Goal: Task Accomplishment & Management: Complete application form

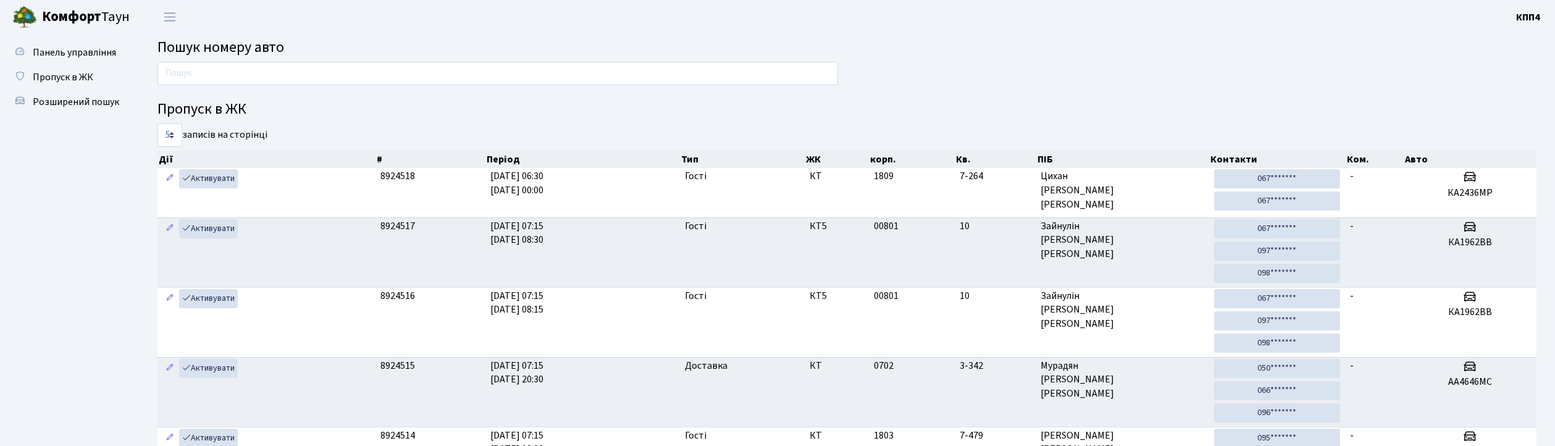
scroll to position [10, 0]
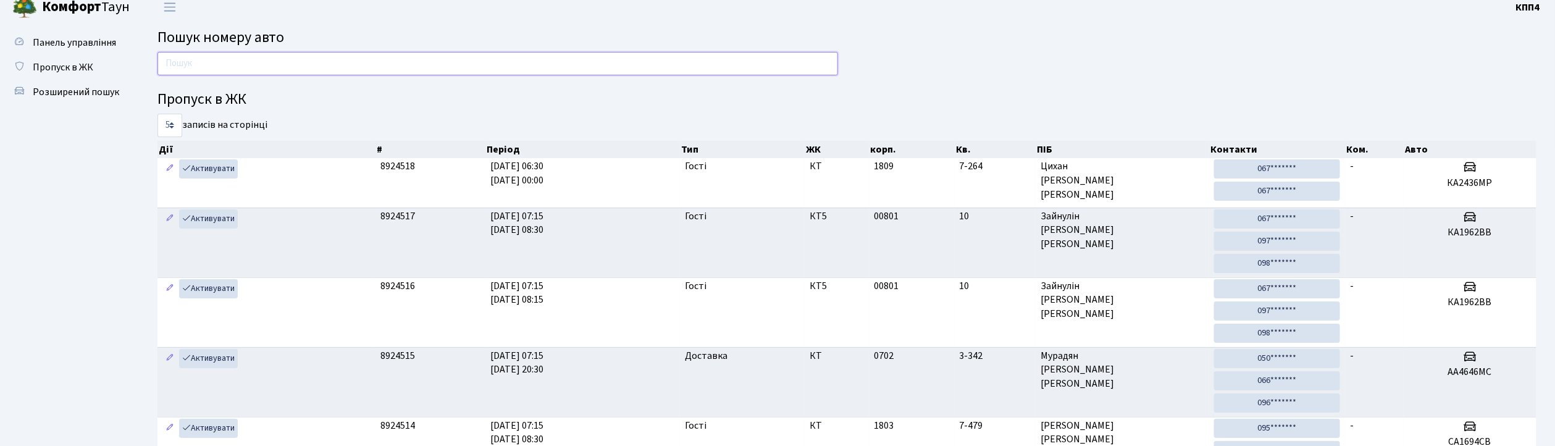
click at [344, 67] on input "text" at bounding box center [497, 63] width 681 height 23
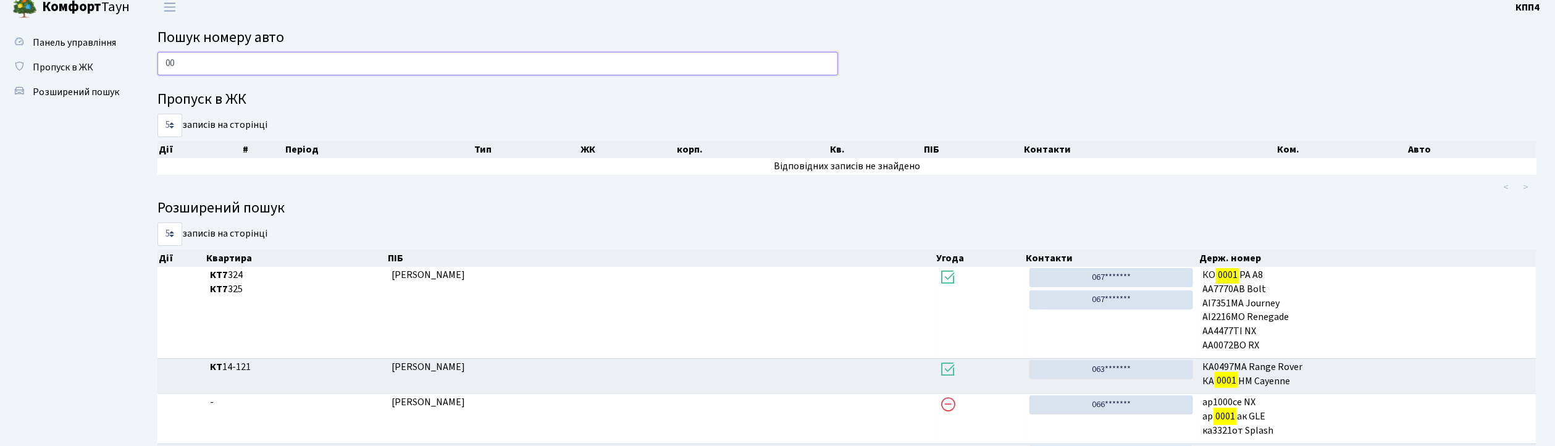
type input "0"
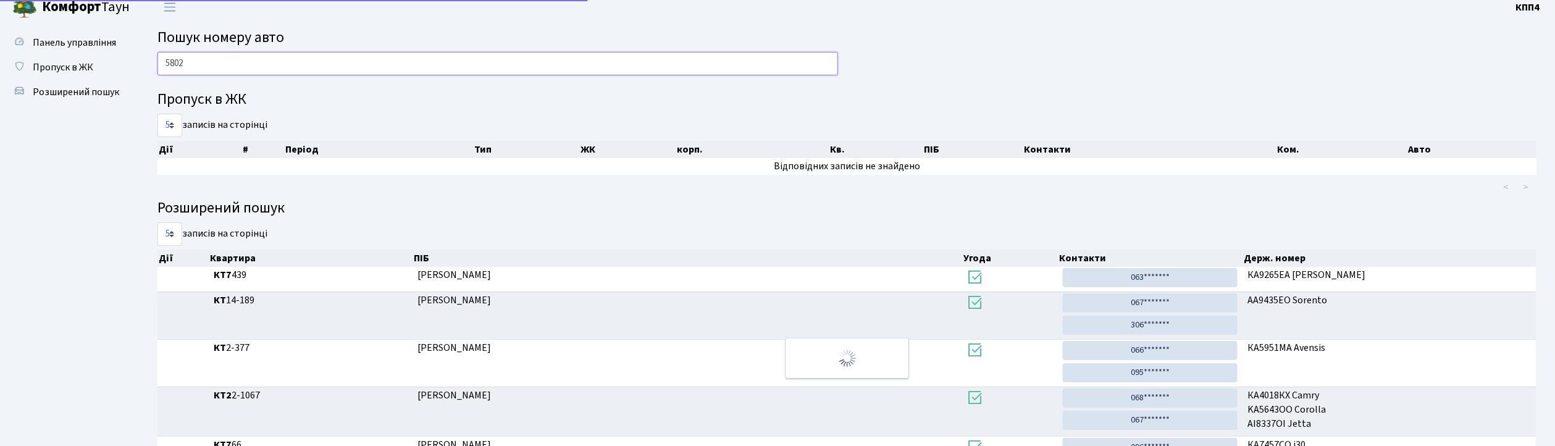
scroll to position [0, 0]
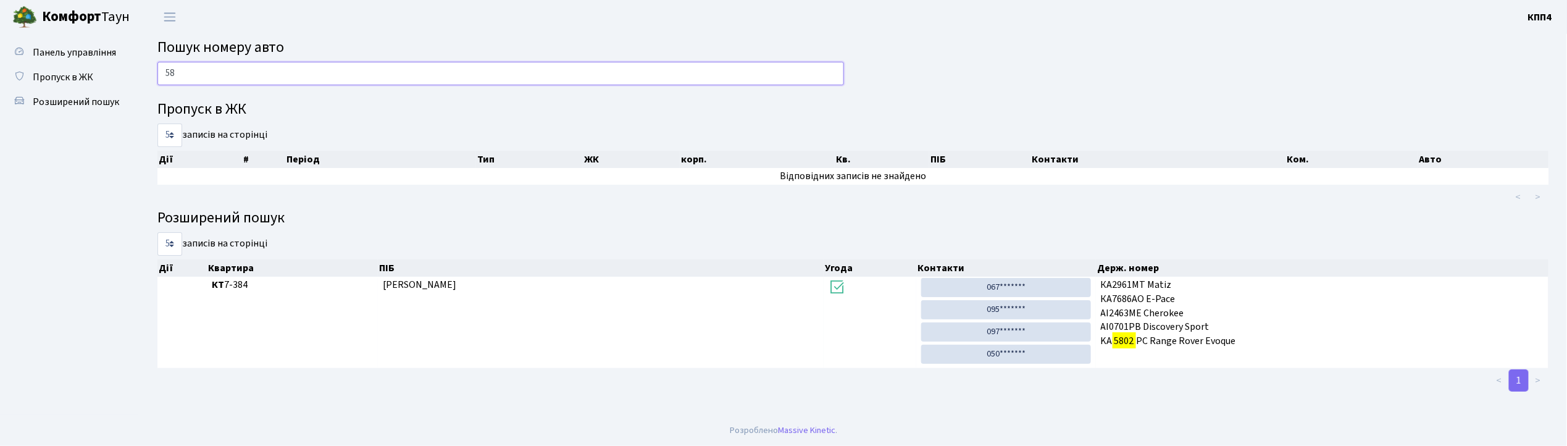
type input "5"
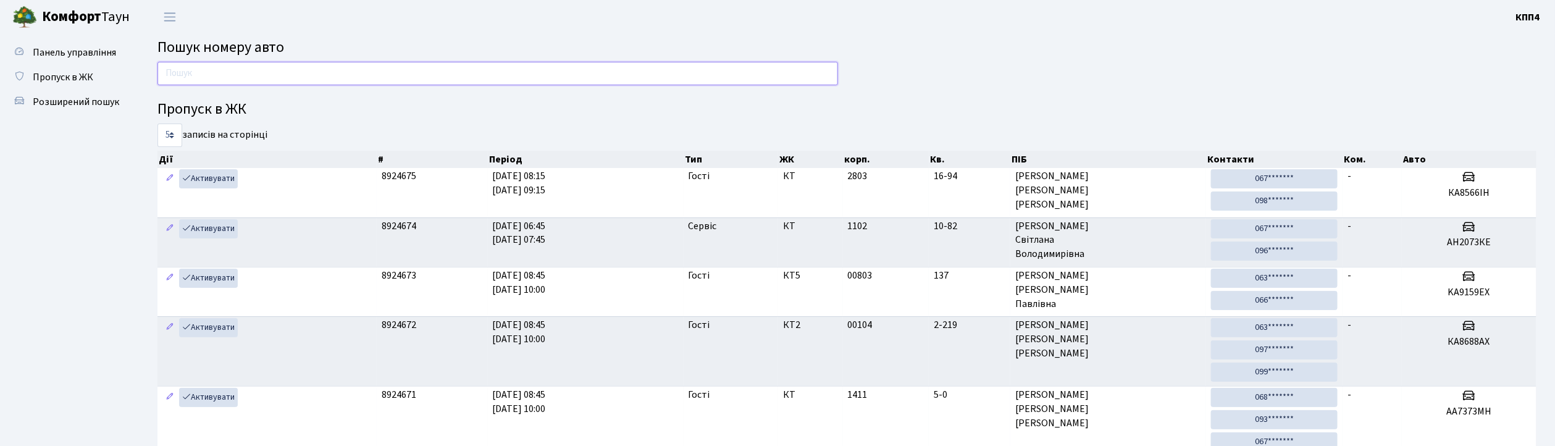
click at [229, 62] on input "text" at bounding box center [497, 73] width 681 height 23
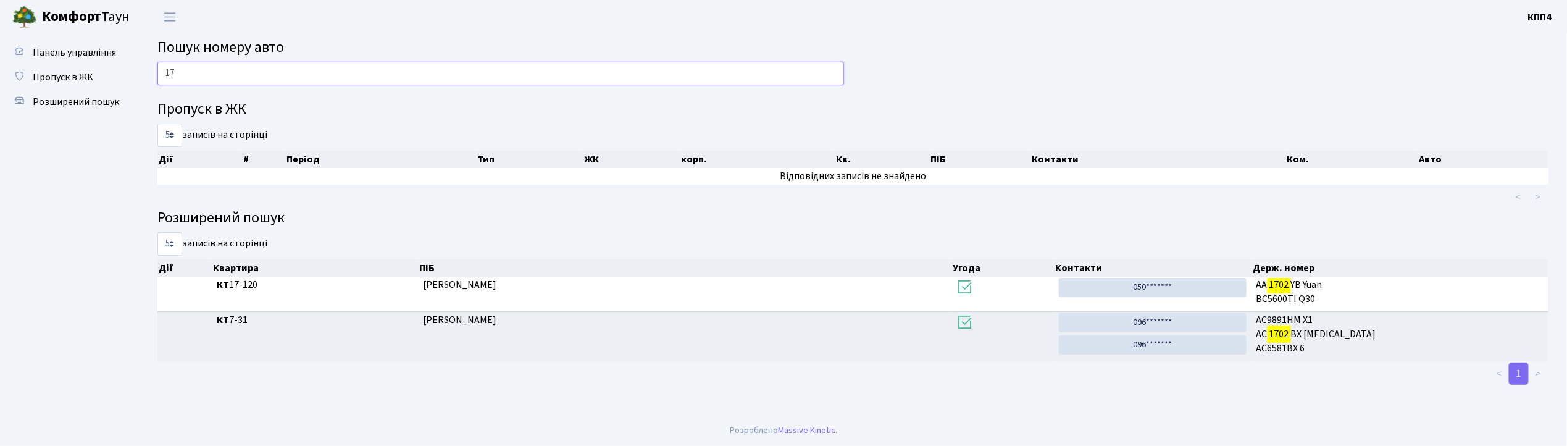
type input "1"
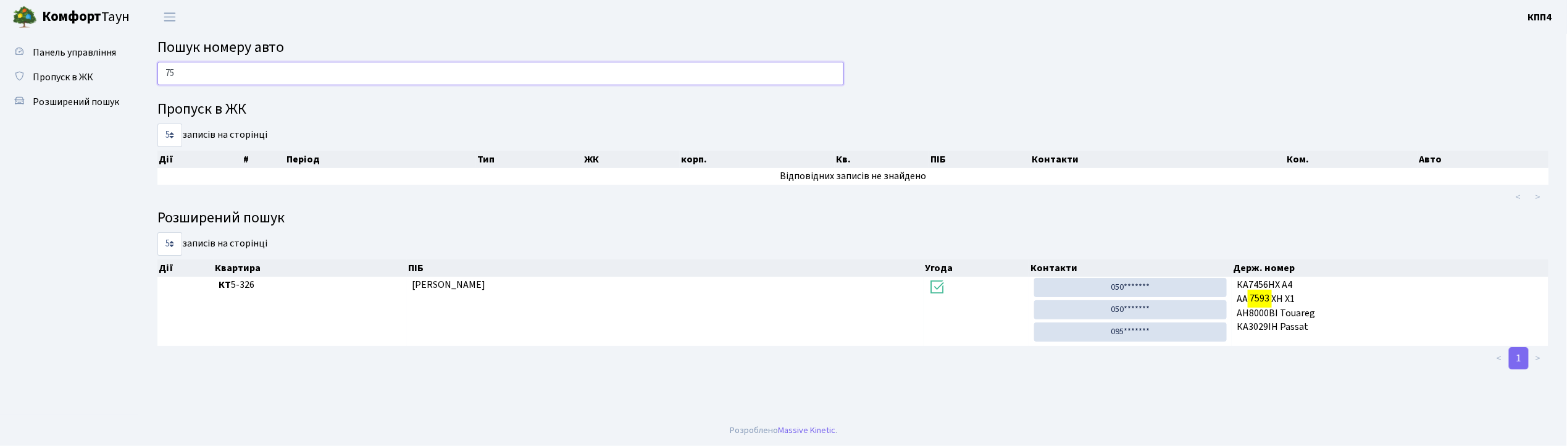
type input "7"
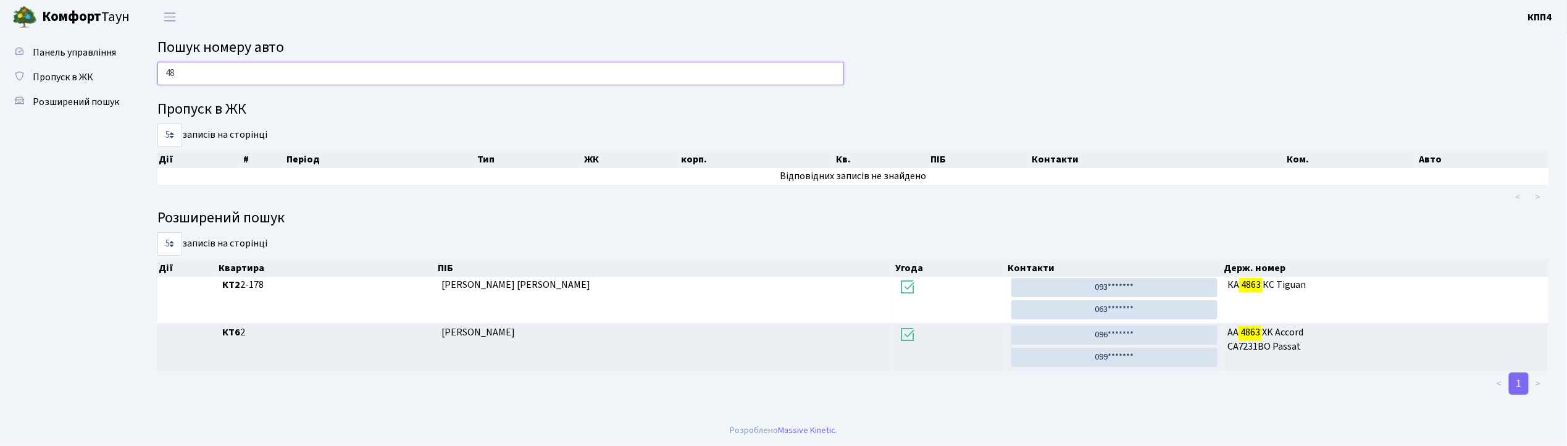
type input "4"
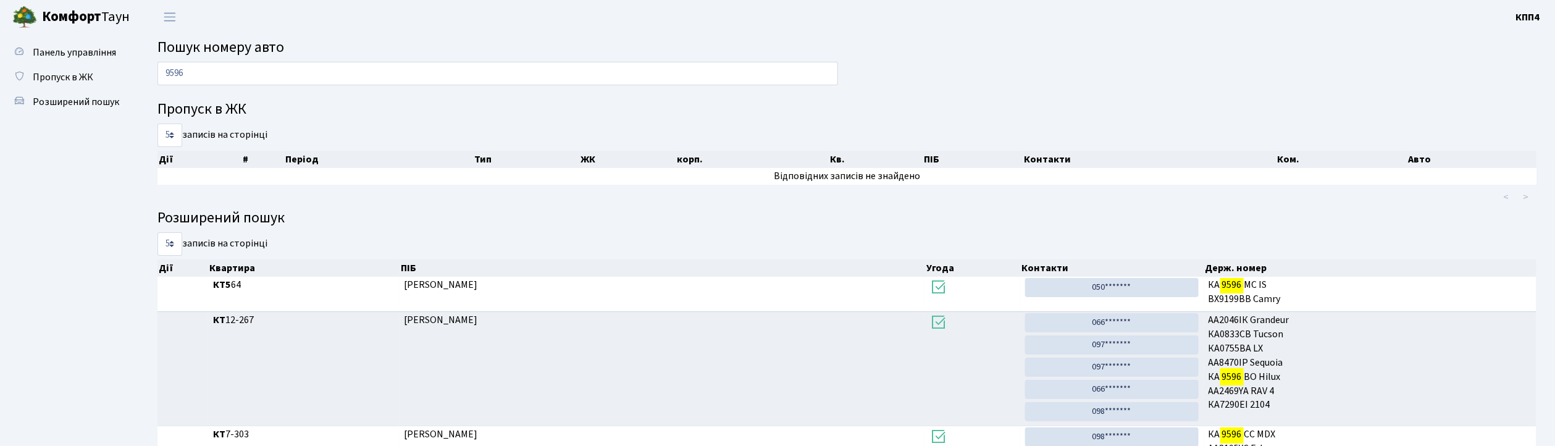
click at [423, 60] on main "Пошук номеру авто 9596 Пропуск в ЖК 5 10 25 50 записів на сторінці Дії # Період…" at bounding box center [847, 335] width 1416 height 603
click at [418, 67] on input "9596" at bounding box center [497, 73] width 681 height 23
type input "9"
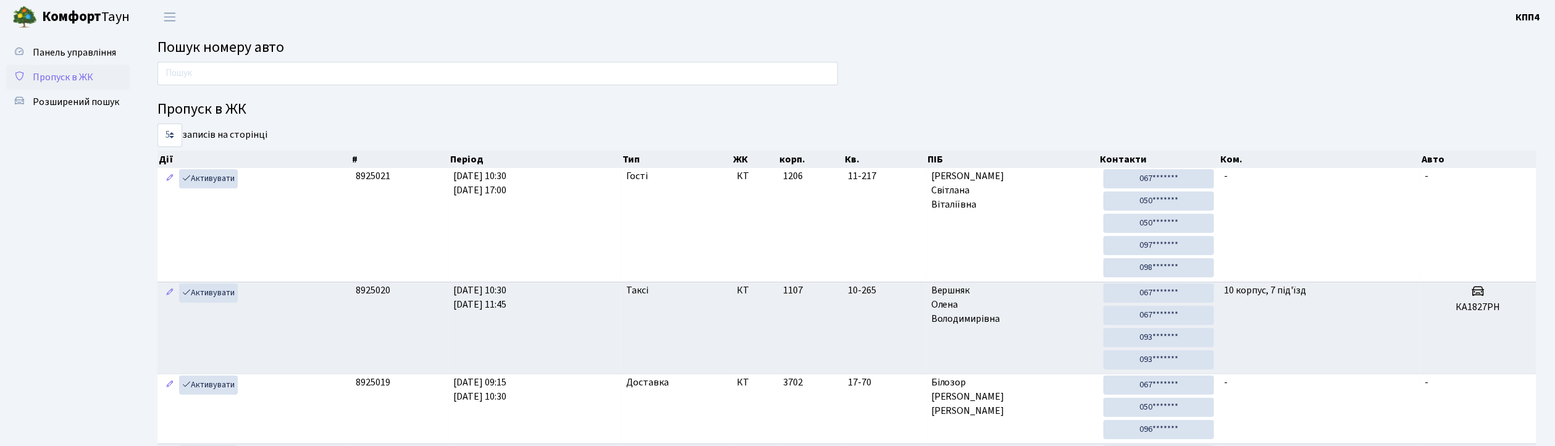
click at [64, 73] on span "Пропуск в ЖК" at bounding box center [63, 77] width 61 height 14
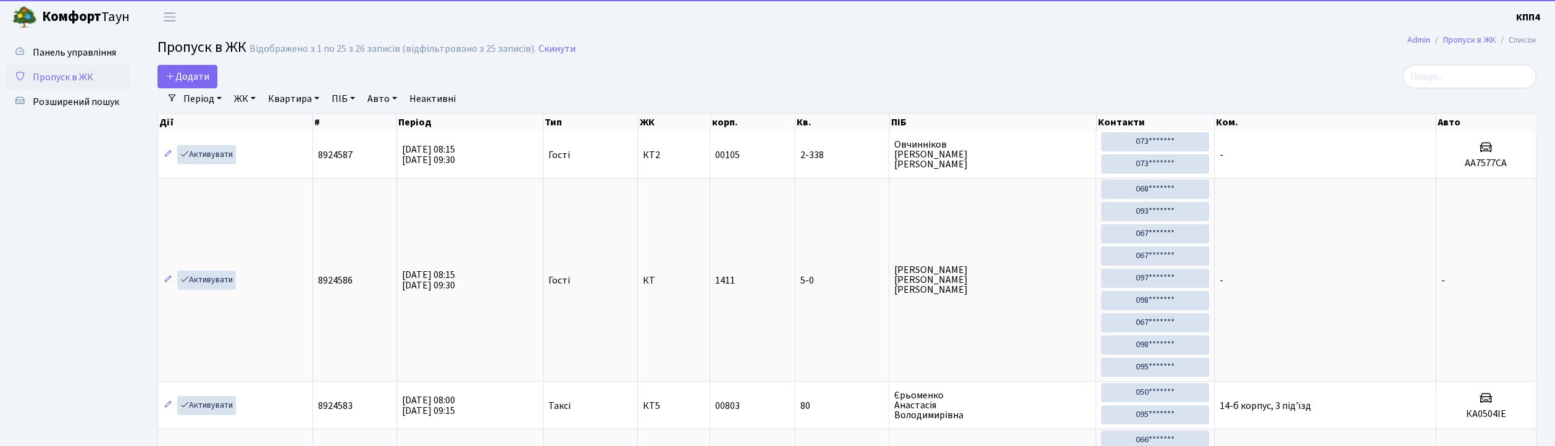
select select "25"
click at [209, 82] on span "Додати" at bounding box center [188, 77] width 44 height 14
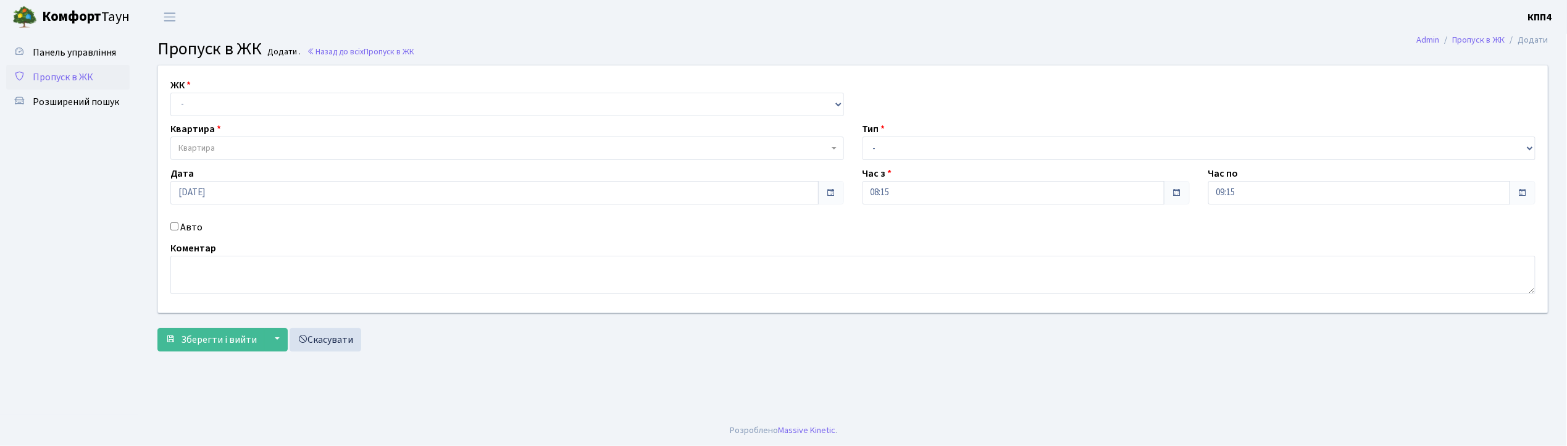
click at [172, 228] on input "Авто" at bounding box center [174, 226] width 8 height 8
checkbox input "true"
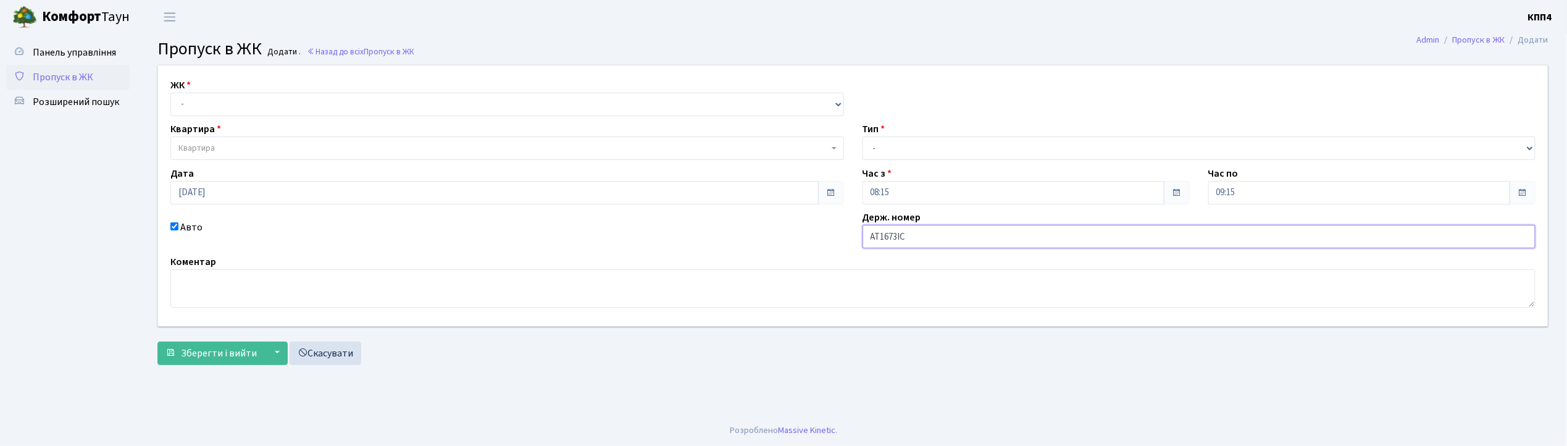
type input "АТ1673ІС"
click at [270, 115] on select "- КТ, вул. Регенераторна, 4 КТ2, просп. Соборності, 17 КТ3, вул. Березнева, 16 …" at bounding box center [507, 104] width 674 height 23
select select "271"
click at [170, 93] on select "- КТ, вул. Регенераторна, 4 КТ2, просп. Соборності, 17 КТ3, вул. Березнева, 16 …" at bounding box center [507, 104] width 674 height 23
select select
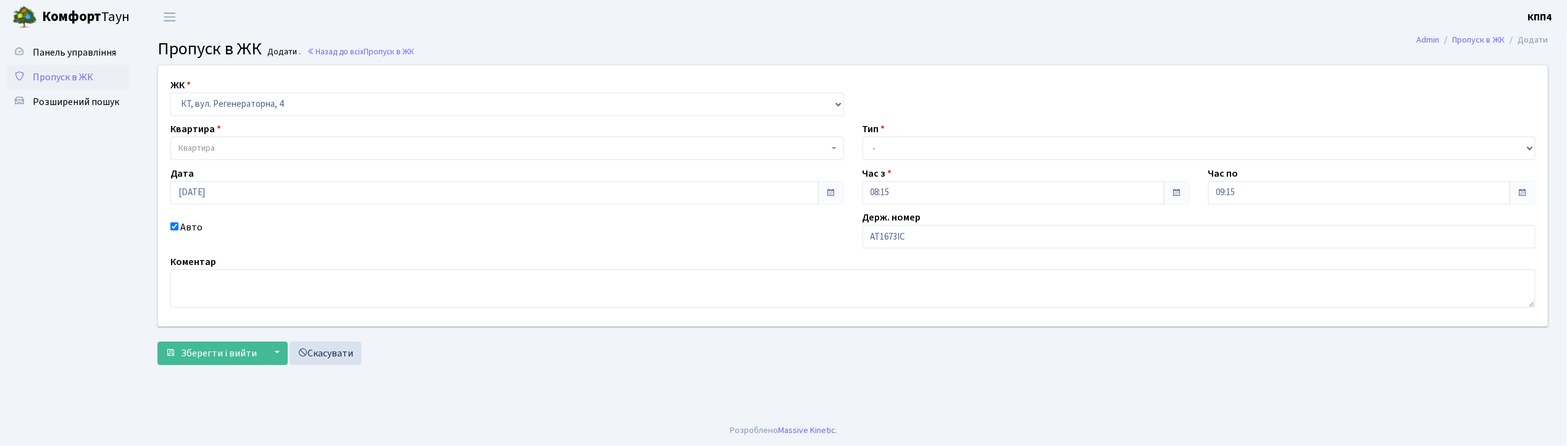
click at [280, 147] on span "Квартира" at bounding box center [503, 148] width 650 height 12
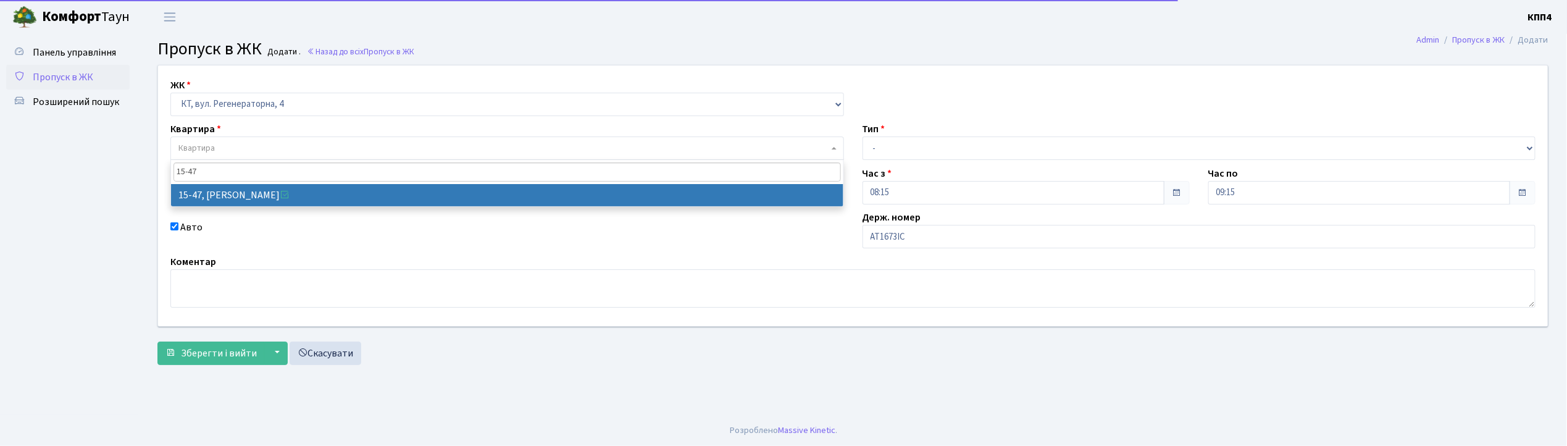
type input "15-47"
select select "8822"
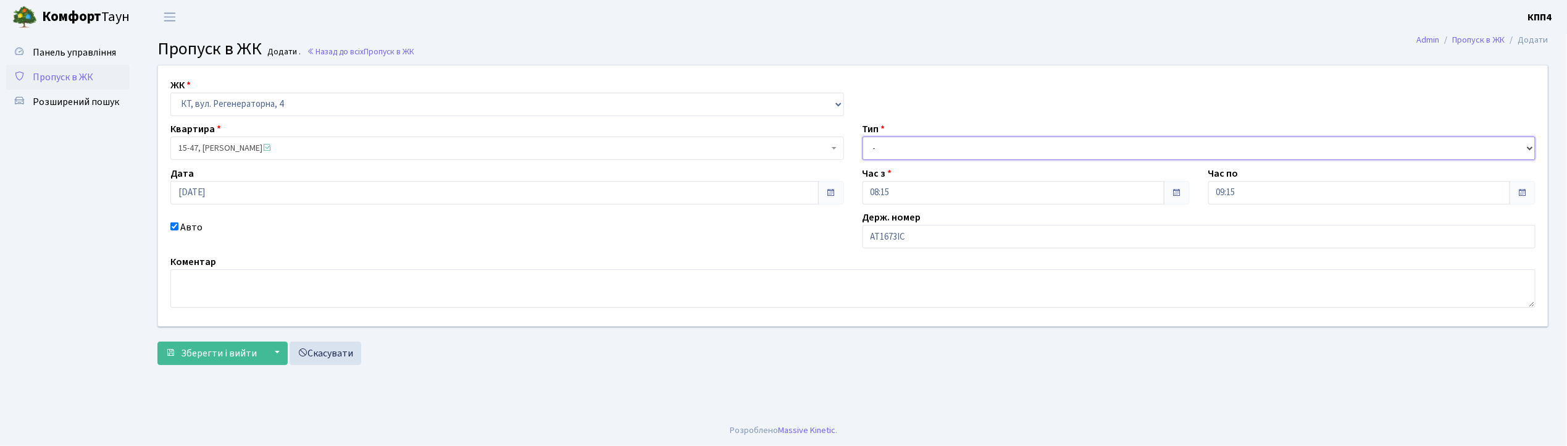
drag, startPoint x: 919, startPoint y: 147, endPoint x: 925, endPoint y: 158, distance: 12.7
click at [919, 147] on select "- Доставка Таксі Гості Сервіс" at bounding box center [1200, 147] width 674 height 23
select select "3"
click at [863, 136] on select "- Доставка Таксі Гості Сервіс" at bounding box center [1200, 147] width 674 height 23
click at [211, 347] on span "Зберегти і вийти" at bounding box center [219, 353] width 76 height 14
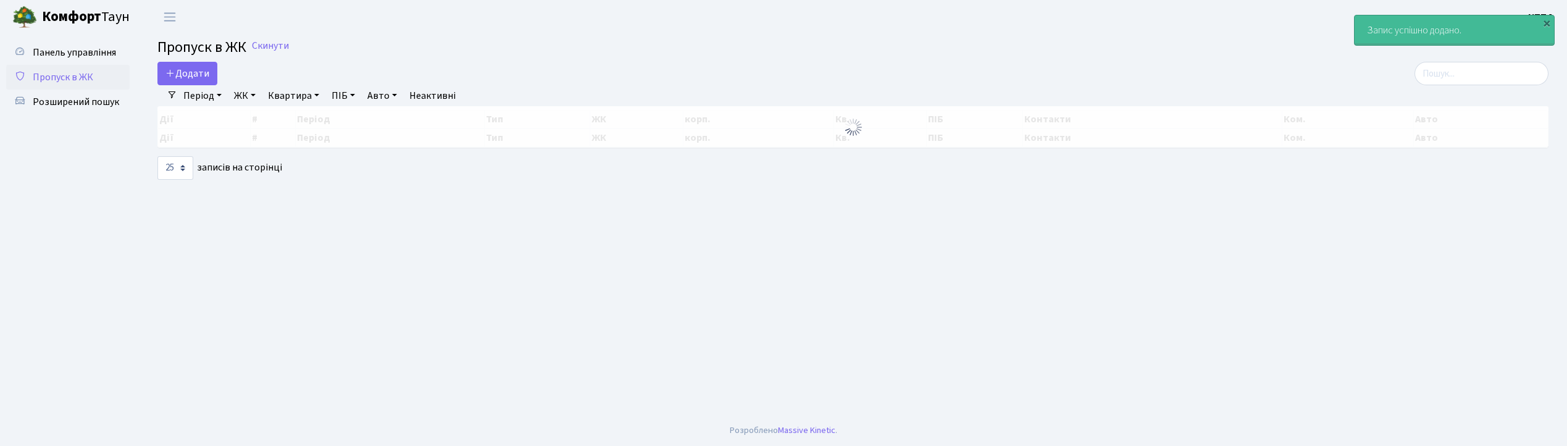
select select "25"
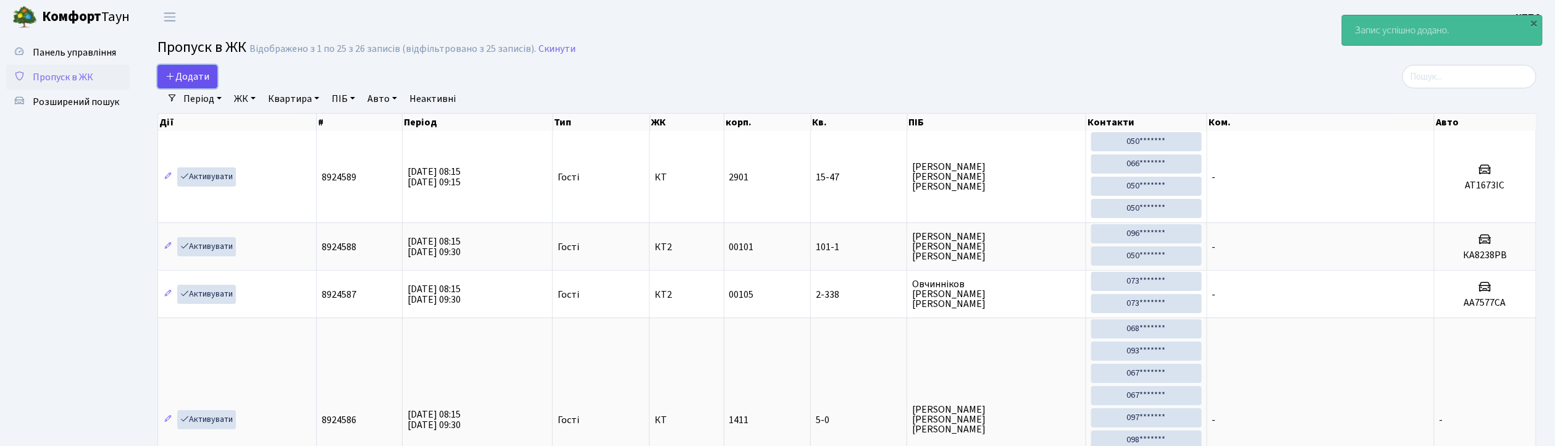
click at [188, 78] on span "Додати" at bounding box center [188, 77] width 44 height 14
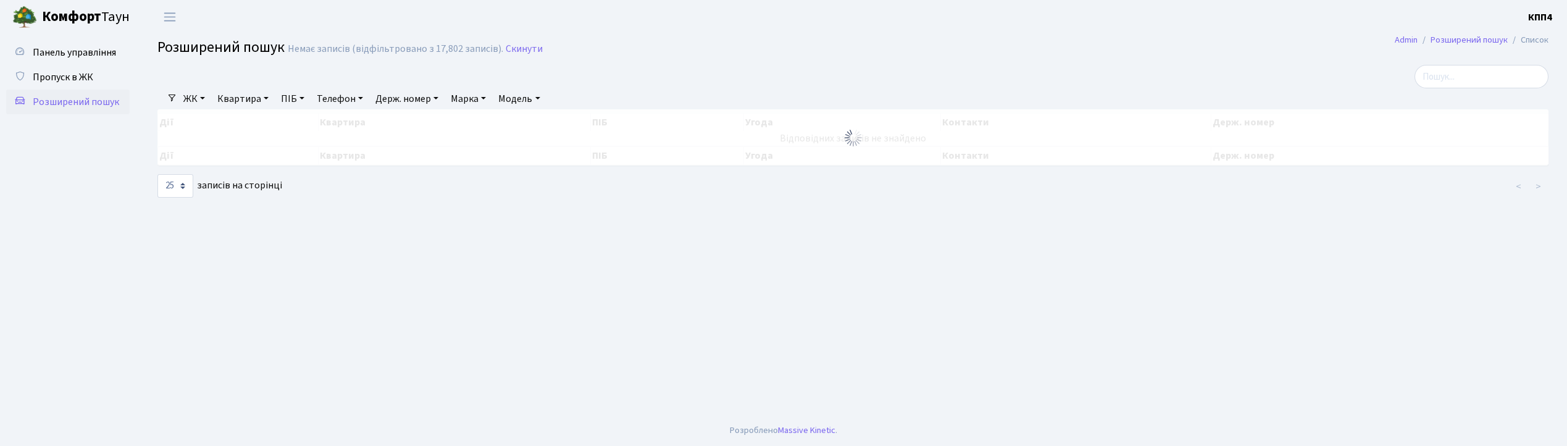
select select "25"
click at [75, 77] on span "Пропуск в ЖК" at bounding box center [63, 77] width 61 height 14
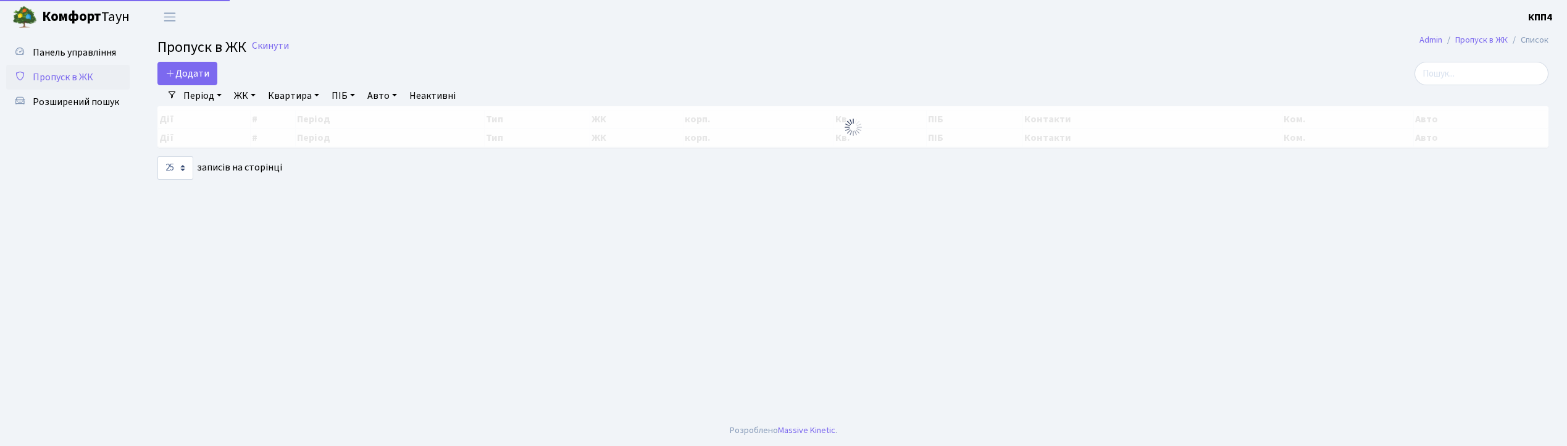
select select "25"
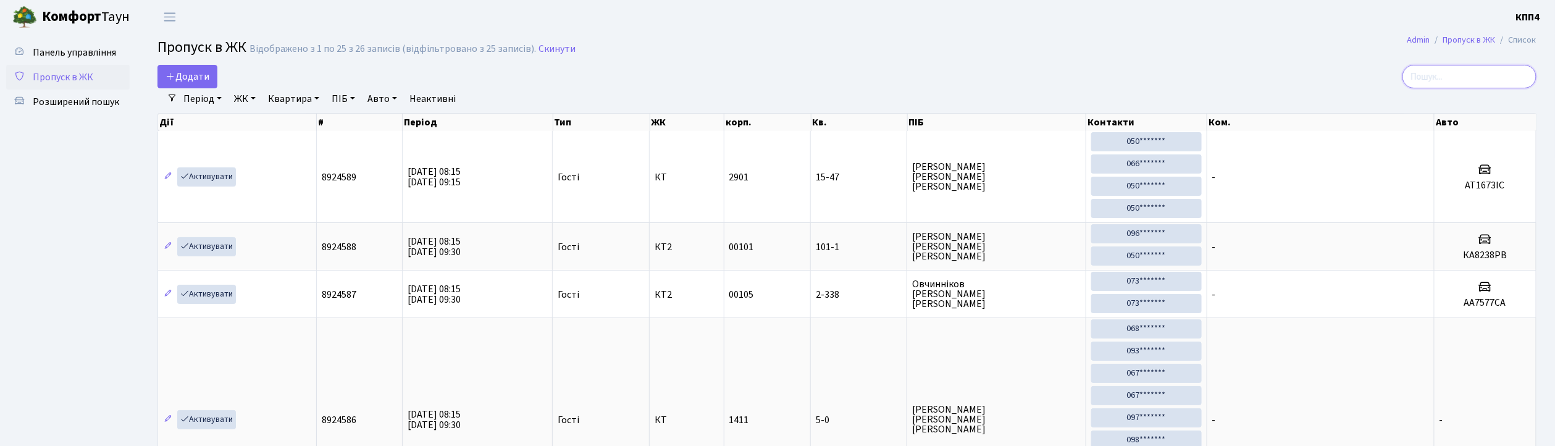
drag, startPoint x: 1456, startPoint y: 73, endPoint x: 1376, endPoint y: 65, distance: 80.1
click at [1455, 72] on input "search" at bounding box center [1470, 76] width 134 height 23
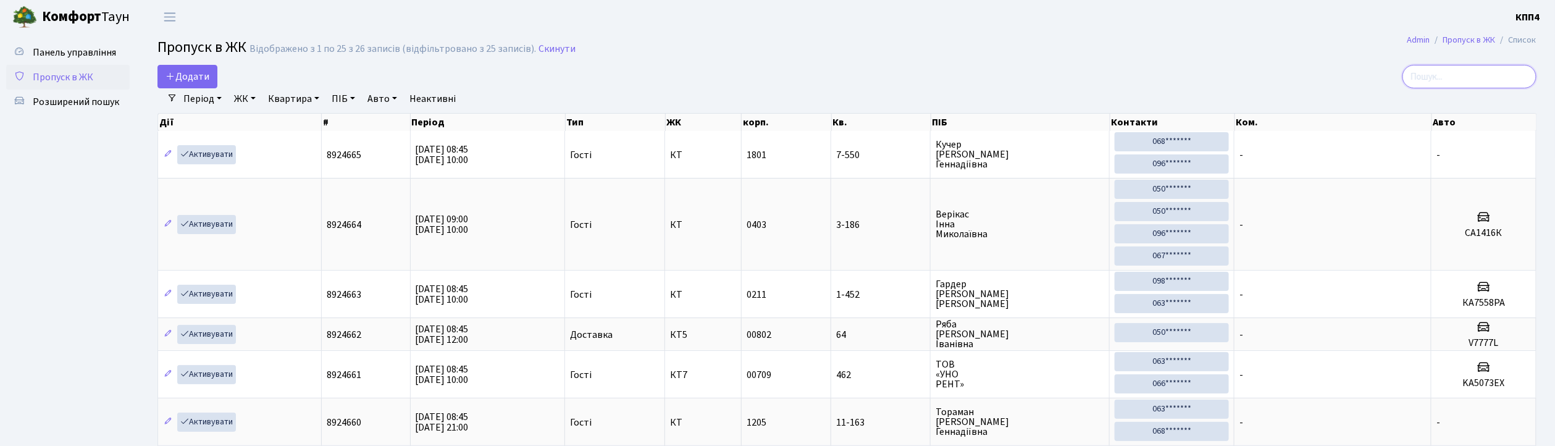
click at [1472, 79] on input "search" at bounding box center [1470, 76] width 134 height 23
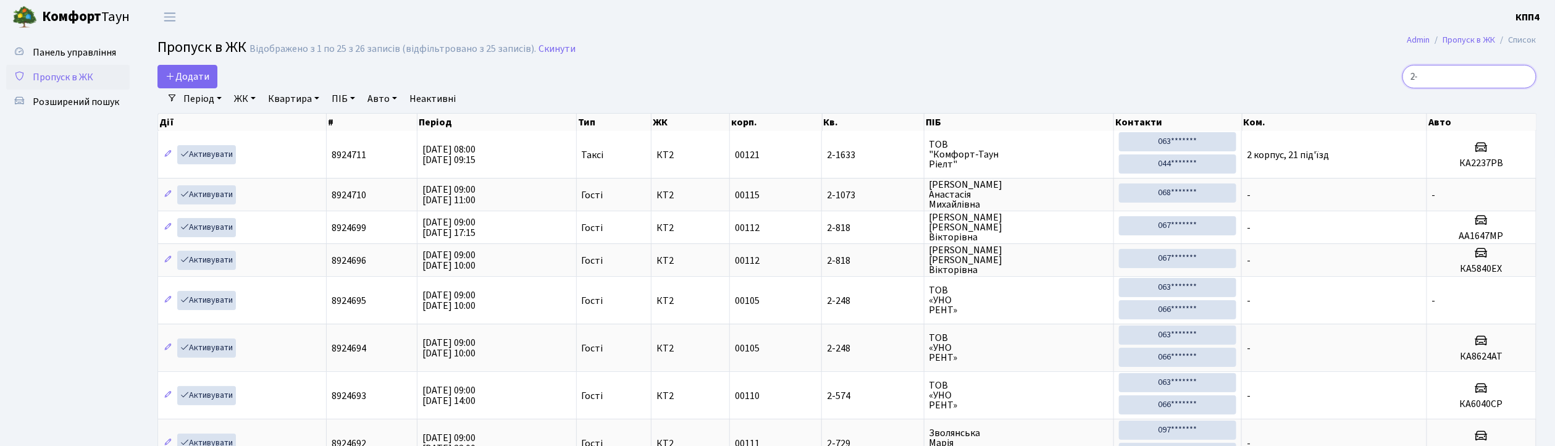
click at [1478, 79] on input "2-" at bounding box center [1470, 76] width 134 height 23
type input "2"
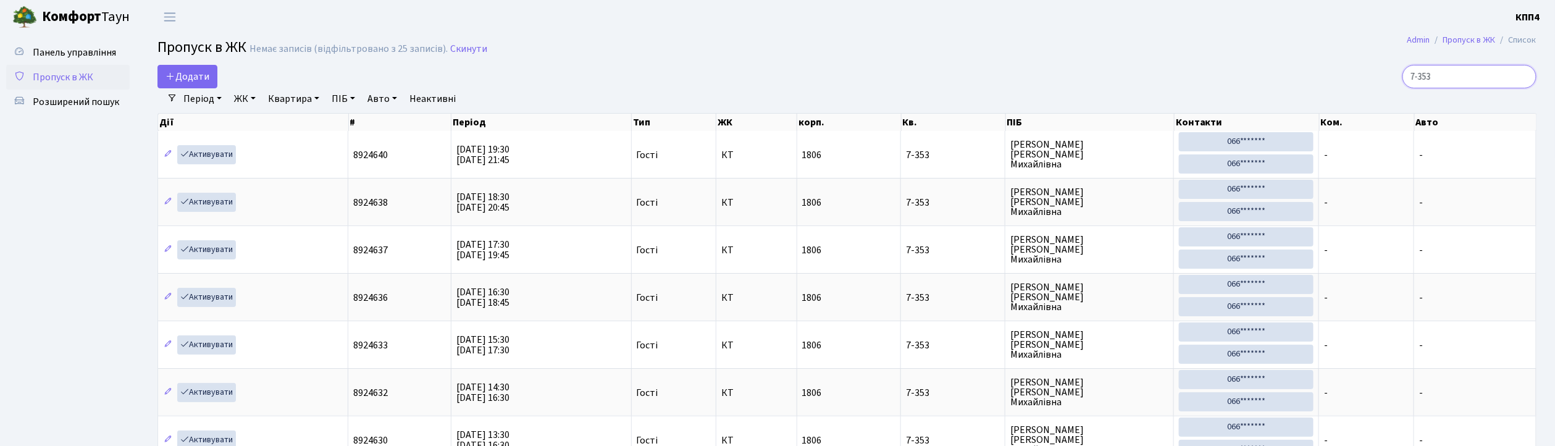
click at [1486, 79] on input "7-353" at bounding box center [1470, 76] width 134 height 23
type input "7"
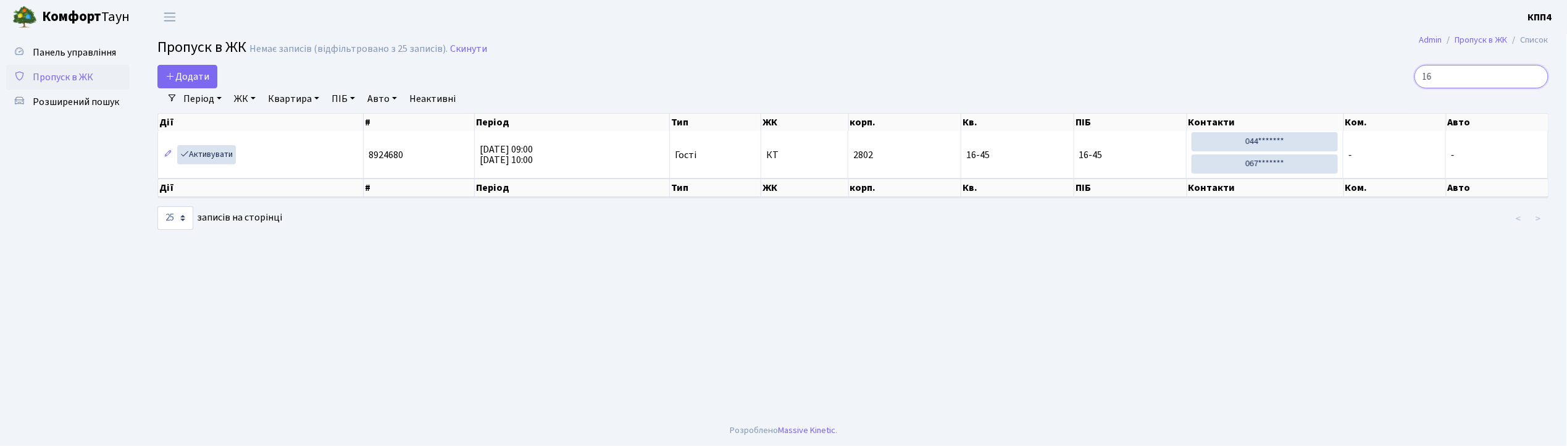
type input "1"
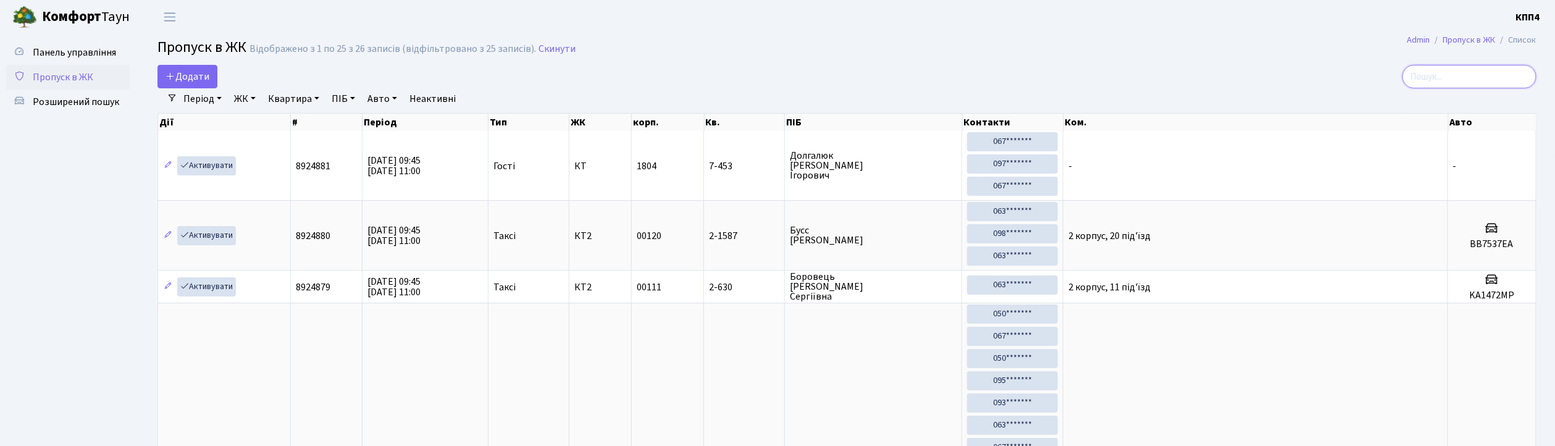
click at [1446, 75] on input "search" at bounding box center [1470, 76] width 134 height 23
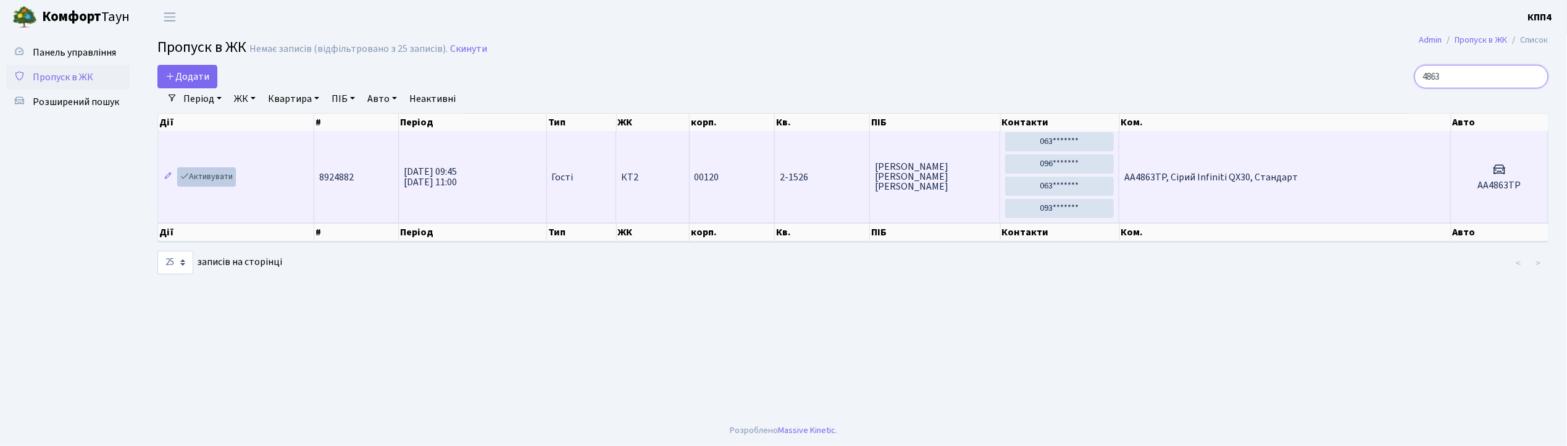
type input "4863"
click at [222, 173] on link "Активувати" at bounding box center [206, 176] width 59 height 19
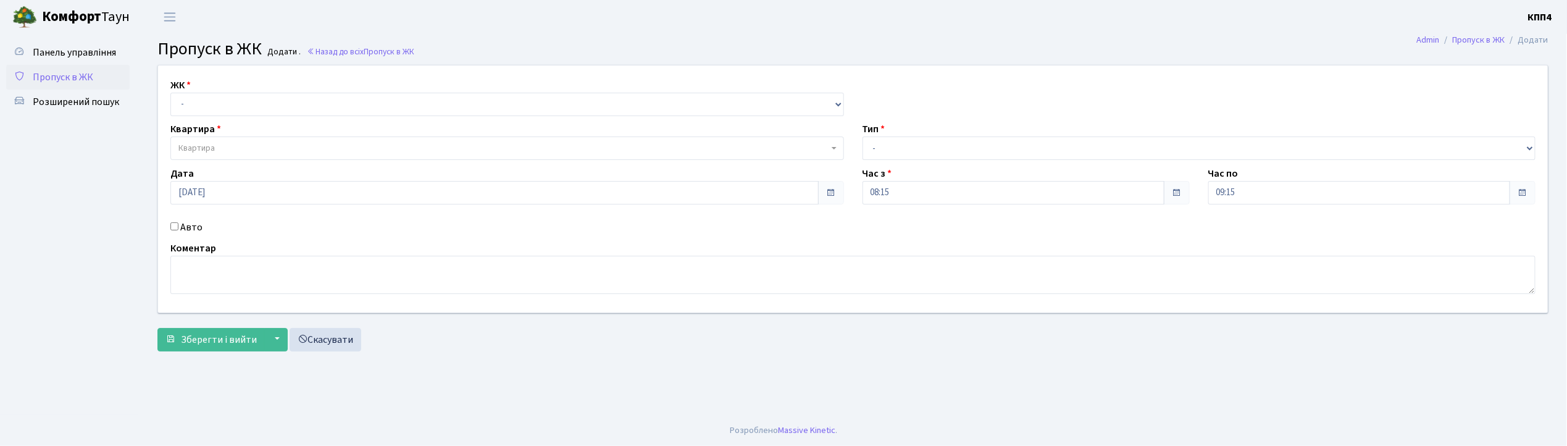
click at [174, 226] on input "Авто" at bounding box center [174, 226] width 8 height 8
checkbox input "true"
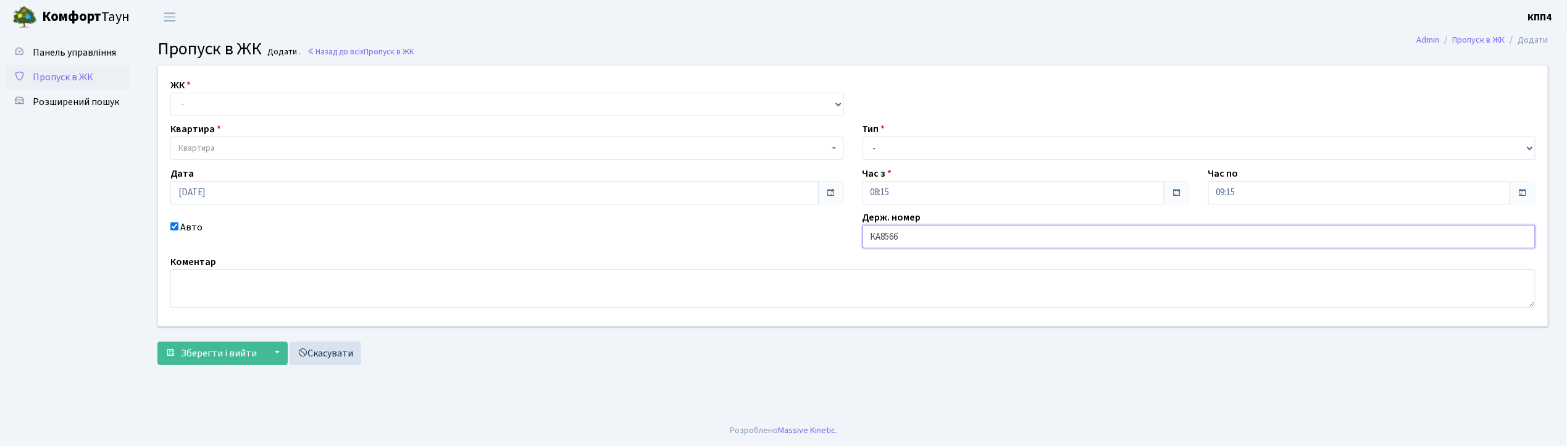
type input "КА8566ІН"
click at [275, 99] on select "- КТ, вул. Регенераторна, 4 КТ2, просп. [STREET_ADDRESS] [STREET_ADDRESS] [PERS…" at bounding box center [507, 104] width 674 height 23
select select "271"
click at [170, 93] on select "- КТ, вул. Регенераторна, 4 КТ2, просп. [STREET_ADDRESS] [STREET_ADDRESS] [PERS…" at bounding box center [507, 104] width 674 height 23
select select
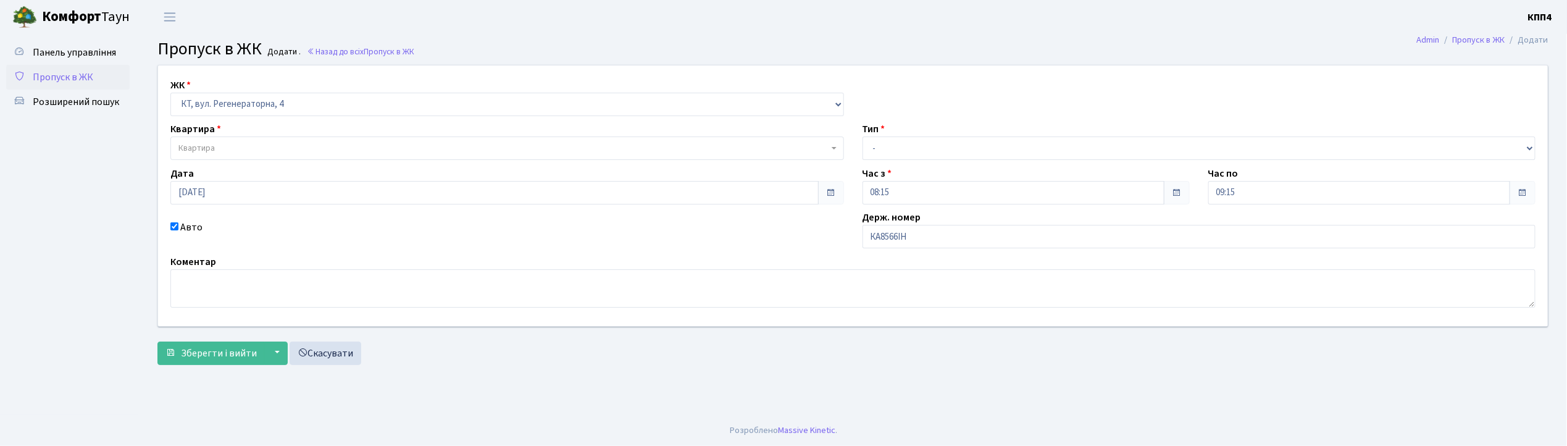
click at [285, 141] on span "Квартира" at bounding box center [507, 147] width 674 height 23
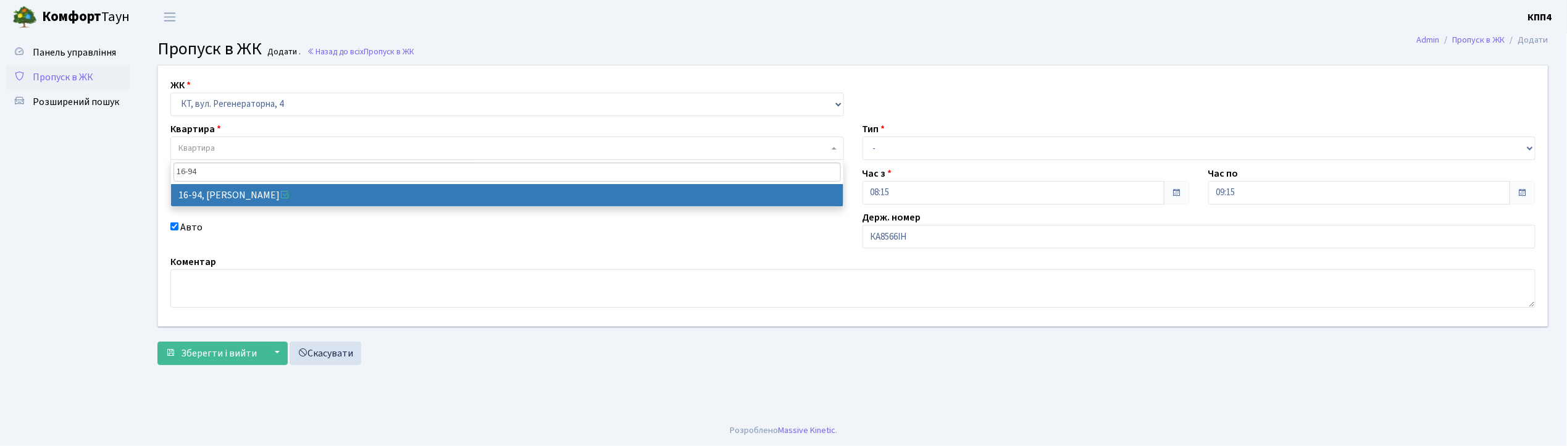
type input "16-94"
select select "8655"
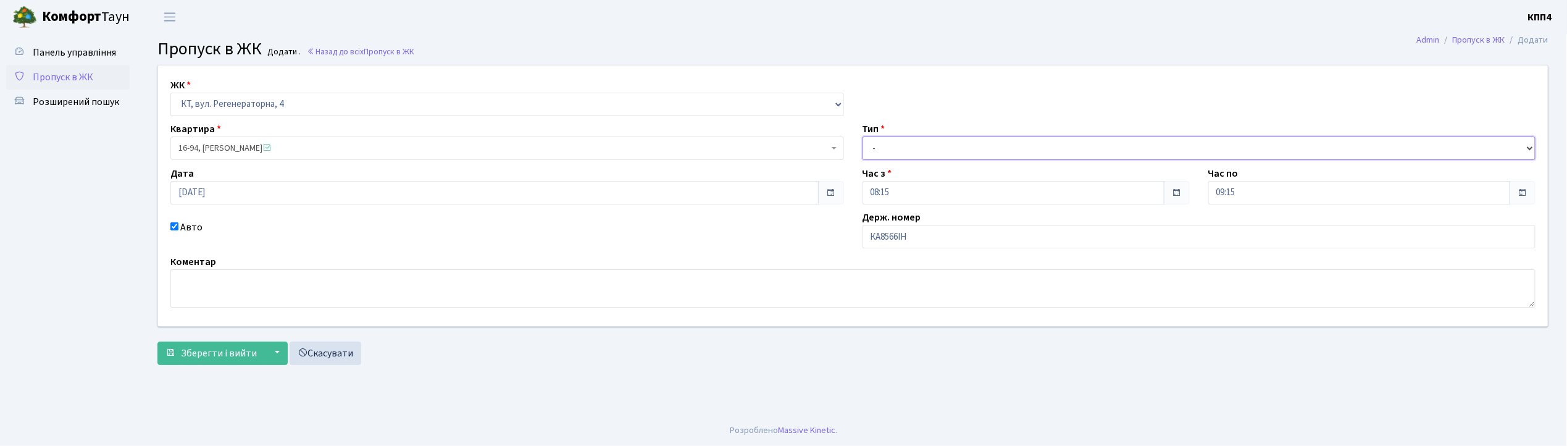
drag, startPoint x: 881, startPoint y: 144, endPoint x: 886, endPoint y: 156, distance: 12.7
click at [881, 144] on select "- Доставка Таксі Гості Сервіс" at bounding box center [1200, 147] width 674 height 23
select select "3"
click at [863, 136] on select "- Доставка Таксі Гості Сервіс" at bounding box center [1200, 147] width 674 height 23
click at [194, 348] on span "Зберегти і вийти" at bounding box center [219, 353] width 76 height 14
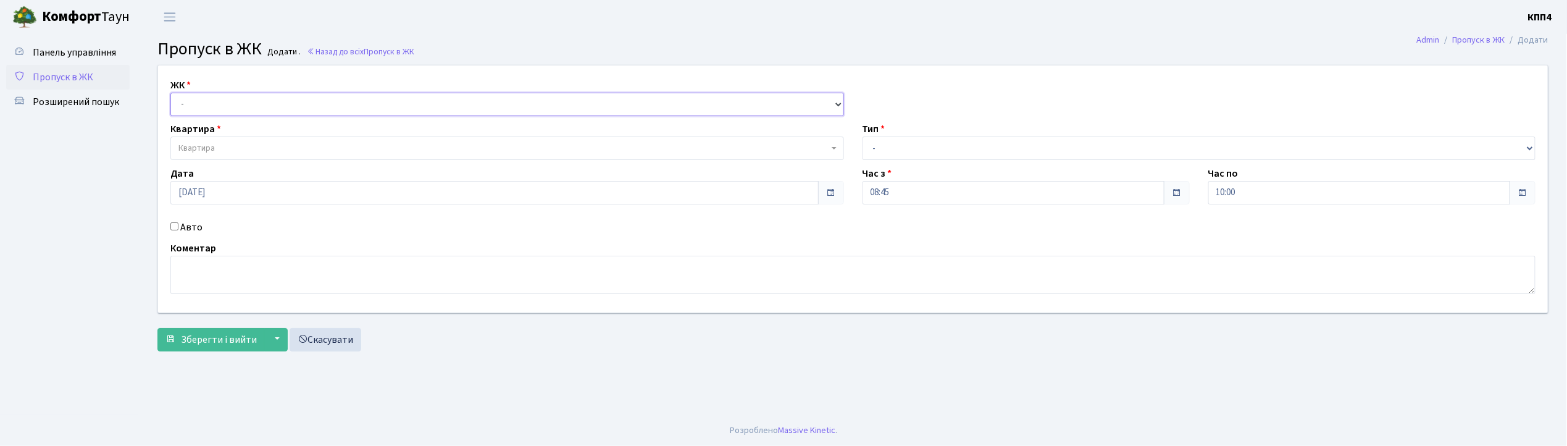
click at [269, 93] on select "- КТ, вул. Регенераторна, 4 КТ2, просп. [STREET_ADDRESS] [STREET_ADDRESS] [PERS…" at bounding box center [507, 104] width 674 height 23
select select "271"
click at [170, 93] on select "- КТ, вул. Регенераторна, 4 КТ2, просп. [STREET_ADDRESS] [STREET_ADDRESS] [PERS…" at bounding box center [507, 104] width 674 height 23
select select
click at [262, 149] on span "Квартира" at bounding box center [503, 148] width 650 height 12
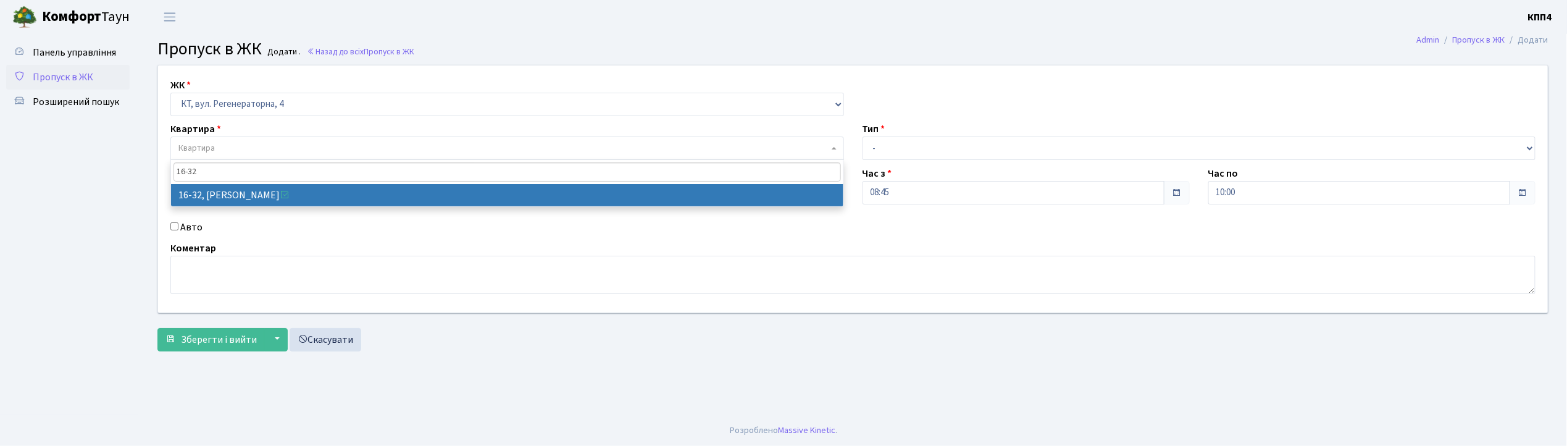
type input "16-32"
select select "8593"
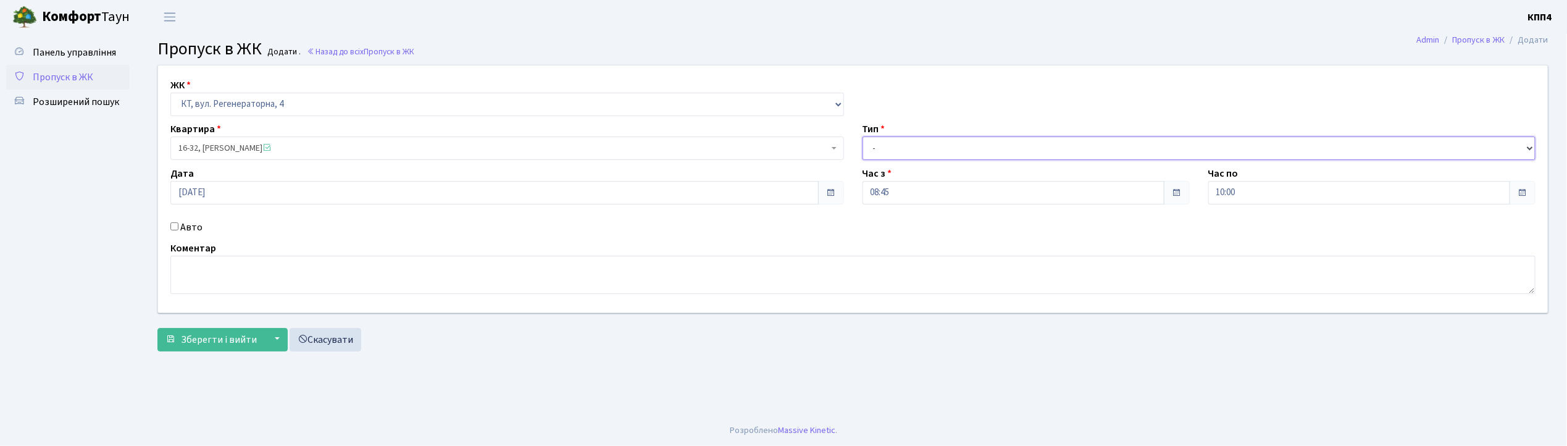
drag, startPoint x: 918, startPoint y: 148, endPoint x: 924, endPoint y: 159, distance: 12.7
click at [918, 148] on select "- Доставка Таксі Гості Сервіс" at bounding box center [1200, 147] width 674 height 23
select select "1"
click at [863, 136] on select "- Доставка Таксі Гості Сервіс" at bounding box center [1200, 147] width 674 height 23
click at [180, 331] on button "Зберегти і вийти" at bounding box center [210, 339] width 107 height 23
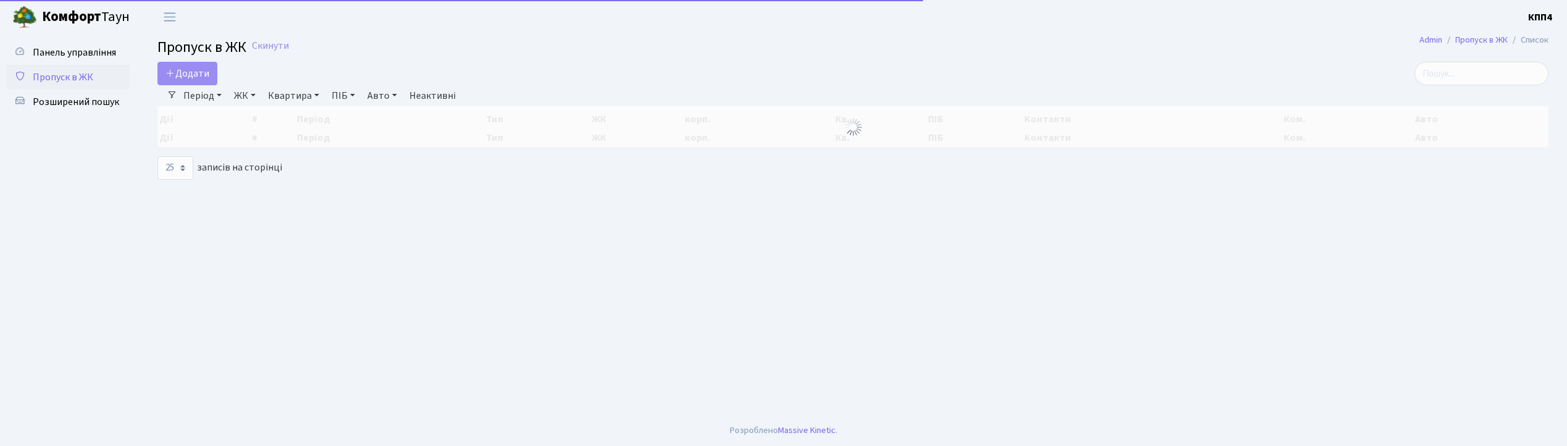
select select "25"
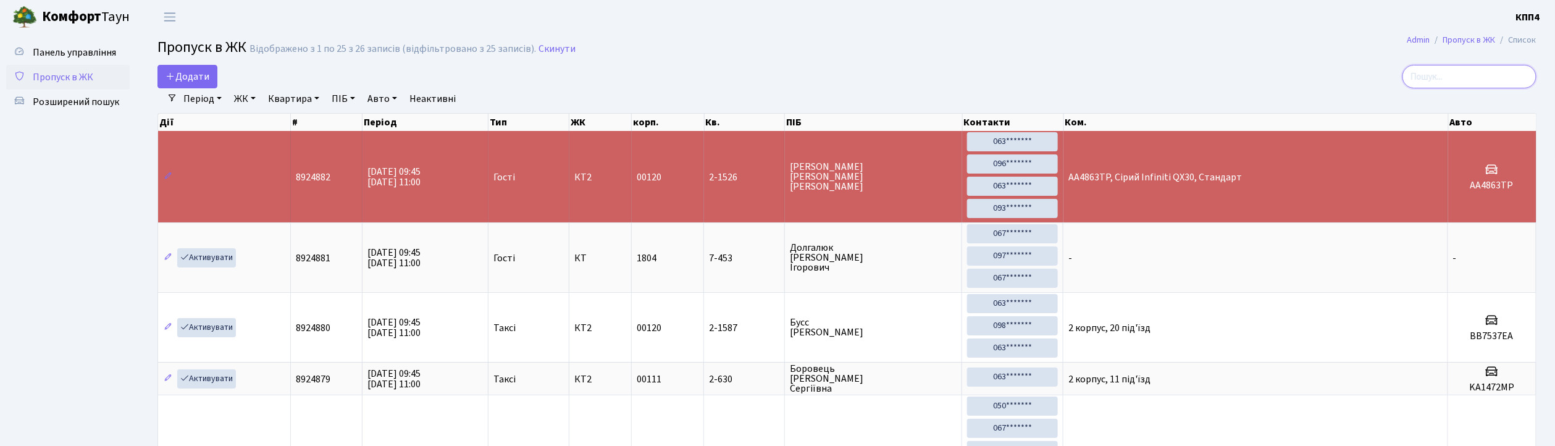
click at [1479, 82] on input "search" at bounding box center [1470, 76] width 134 height 23
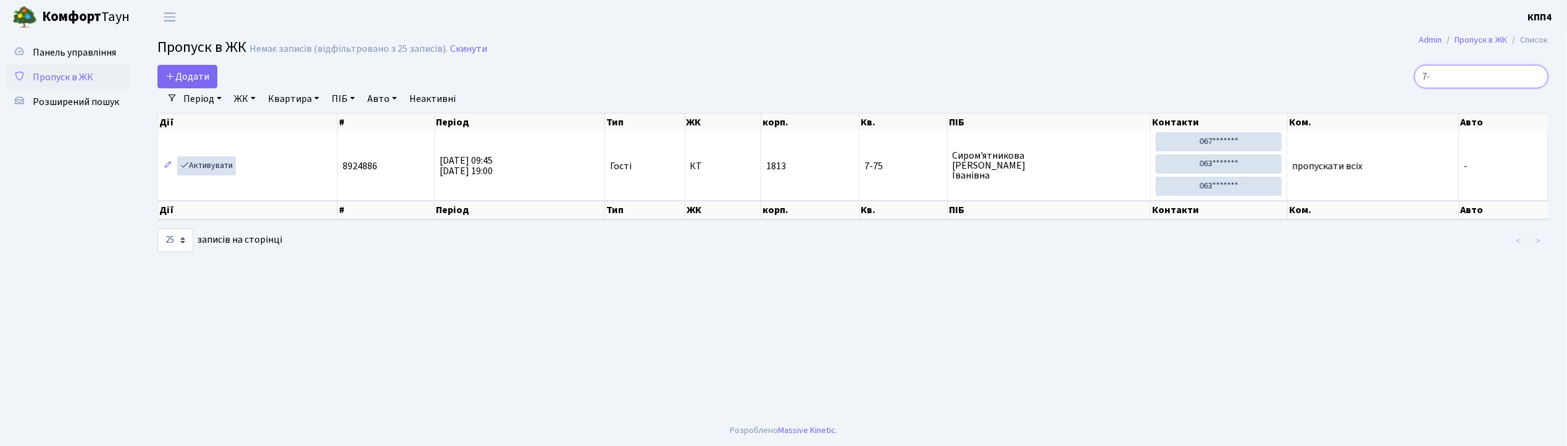
type input "7"
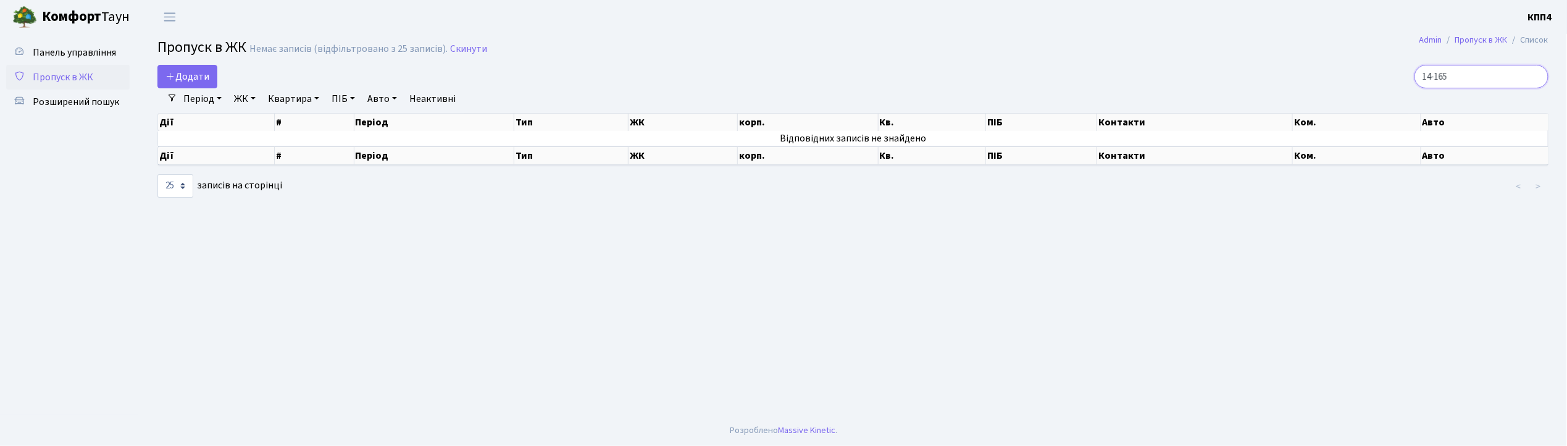
click at [1485, 80] on input "14-165" at bounding box center [1482, 76] width 134 height 23
type input "14-165"
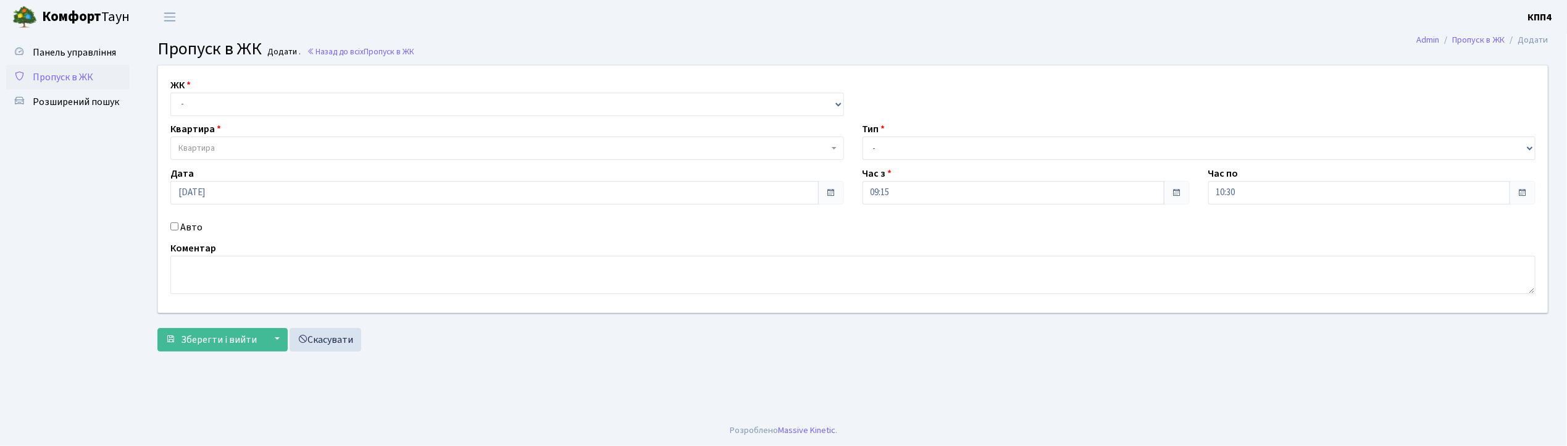
click at [210, 102] on select "- КТ, вул. Регенераторна, 4 КТ2, просп. [STREET_ADDRESS] [STREET_ADDRESS] [PERS…" at bounding box center [507, 104] width 674 height 23
select select "271"
click at [170, 93] on select "- КТ, вул. Регенераторна, 4 КТ2, просп. [STREET_ADDRESS] [STREET_ADDRESS] [PERS…" at bounding box center [507, 104] width 674 height 23
select select
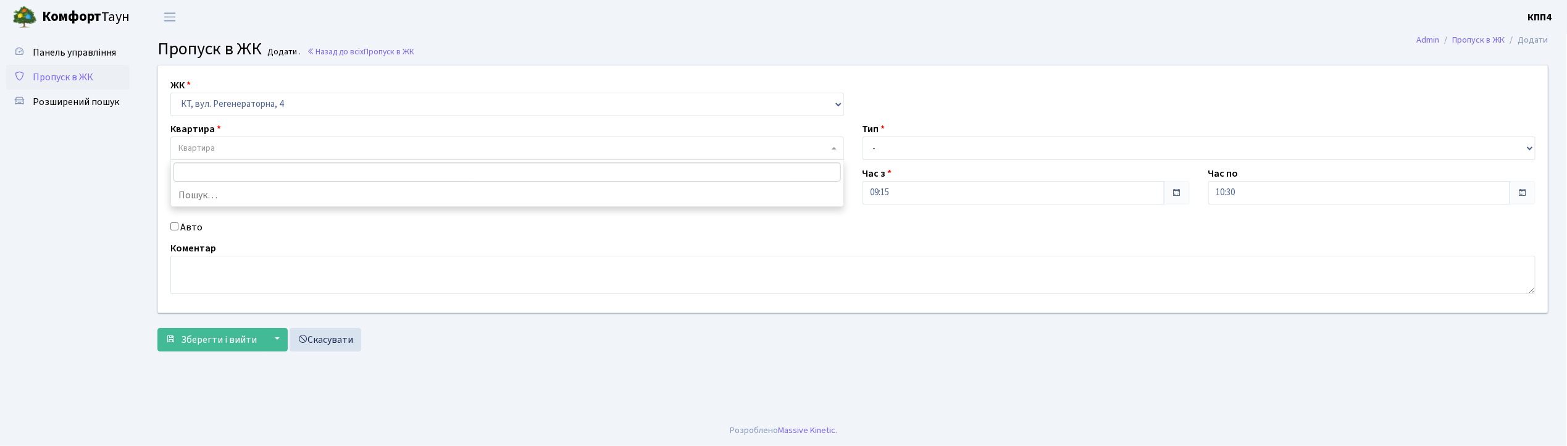
click at [237, 154] on span "Квартира" at bounding box center [503, 148] width 650 height 12
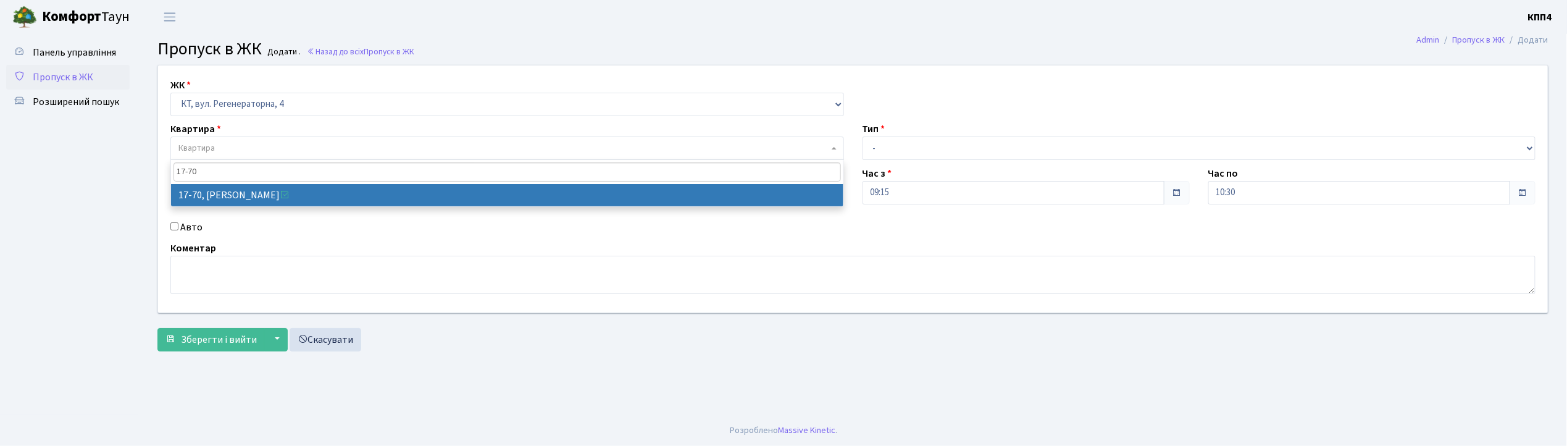
type input "17-70"
select select "9024"
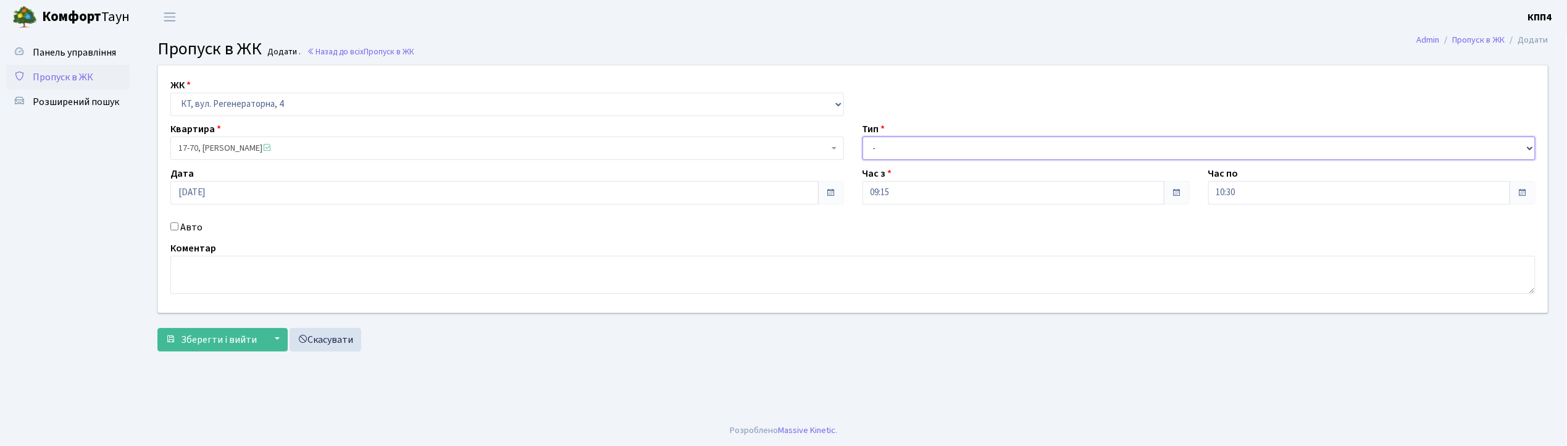
click at [933, 144] on select "- Доставка Таксі Гості Сервіс" at bounding box center [1200, 147] width 674 height 23
select select "1"
click at [863, 136] on select "- Доставка Таксі Гості Сервіс" at bounding box center [1200, 147] width 674 height 23
click at [199, 333] on span "Зберегти і вийти" at bounding box center [219, 340] width 76 height 14
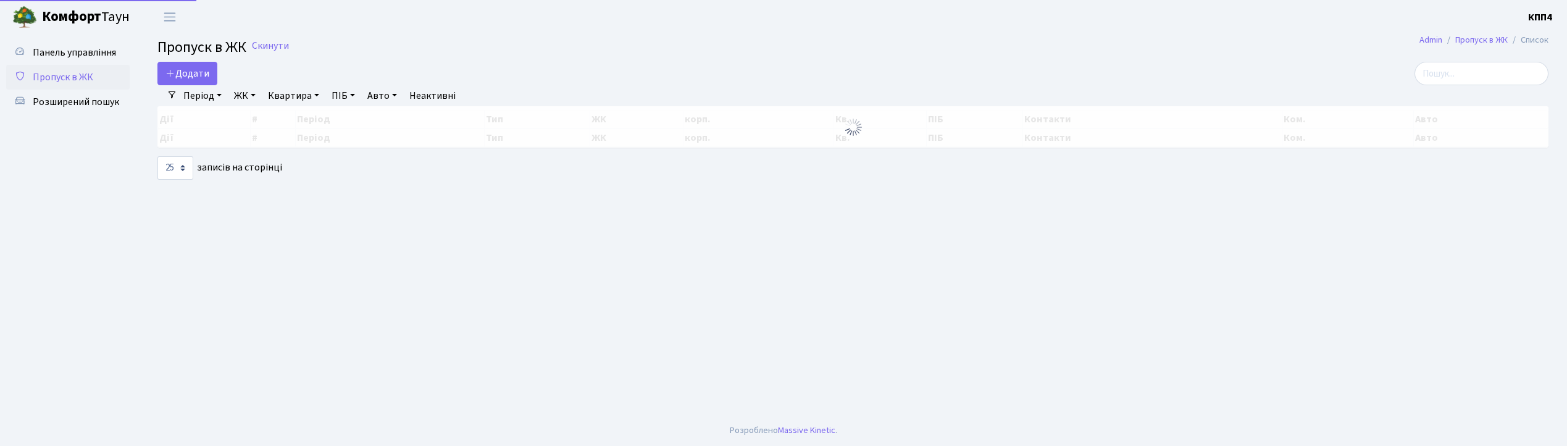
select select "25"
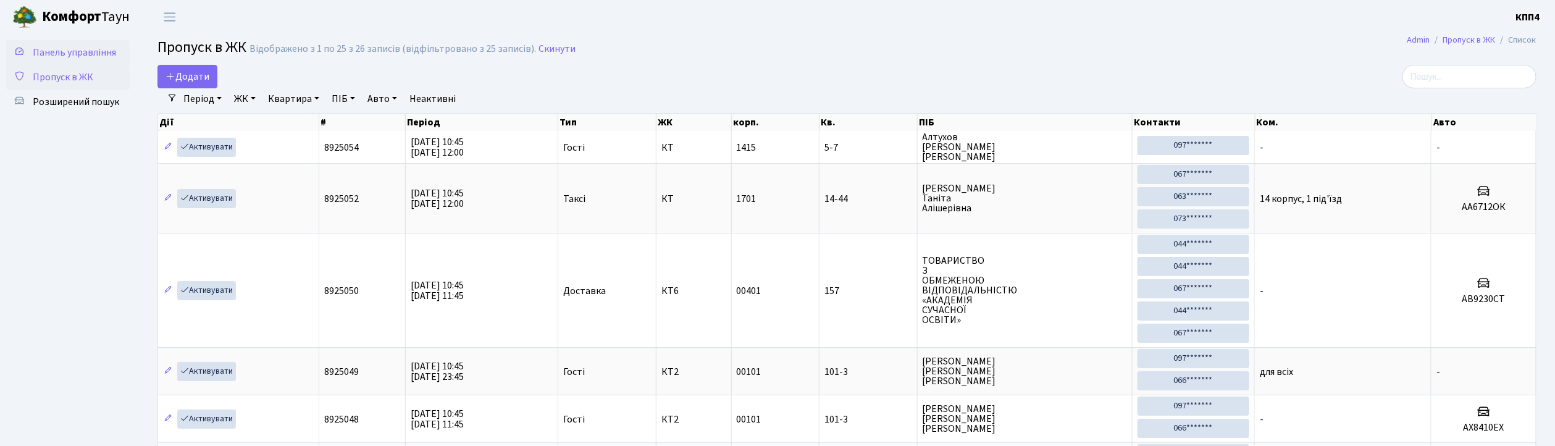
click at [80, 53] on span "Панель управління" at bounding box center [74, 53] width 83 height 14
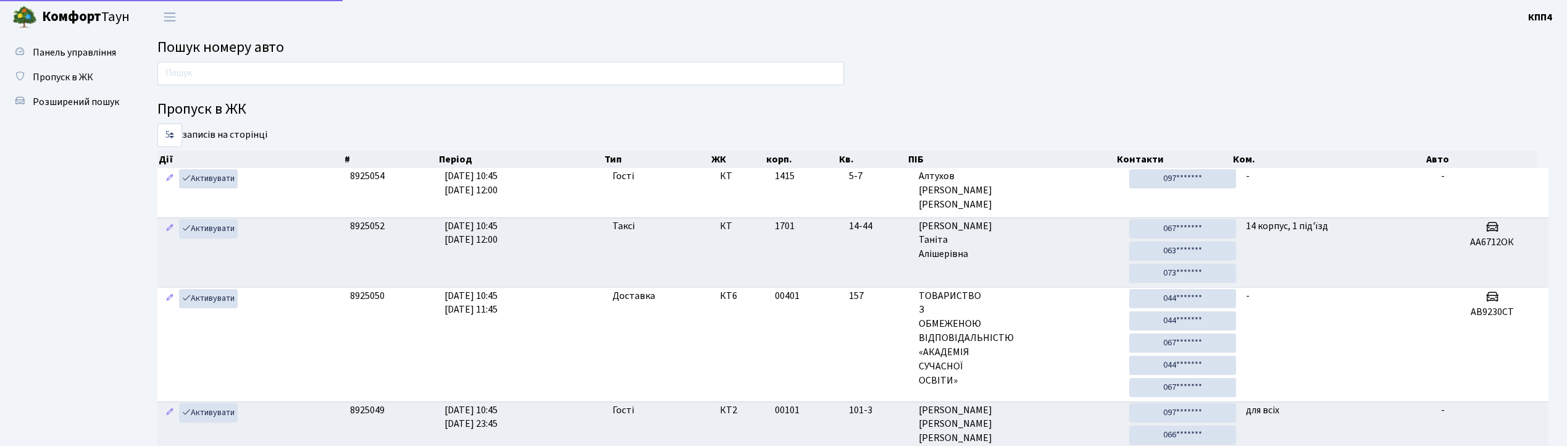
click at [216, 70] on input "text" at bounding box center [500, 73] width 687 height 23
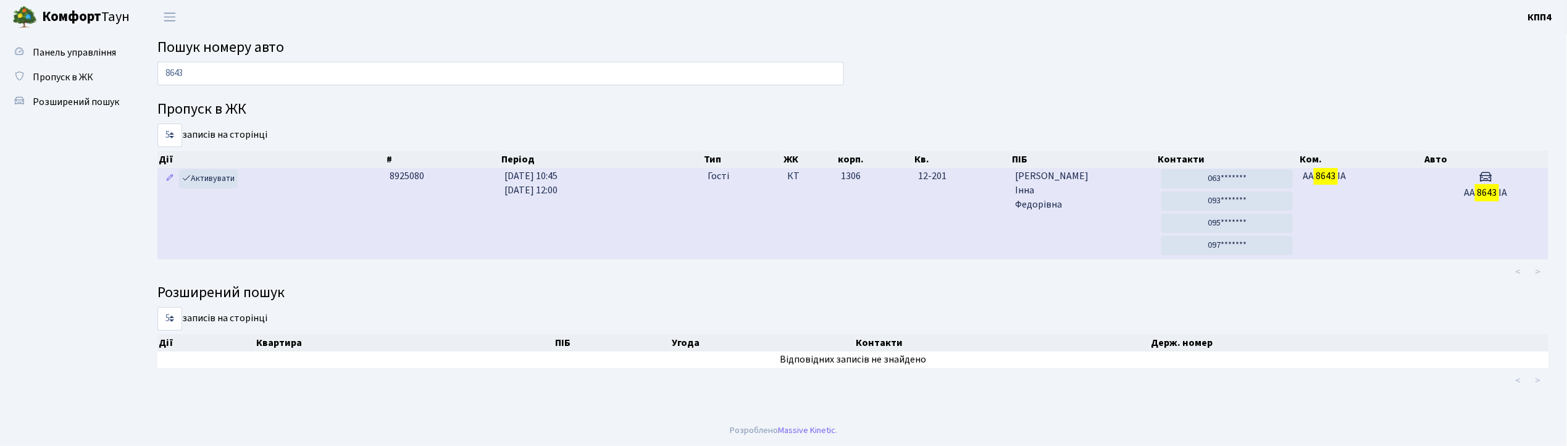
type input "8643"
click at [1080, 191] on span "Дінова Інна Федорівна" at bounding box center [1084, 190] width 136 height 43
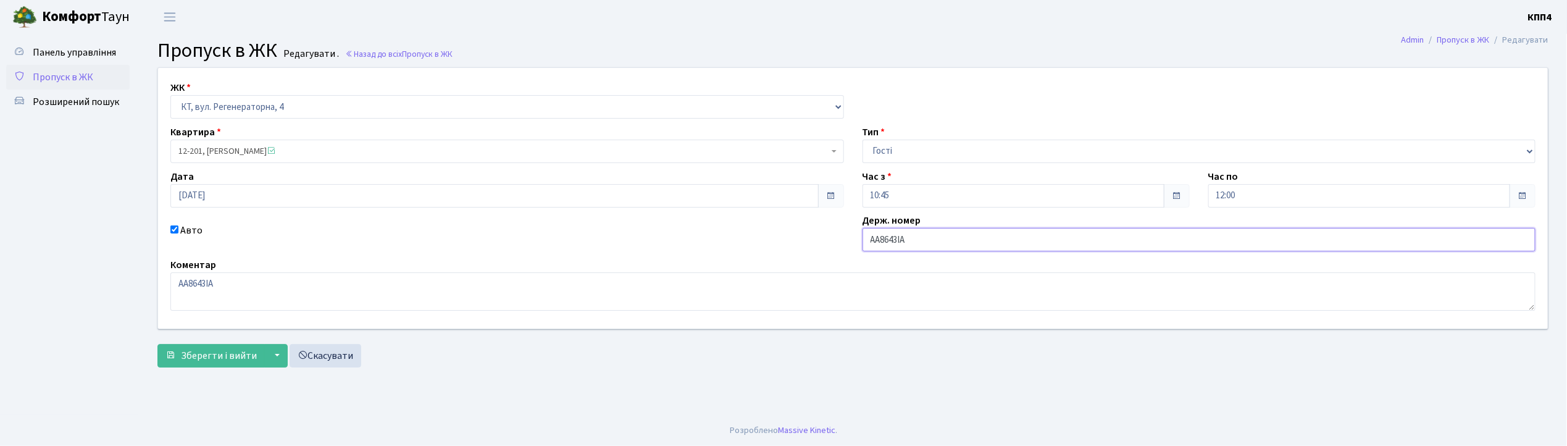
click at [910, 243] on input "АА8643ІА" at bounding box center [1200, 239] width 674 height 23
type input "АА8643YА"
click at [213, 362] on span "Зберегти і вийти" at bounding box center [219, 356] width 76 height 14
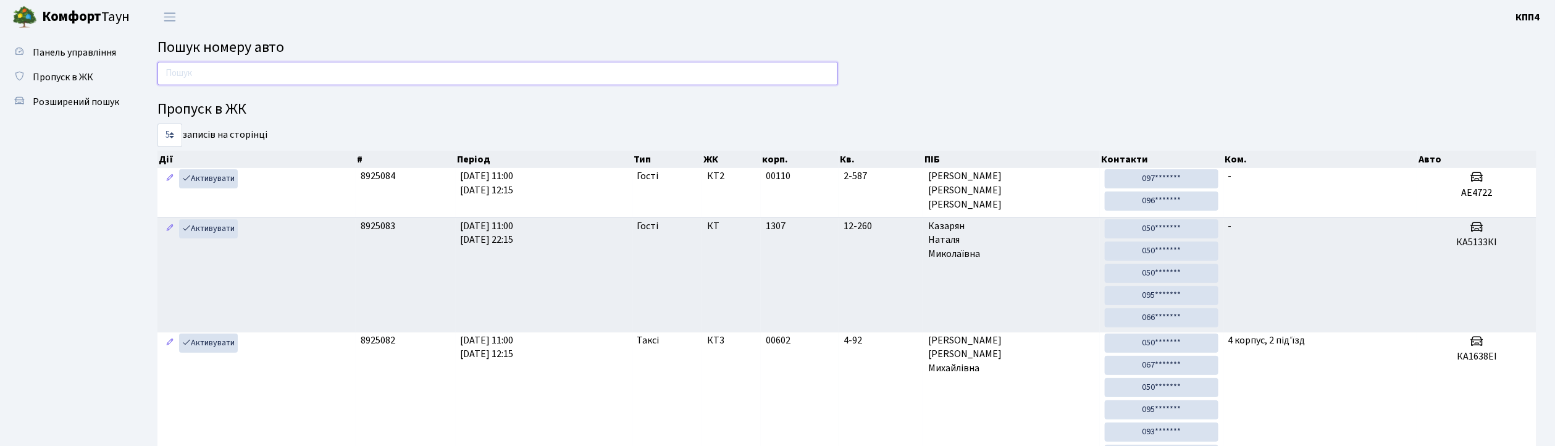
click at [245, 70] on input "text" at bounding box center [497, 73] width 681 height 23
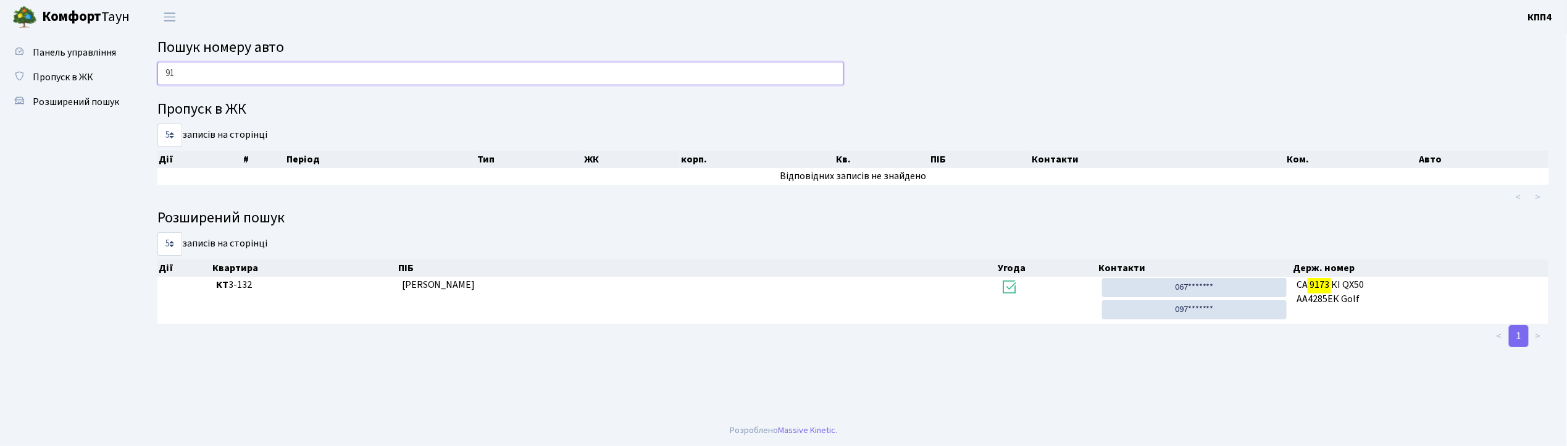
type input "9"
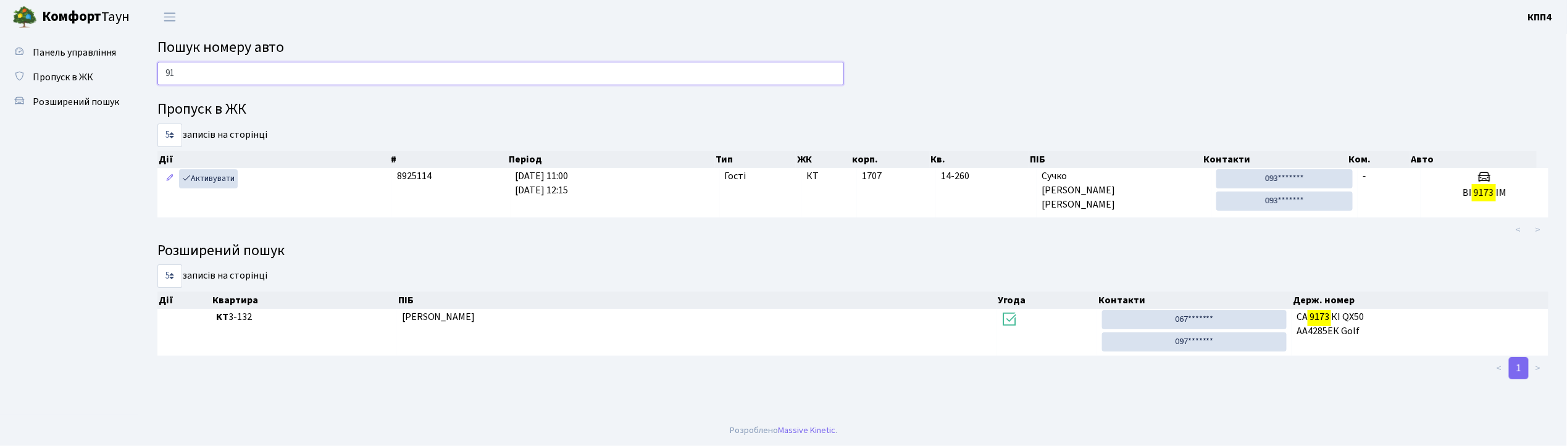
type input "9"
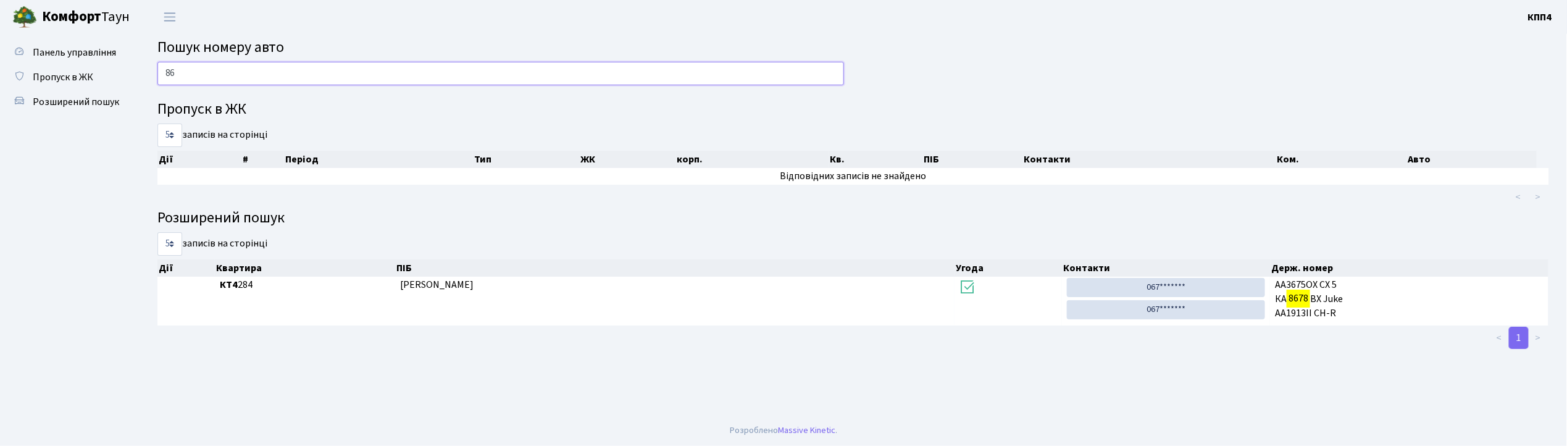
type input "8"
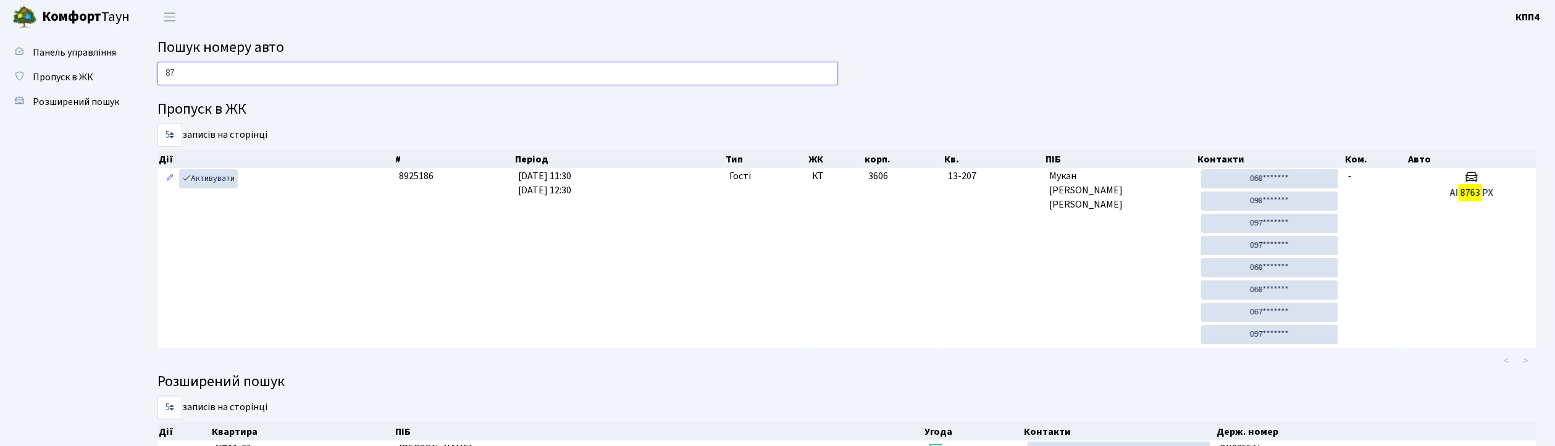
type input "8"
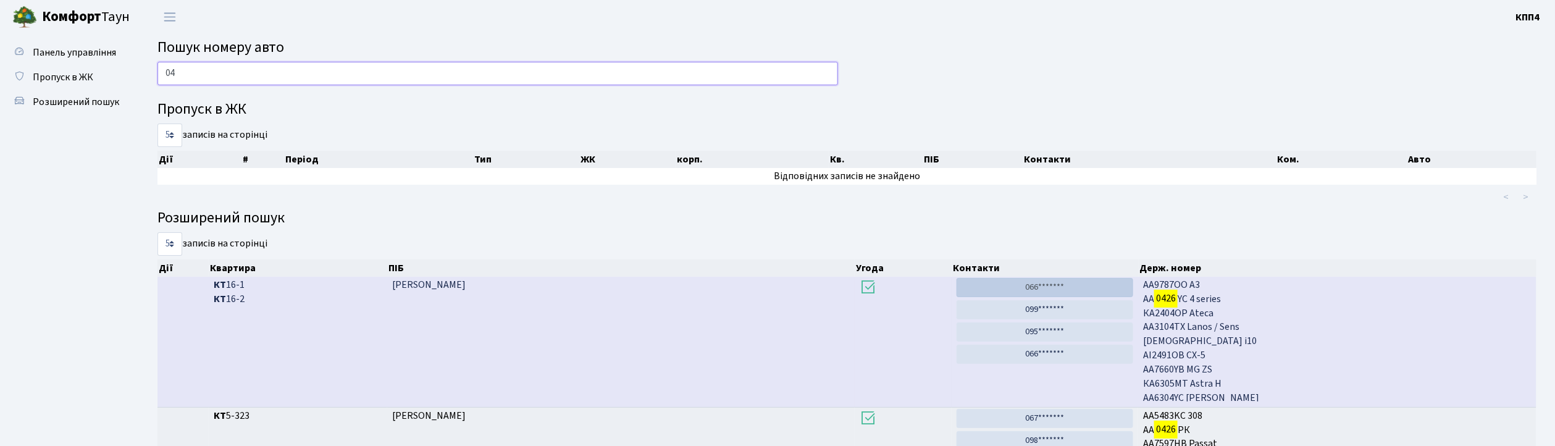
type input "0"
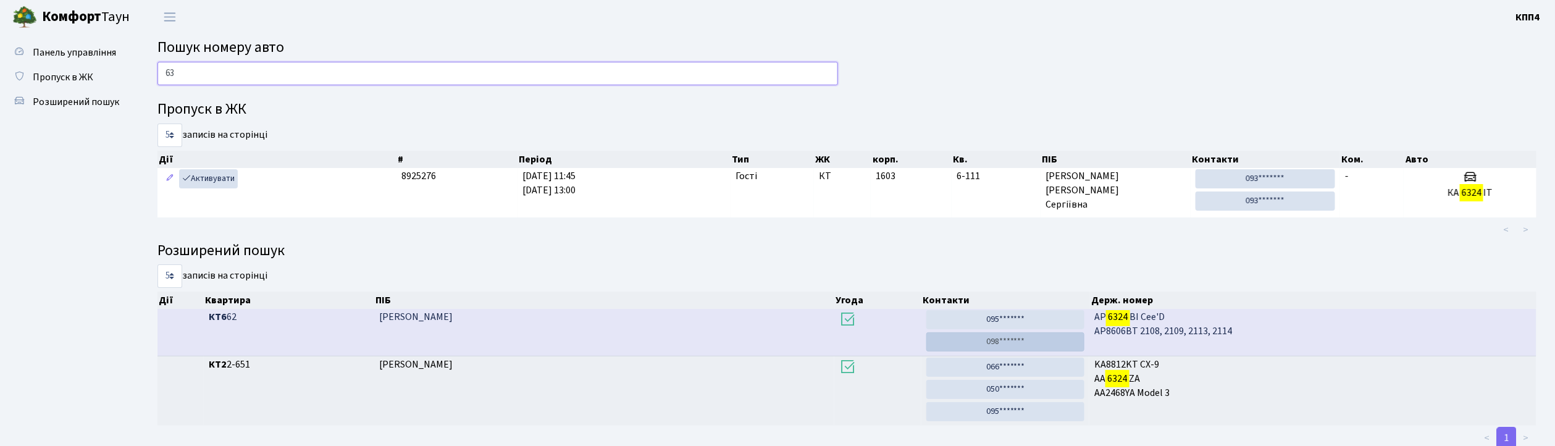
type input "6"
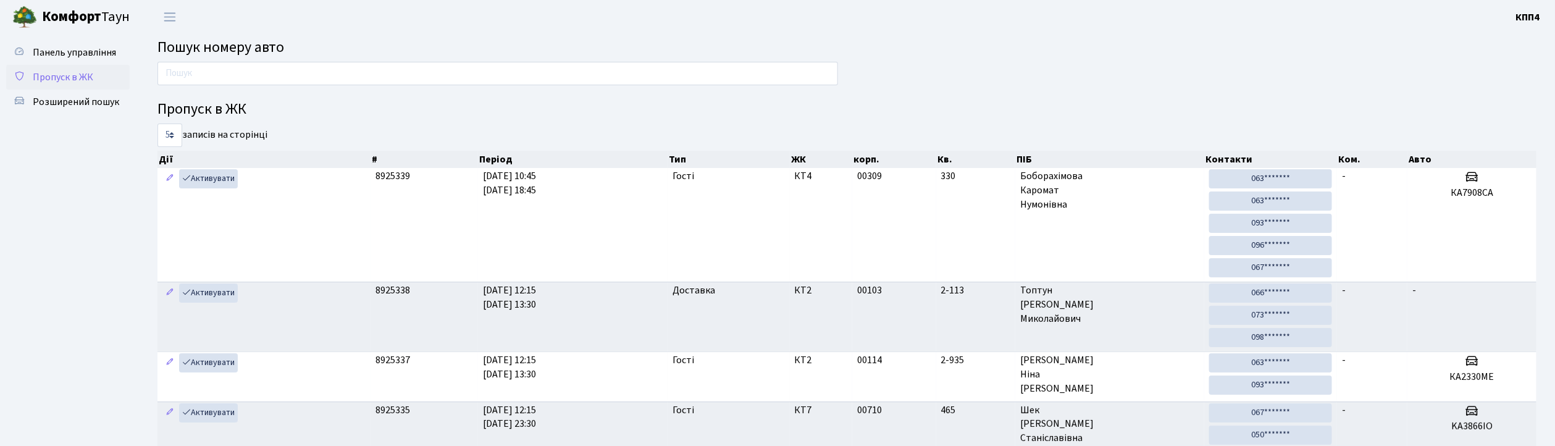
click at [72, 79] on span "Пропуск в ЖК" at bounding box center [63, 77] width 61 height 14
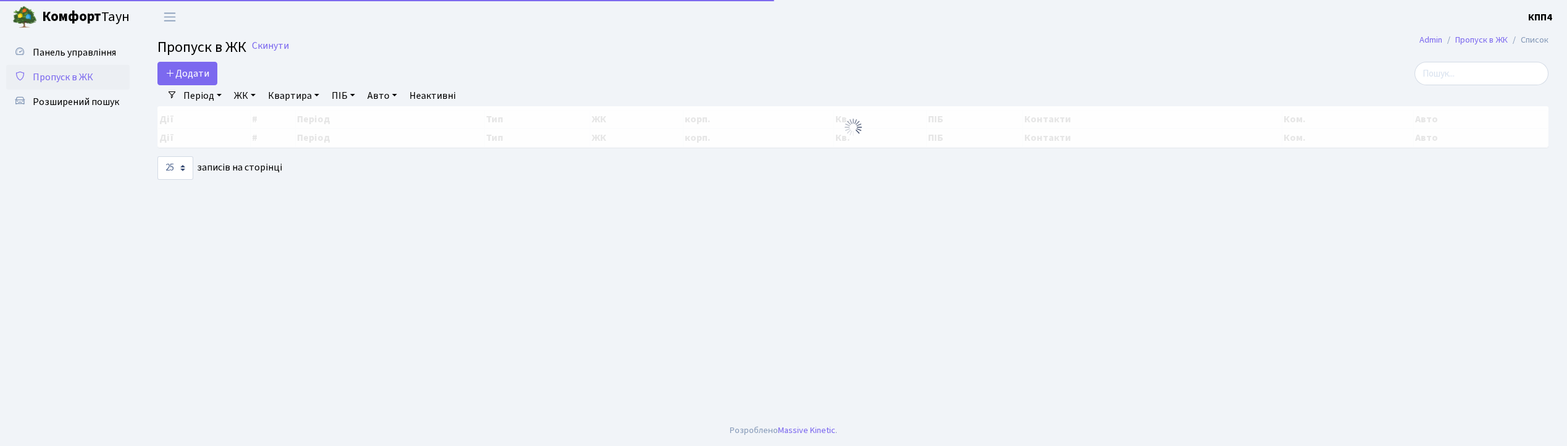
select select "25"
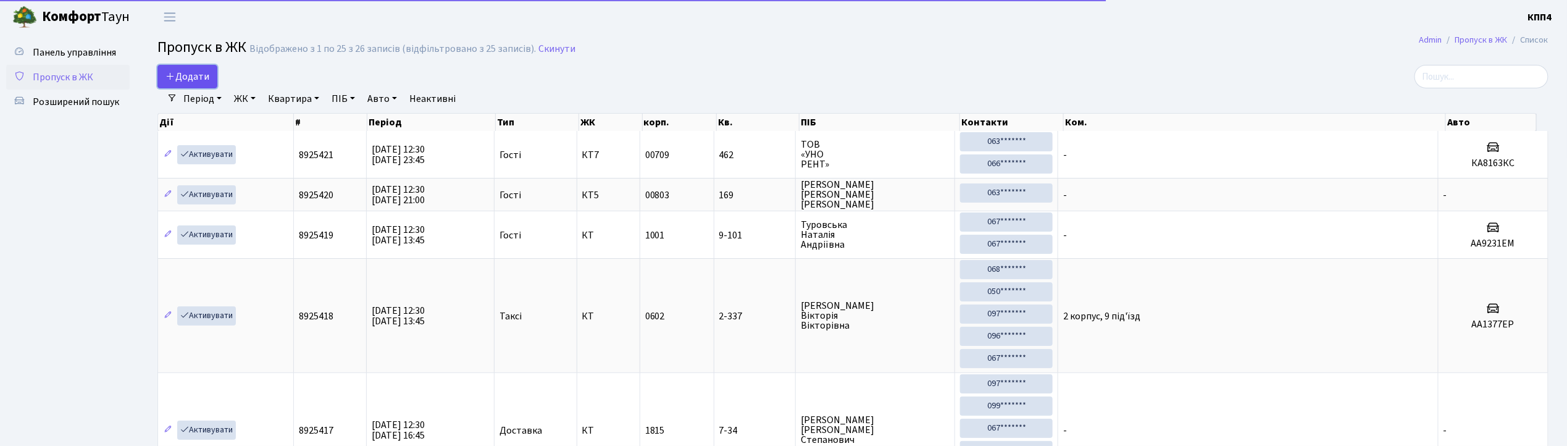
click at [188, 79] on span "Додати" at bounding box center [188, 77] width 44 height 14
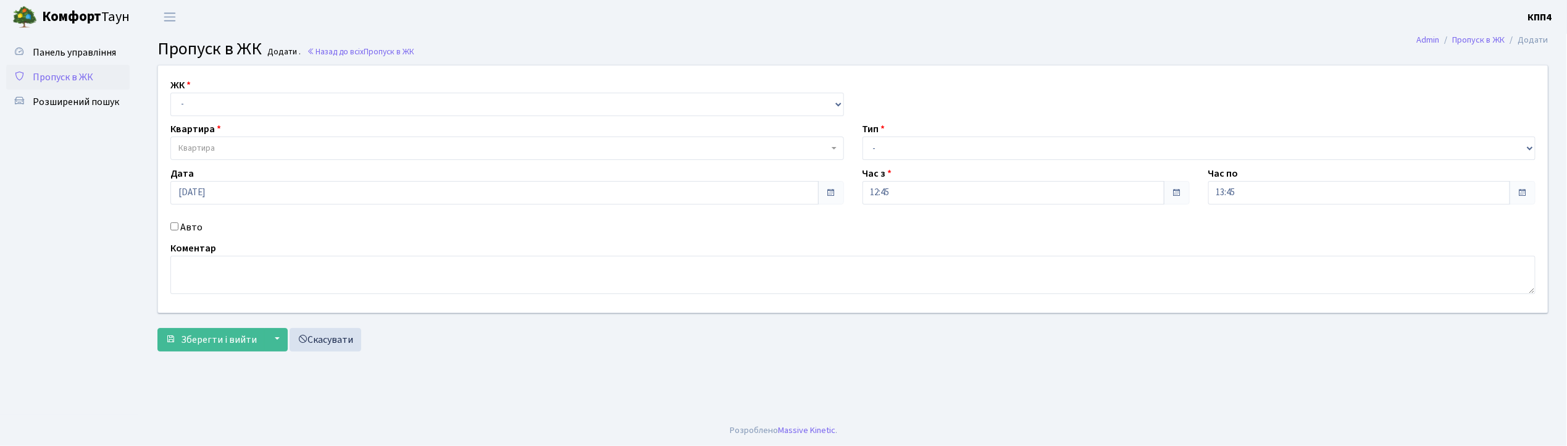
click at [173, 223] on input "Авто" at bounding box center [174, 226] width 8 height 8
checkbox input "true"
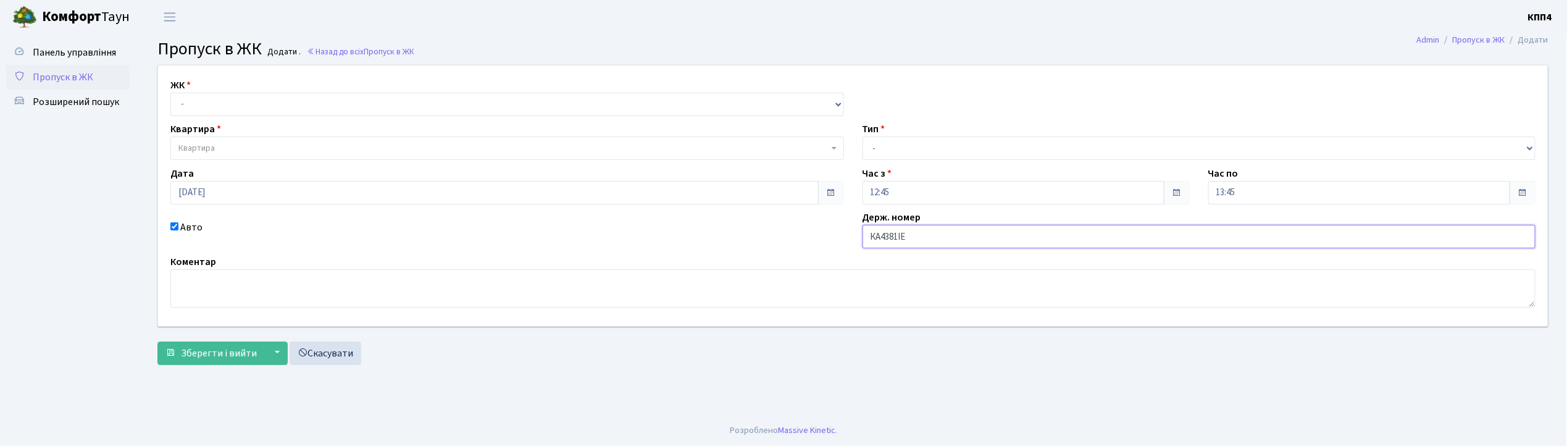
type input "КА4381ІЕ"
drag, startPoint x: 203, startPoint y: 100, endPoint x: 206, endPoint y: 114, distance: 14.1
click at [205, 106] on select "- КТ, вул. Регенераторна, 4 КТ2, просп. Соборності, 17 КТ3, вул. Березнева, 16 …" at bounding box center [507, 104] width 674 height 23
select select "271"
click at [170, 93] on select "- КТ, вул. Регенераторна, 4 КТ2, просп. Соборності, 17 КТ3, вул. Березнева, 16 …" at bounding box center [507, 104] width 674 height 23
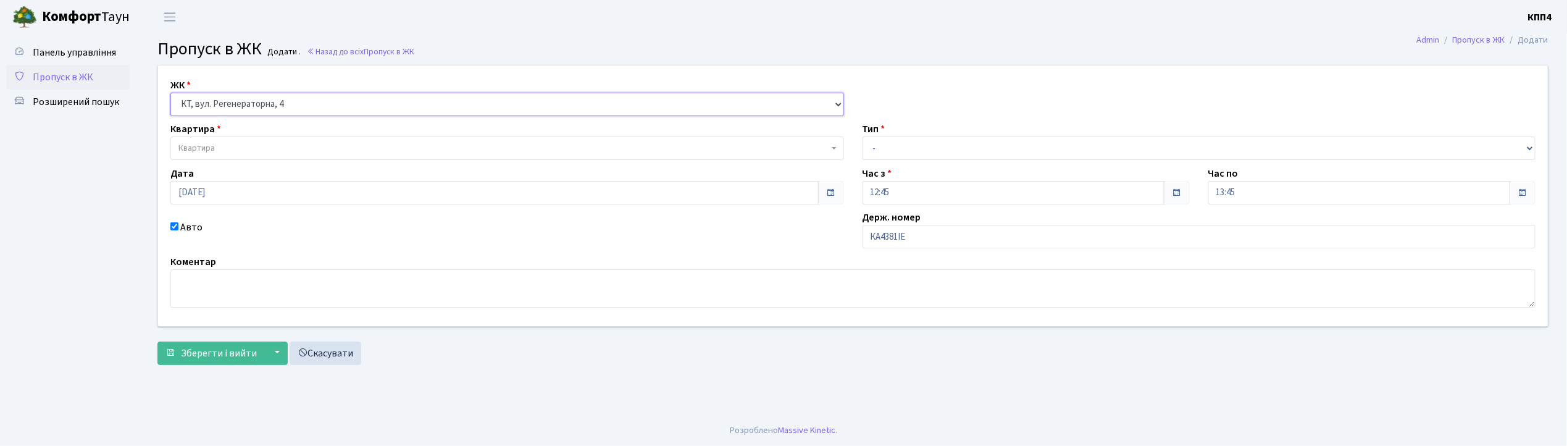
select select
click at [209, 149] on span "Квартира" at bounding box center [196, 148] width 36 height 12
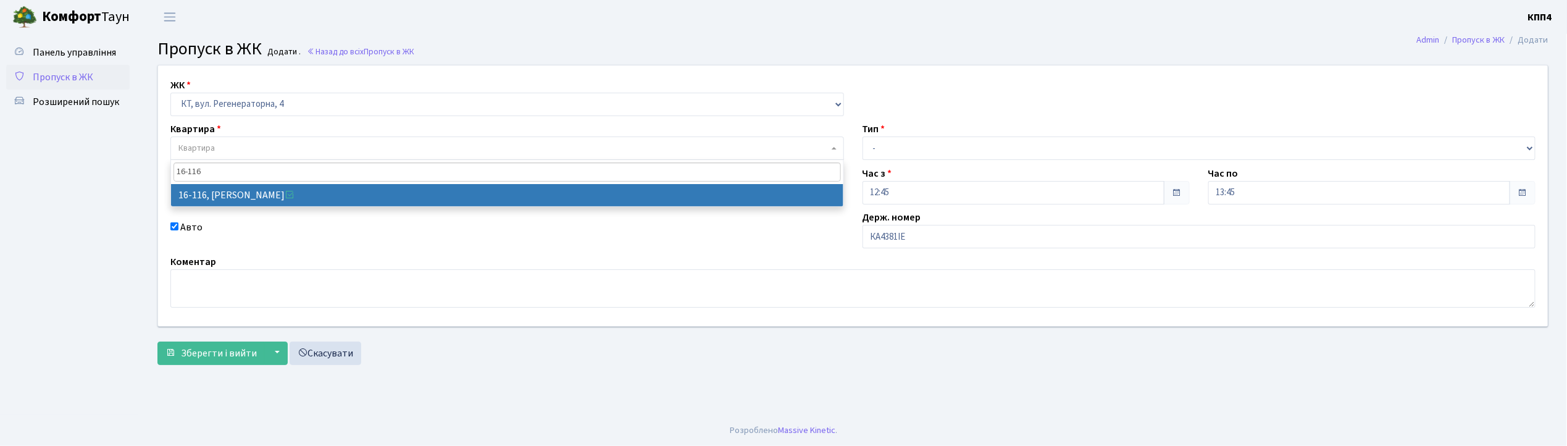
type input "16-116"
select select "8677"
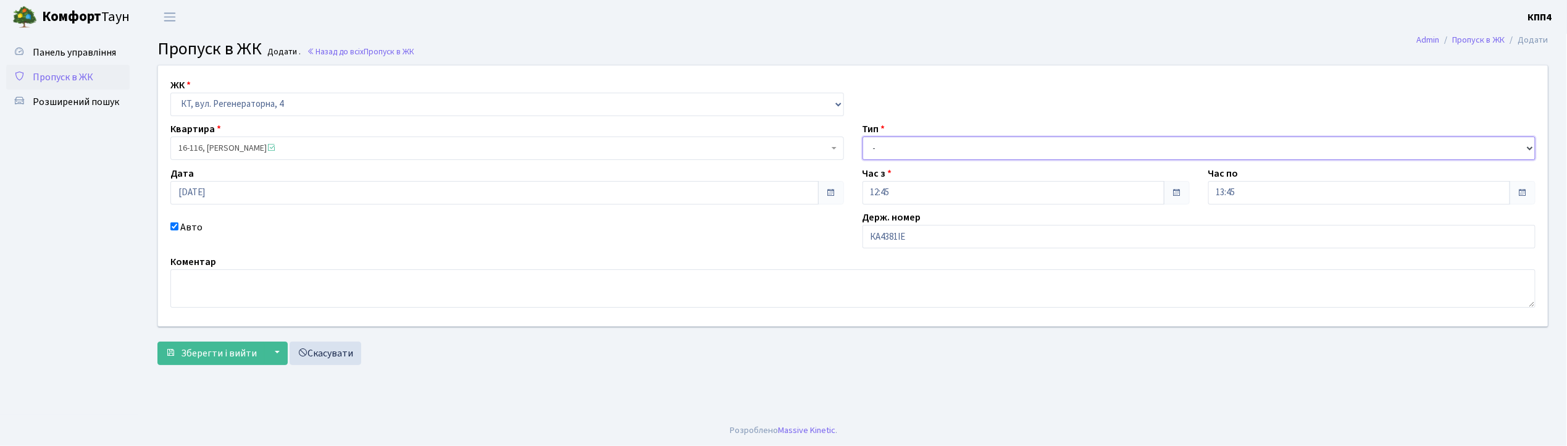
click at [925, 156] on select "- Доставка Таксі Гості Сервіс" at bounding box center [1200, 147] width 674 height 23
select select "2"
click at [863, 136] on select "- Доставка Таксі Гості Сервіс" at bounding box center [1200, 147] width 674 height 23
click at [208, 346] on span "Зберегти і вийти" at bounding box center [219, 353] width 76 height 14
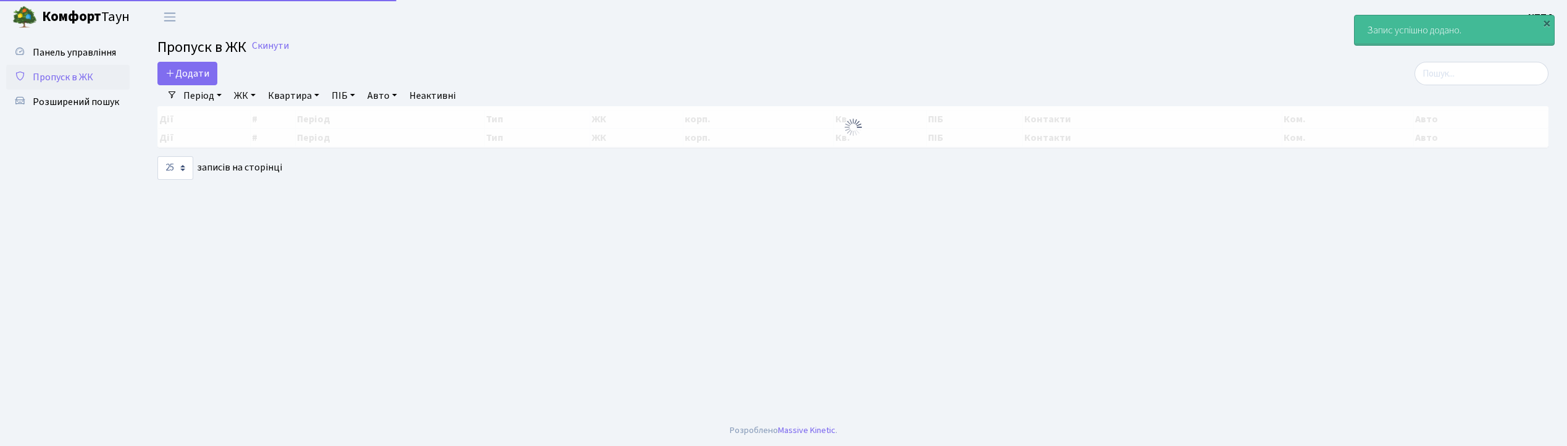
select select "25"
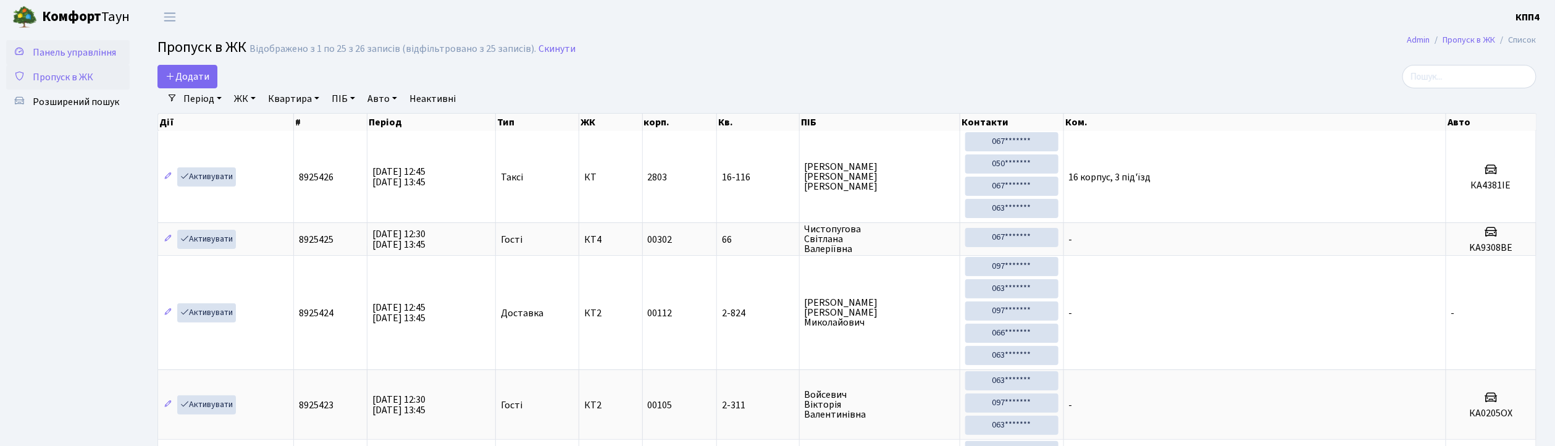
click at [93, 56] on span "Панель управління" at bounding box center [74, 53] width 83 height 14
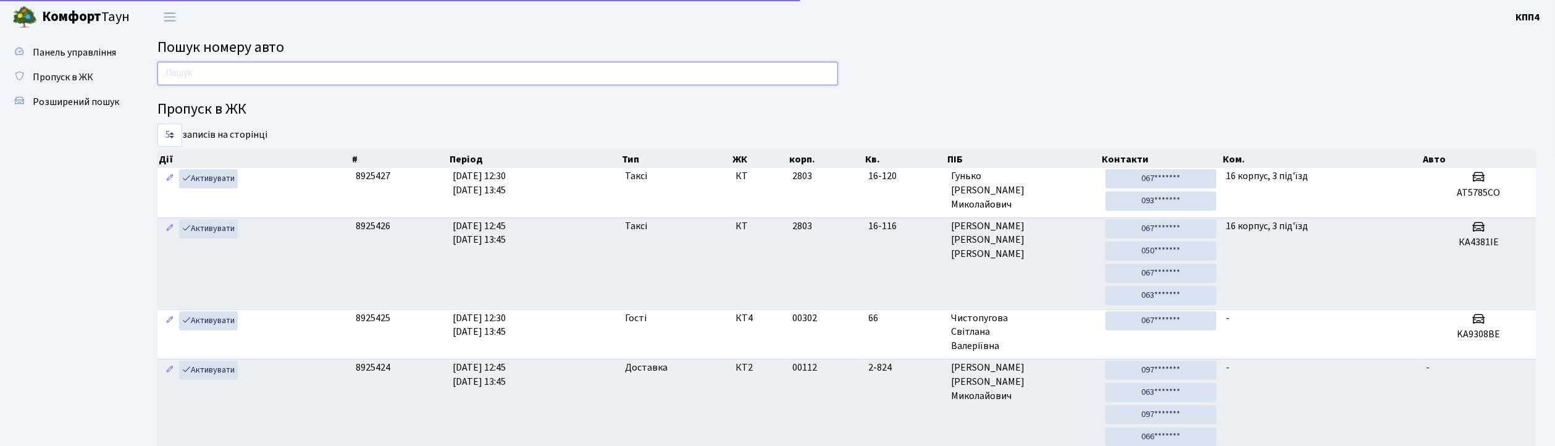
click at [290, 74] on input "text" at bounding box center [497, 73] width 681 height 23
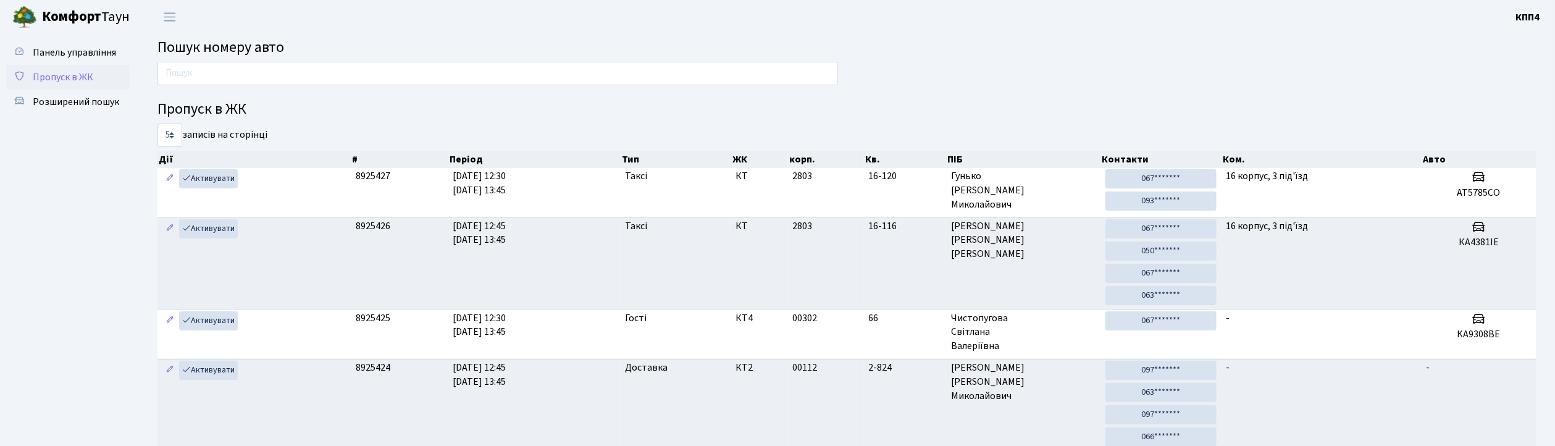
click at [44, 74] on span "Пропуск в ЖК" at bounding box center [63, 77] width 61 height 14
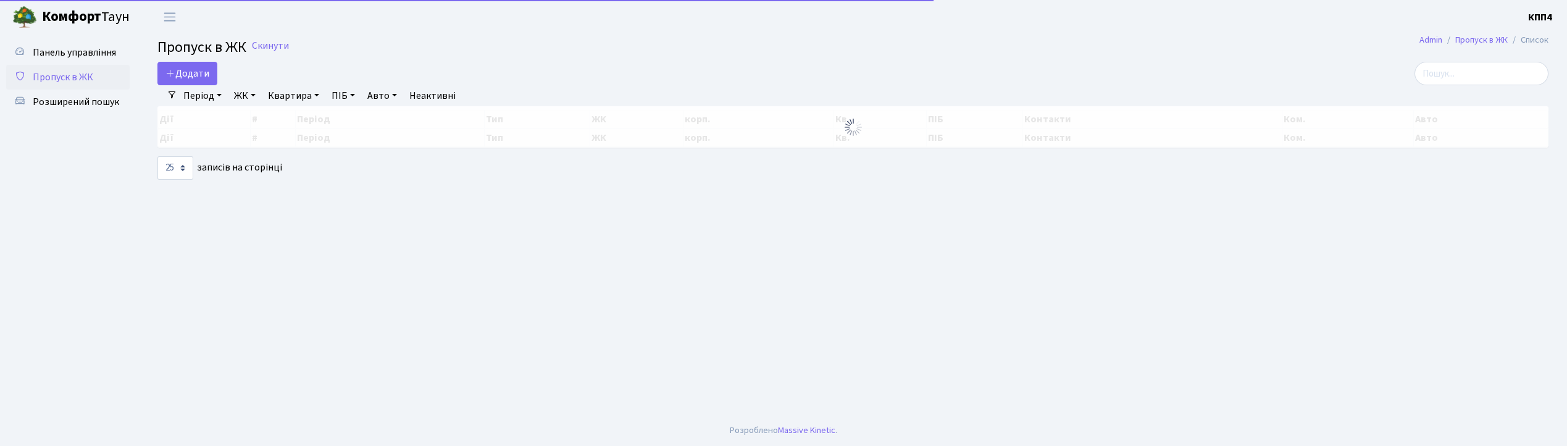
select select "25"
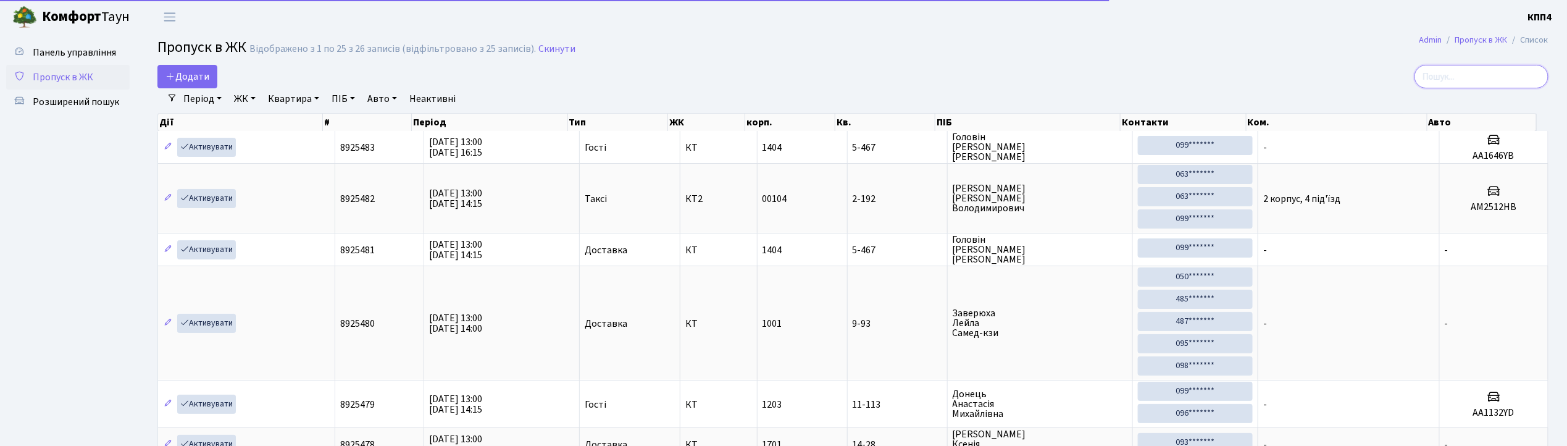
click at [1522, 77] on input "search" at bounding box center [1482, 76] width 134 height 23
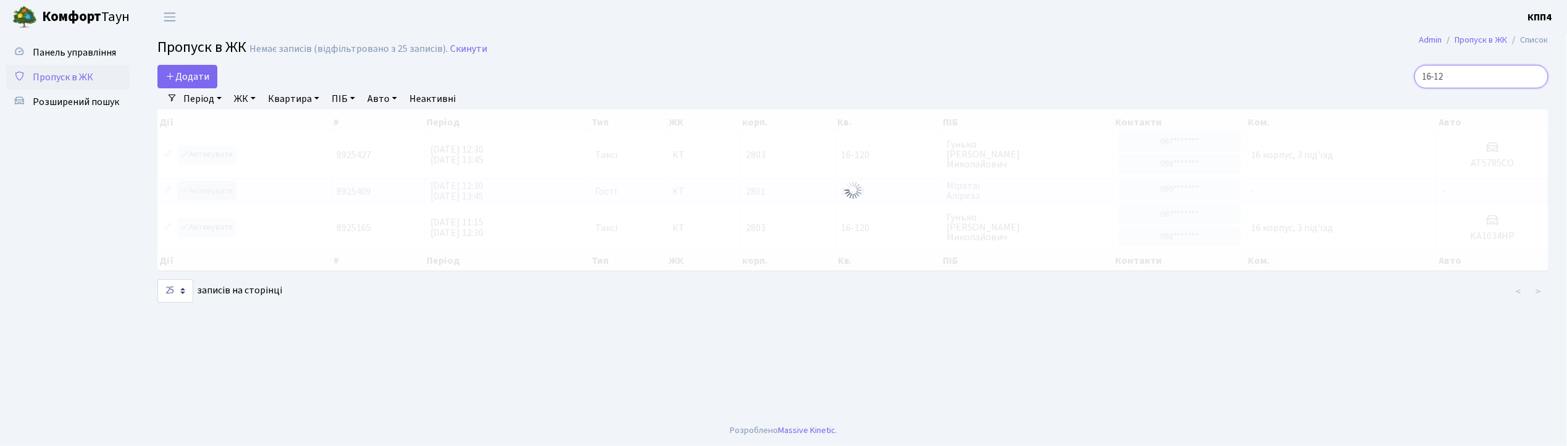
type input "16-12"
click at [208, 190] on div at bounding box center [852, 189] width 1391 height 161
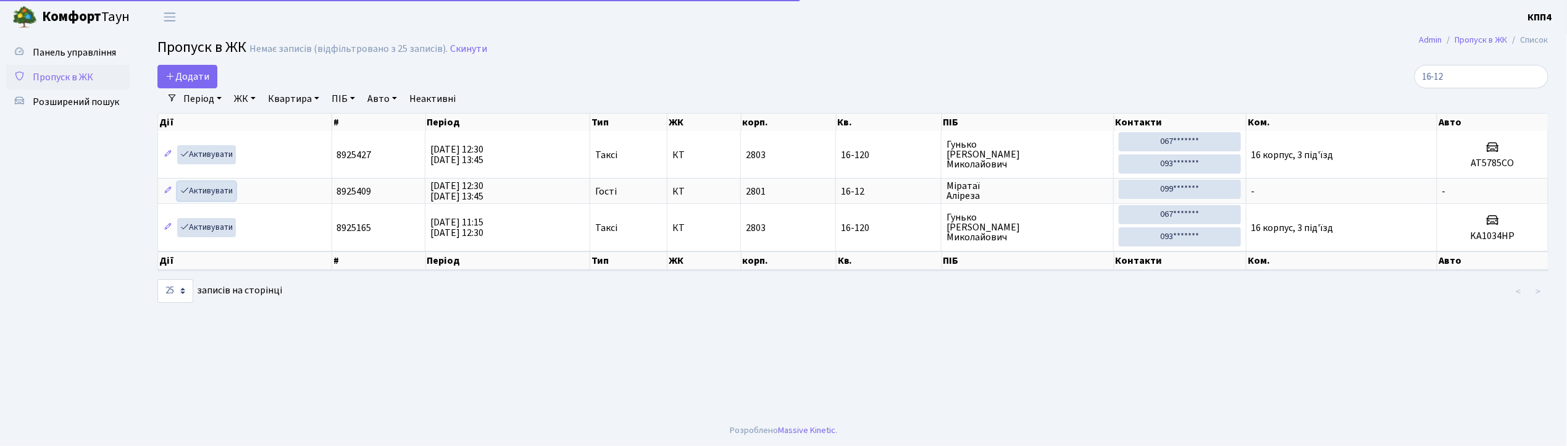
click at [208, 190] on link "Активувати" at bounding box center [206, 191] width 59 height 19
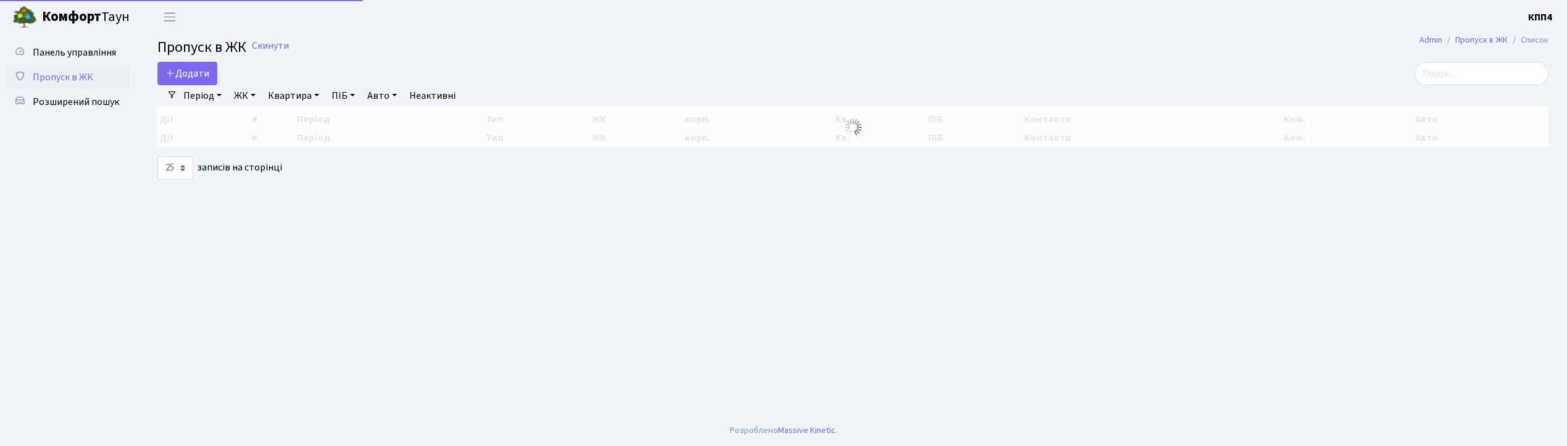
select select "25"
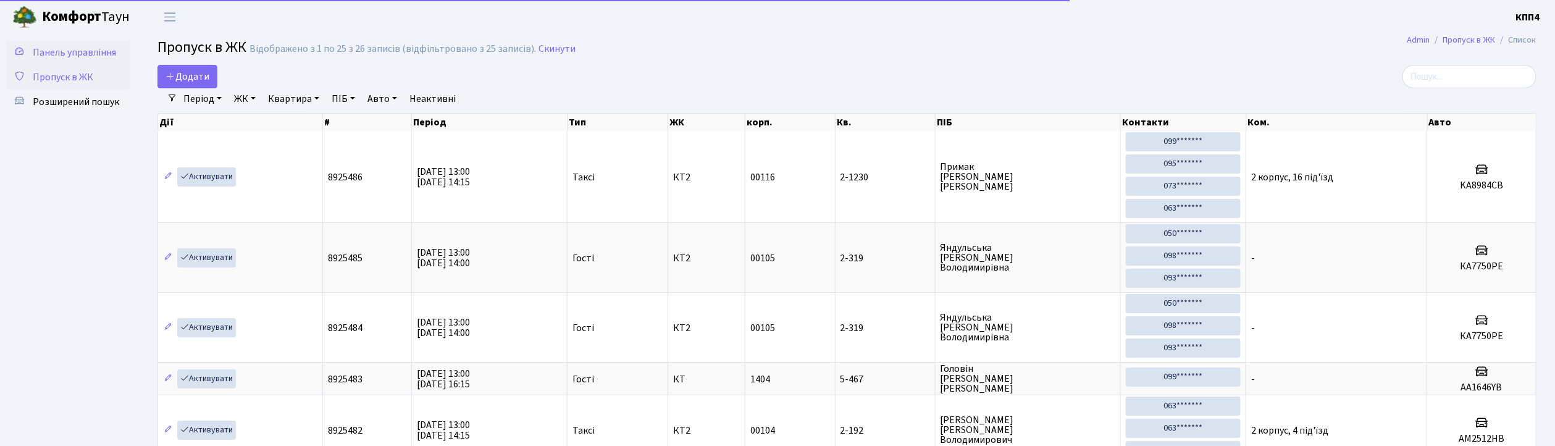
click at [77, 52] on span "Панель управління" at bounding box center [74, 53] width 83 height 14
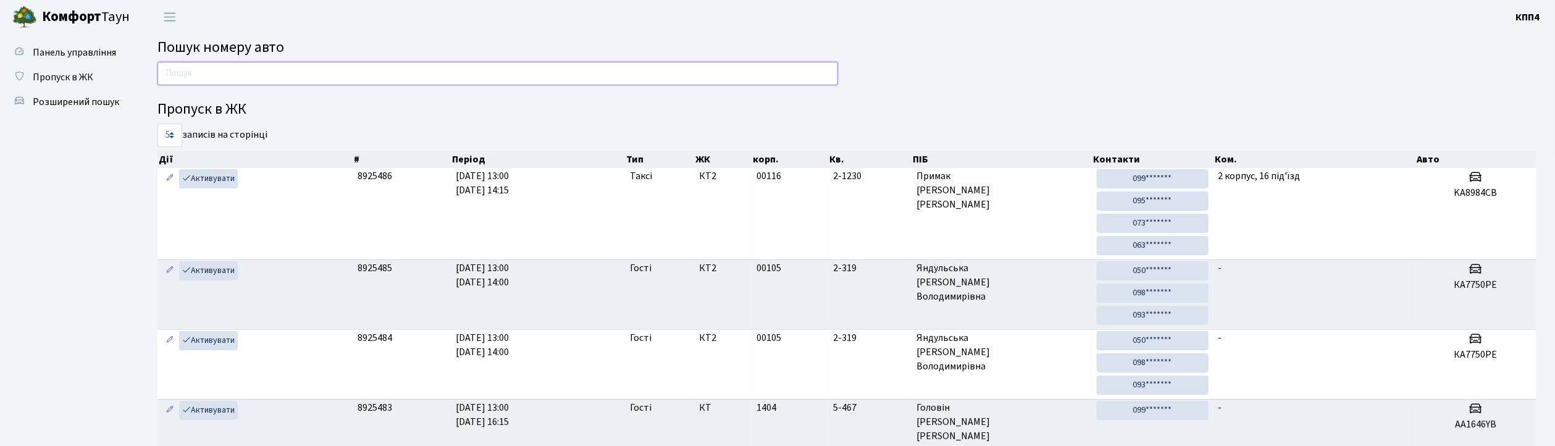
click at [215, 80] on input "text" at bounding box center [497, 73] width 681 height 23
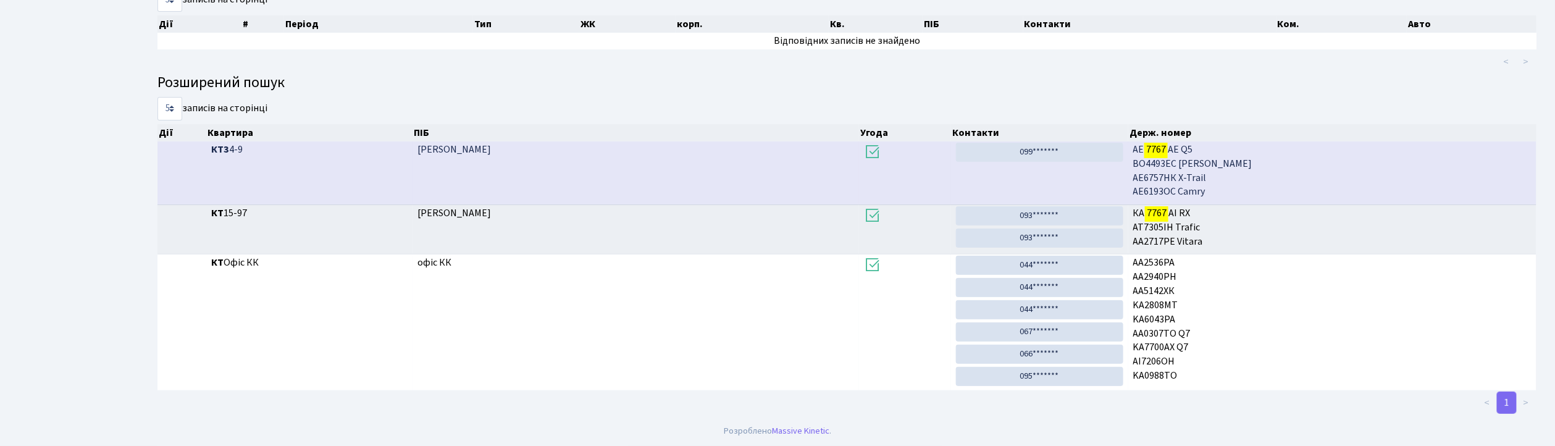
scroll to position [67, 0]
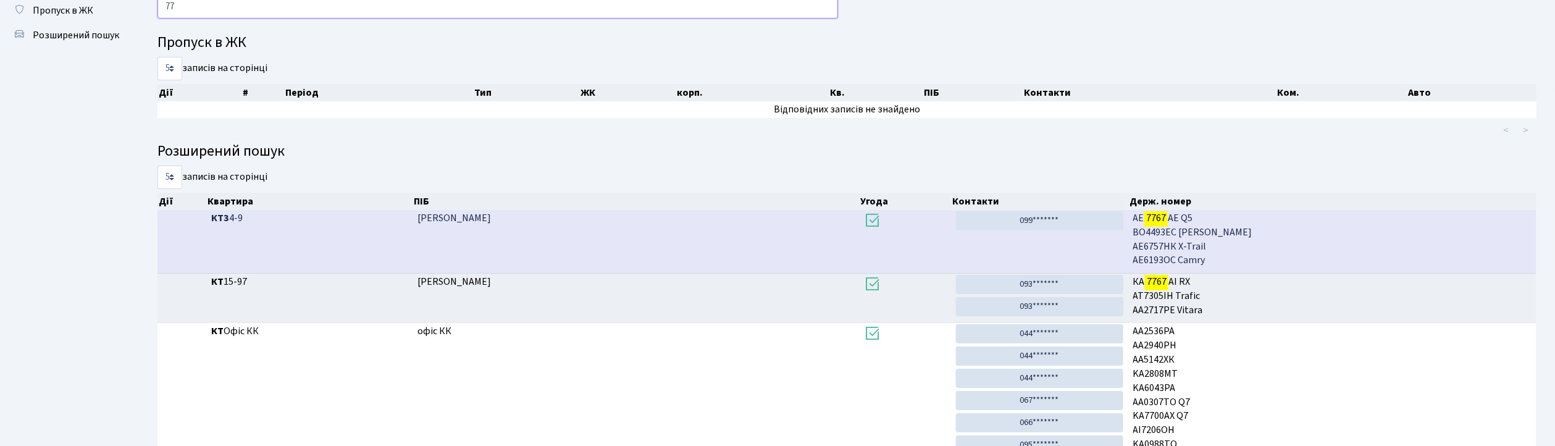
type input "7"
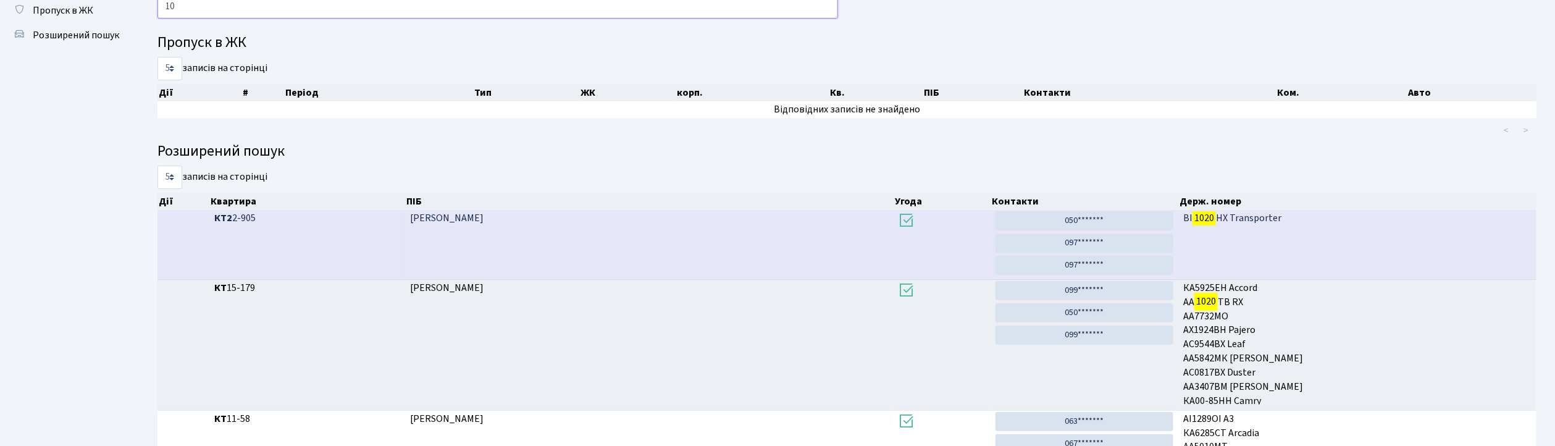
type input "1"
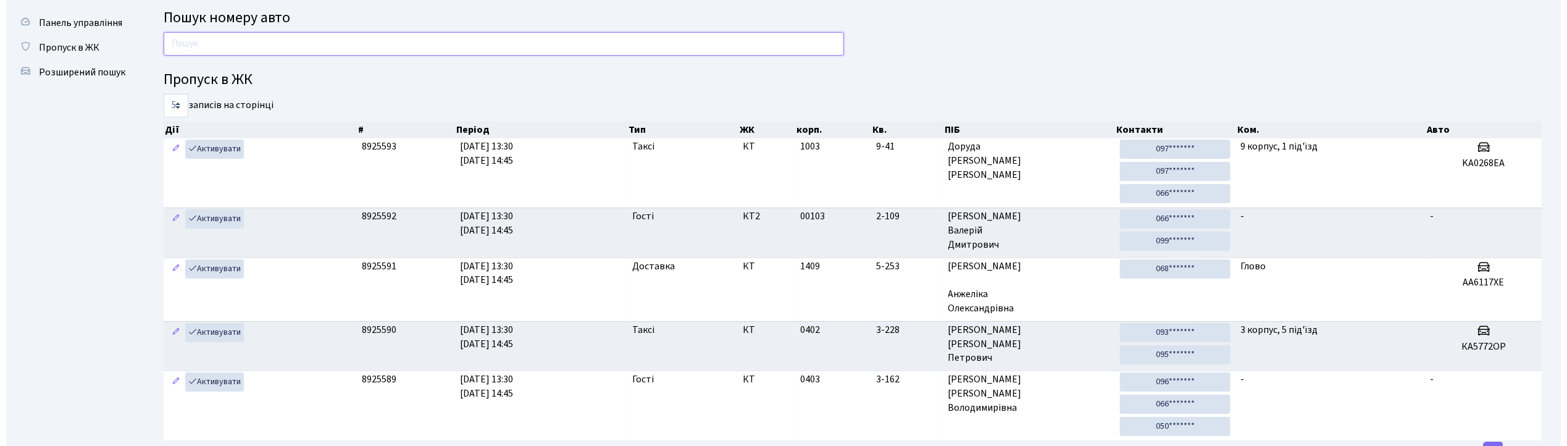
scroll to position [0, 0]
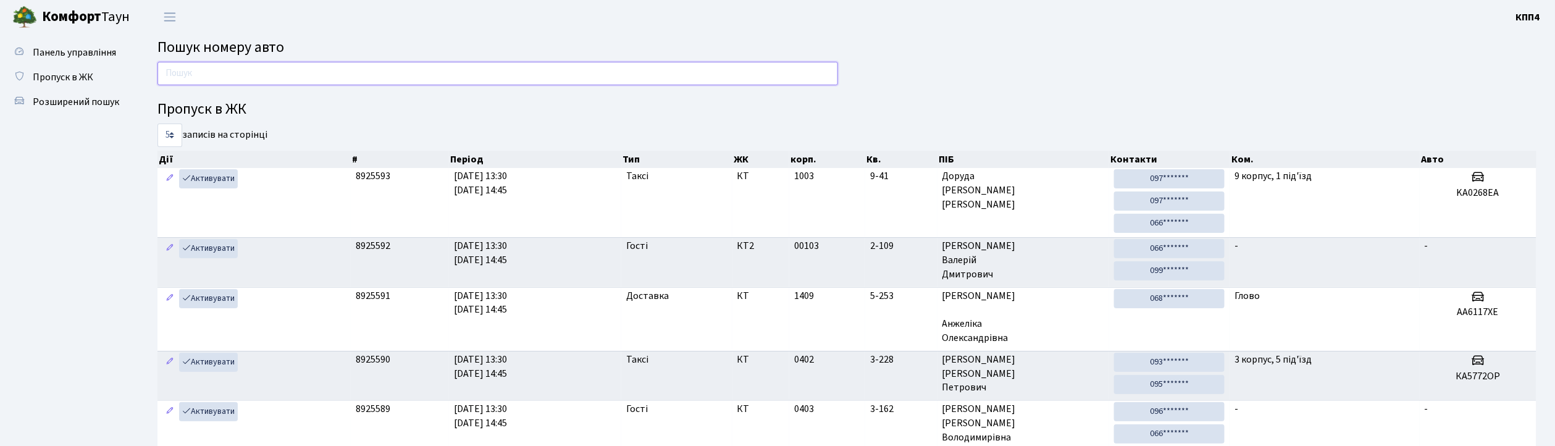
click at [584, 77] on input "text" at bounding box center [497, 73] width 681 height 23
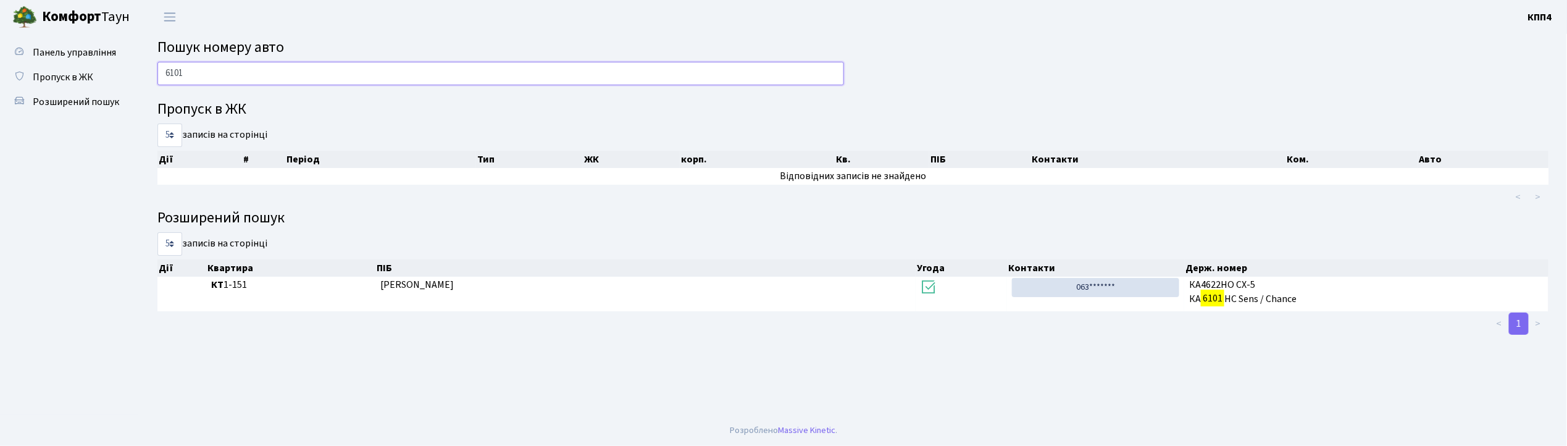
click at [262, 80] on input "6101" at bounding box center [500, 73] width 687 height 23
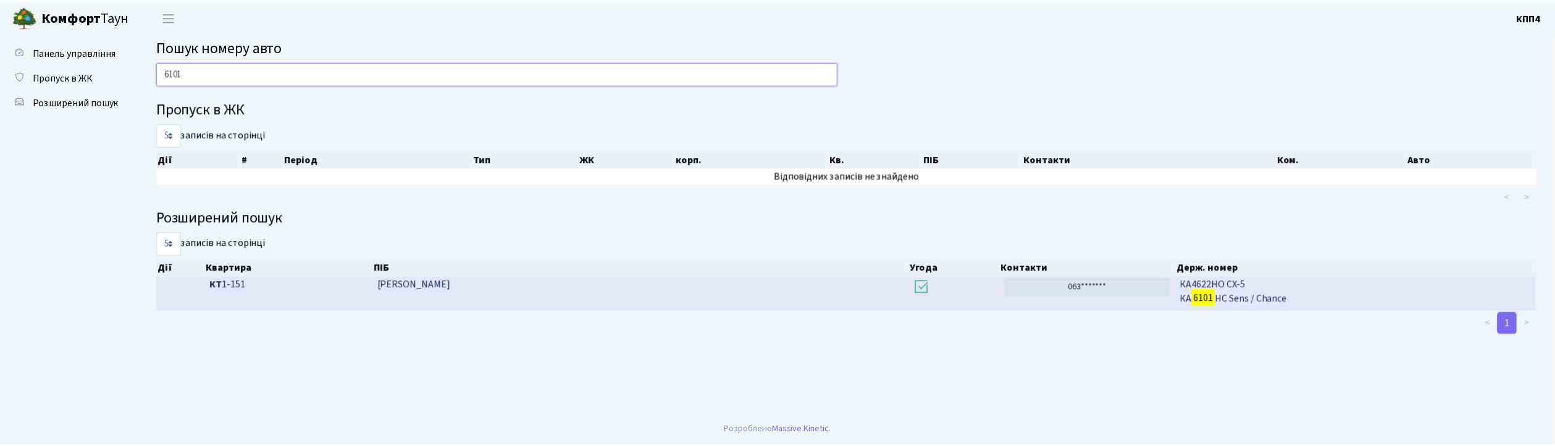
scroll to position [1, 0]
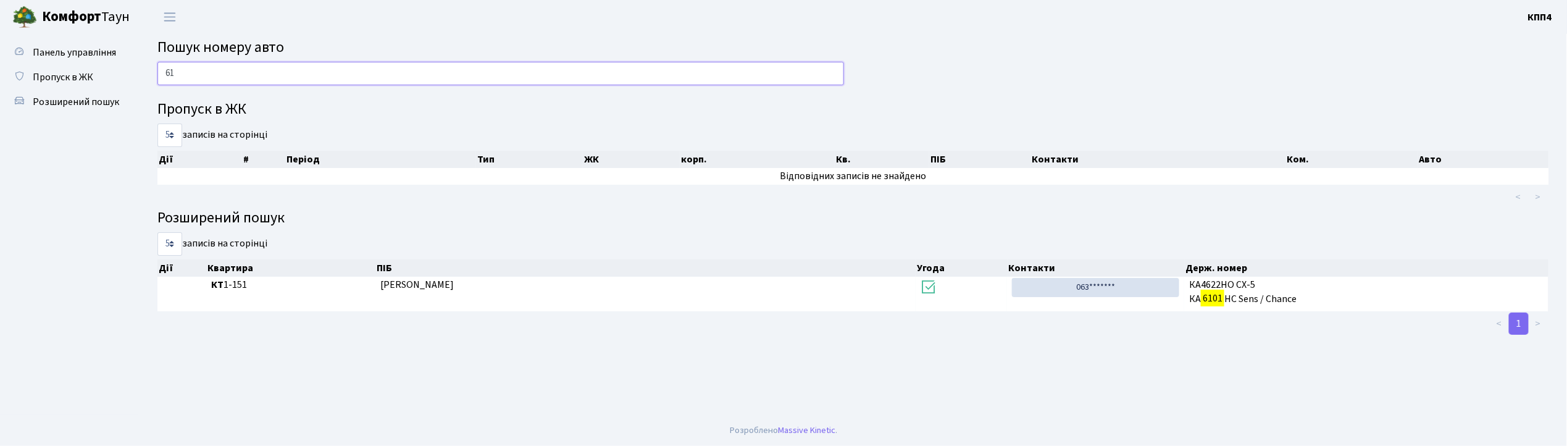
type input "6"
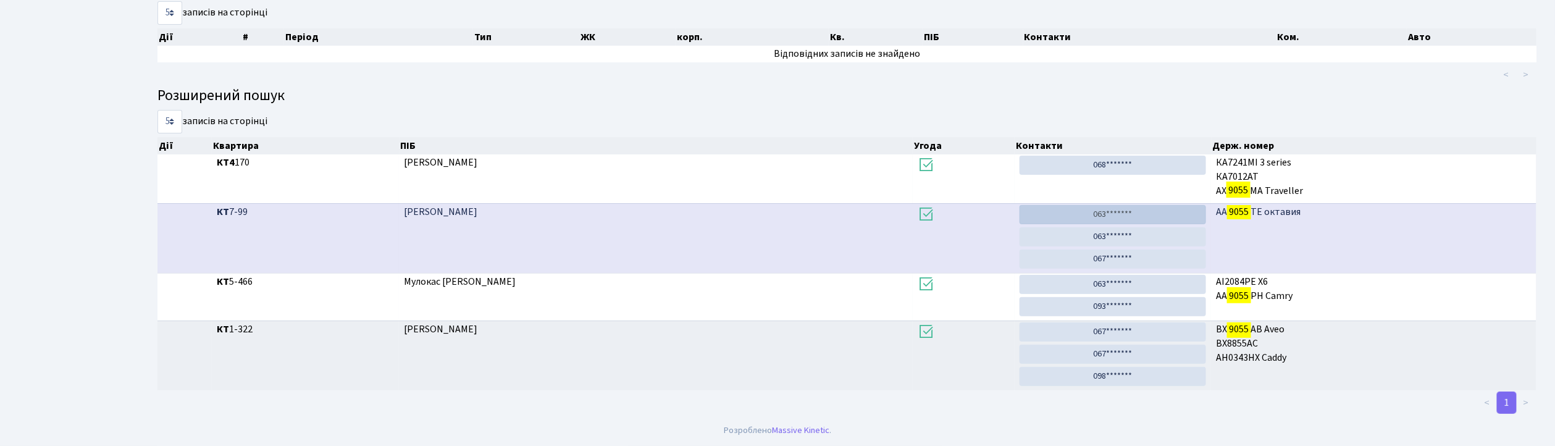
scroll to position [67, 0]
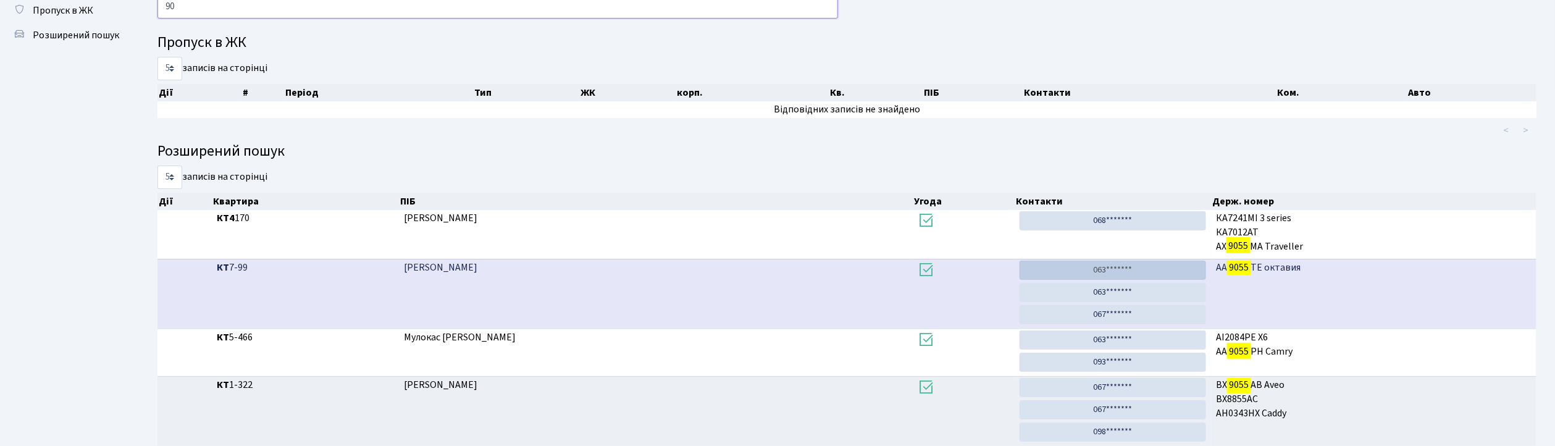
type input "9"
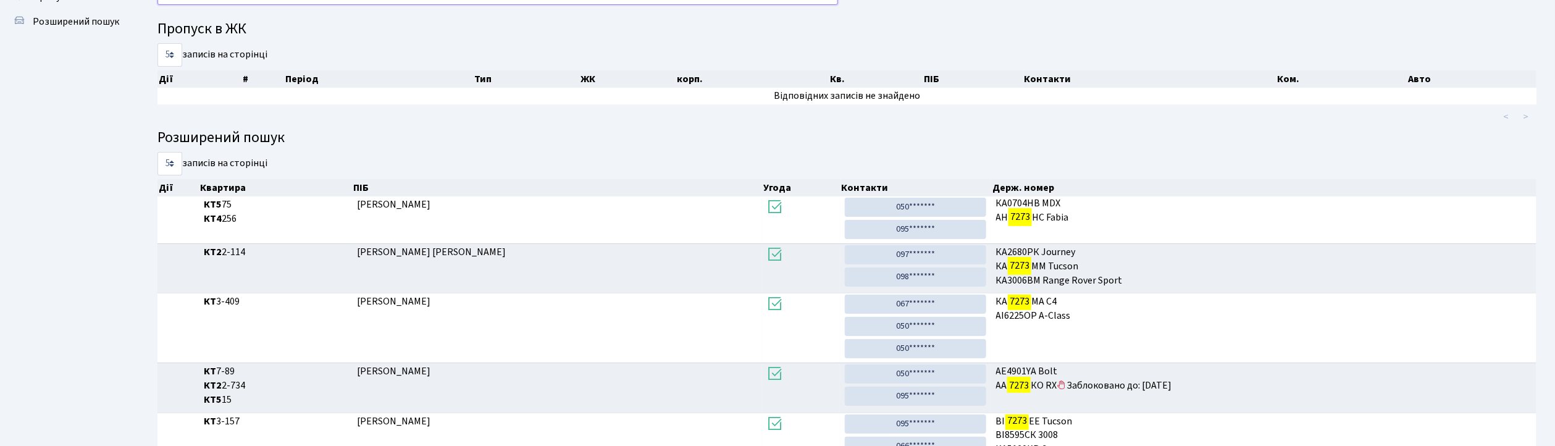
scroll to position [0, 0]
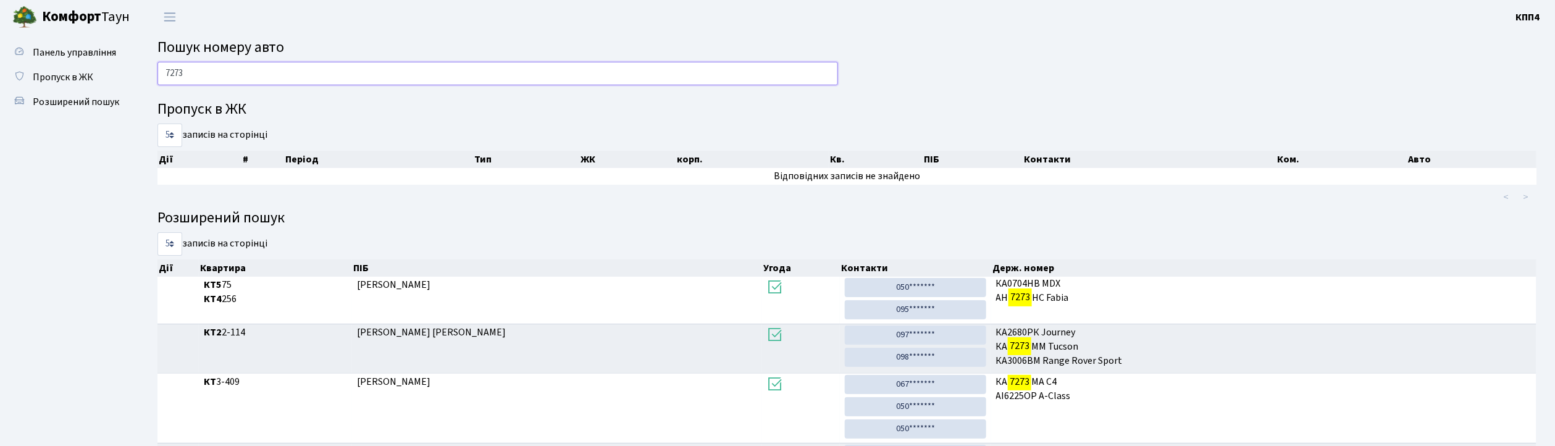
click at [272, 65] on input "7273" at bounding box center [497, 73] width 681 height 23
type input "7"
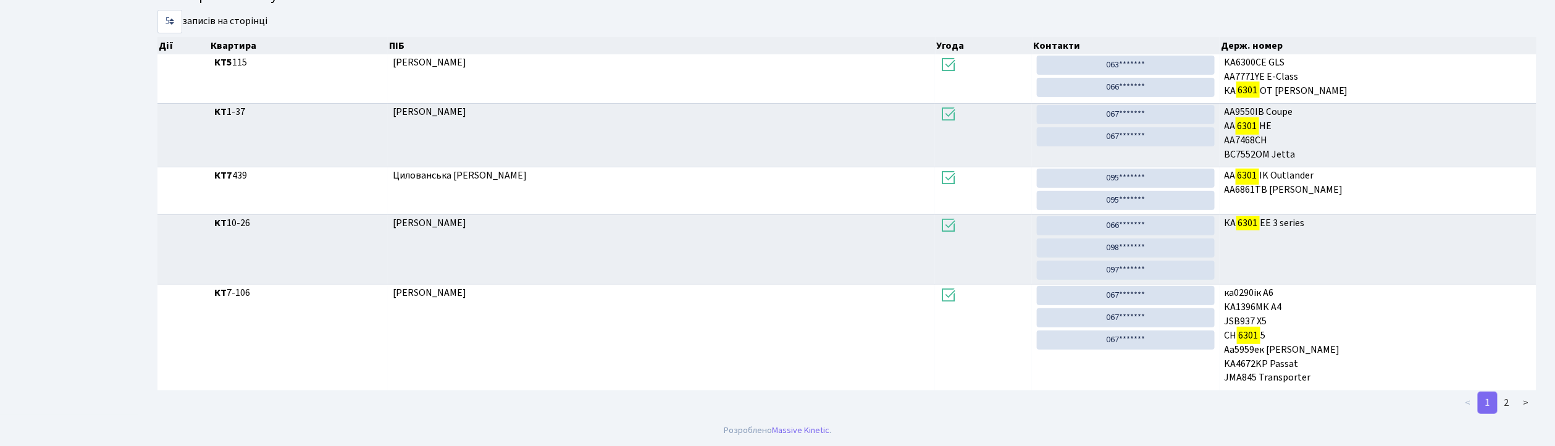
scroll to position [67, 0]
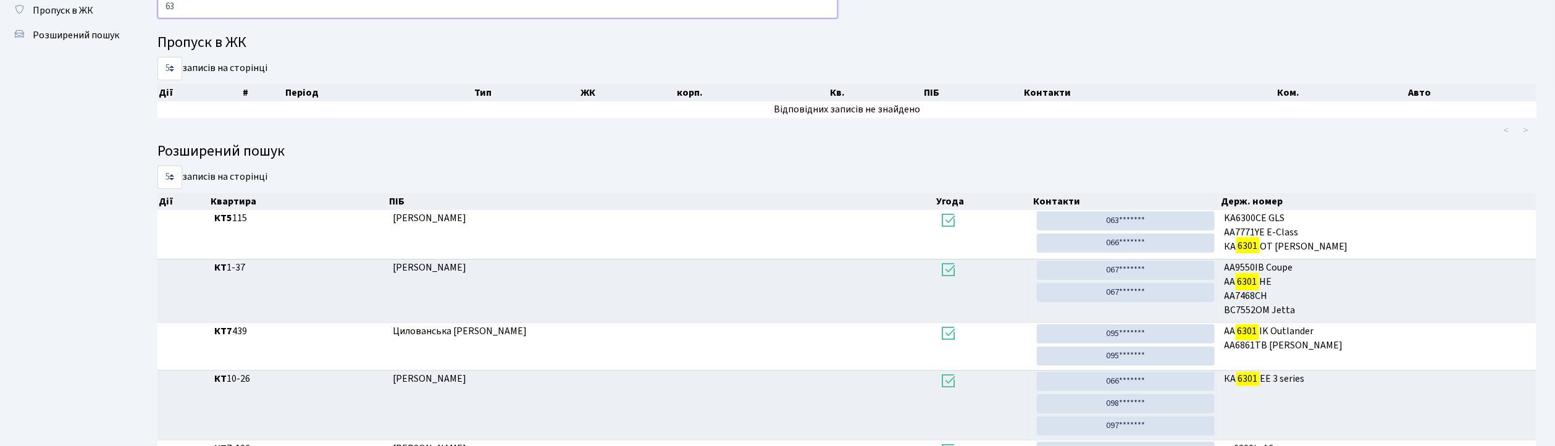
type input "6"
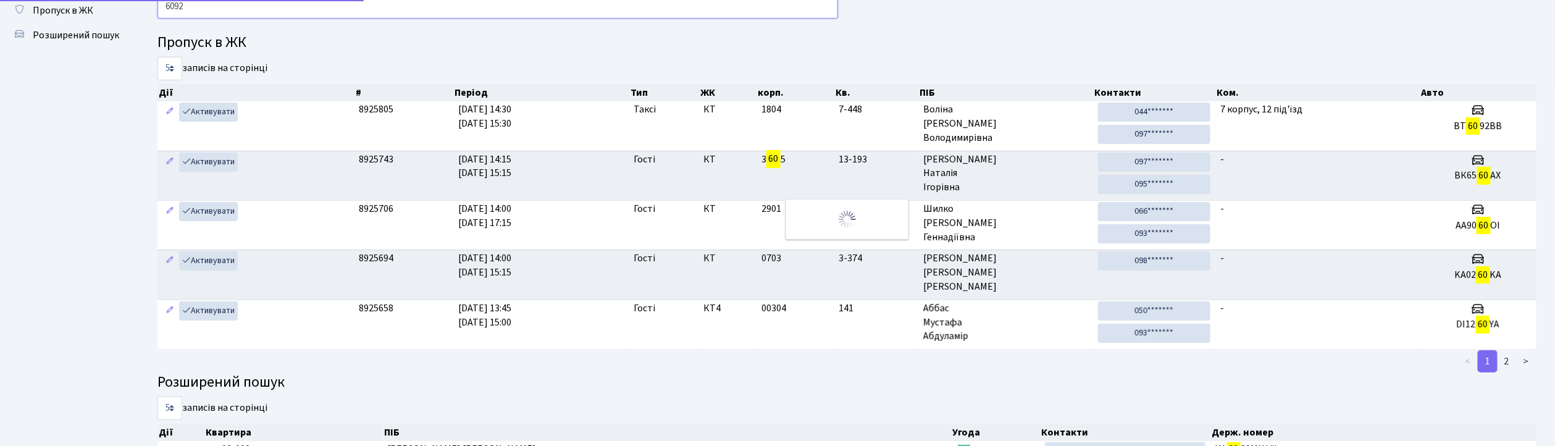
type input "6092"
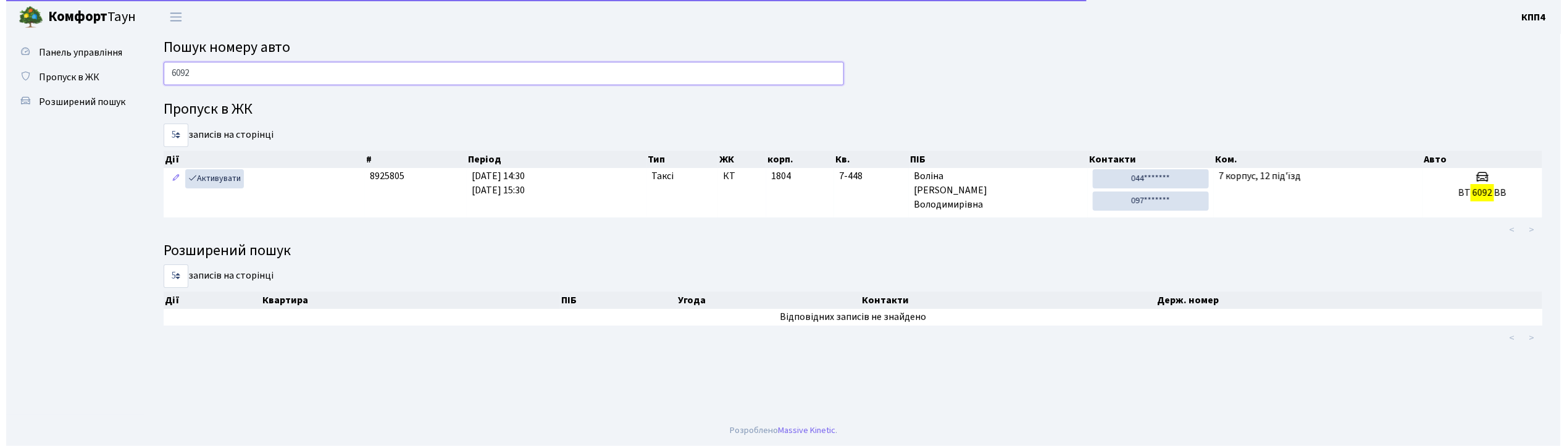
scroll to position [0, 0]
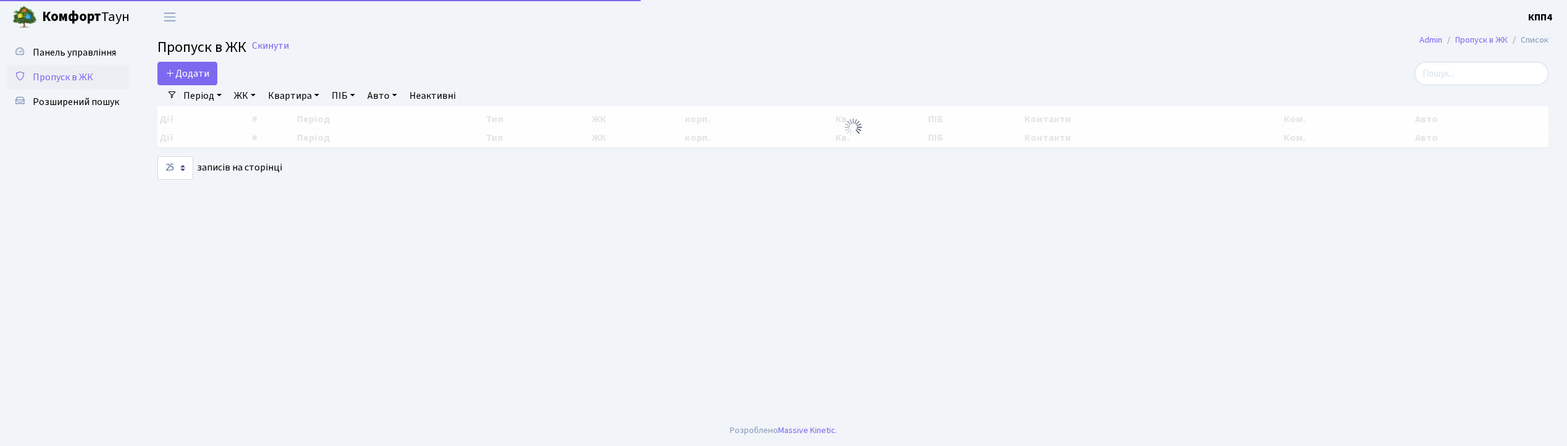
select select "25"
click at [96, 101] on span "Розширений пошук" at bounding box center [76, 102] width 86 height 14
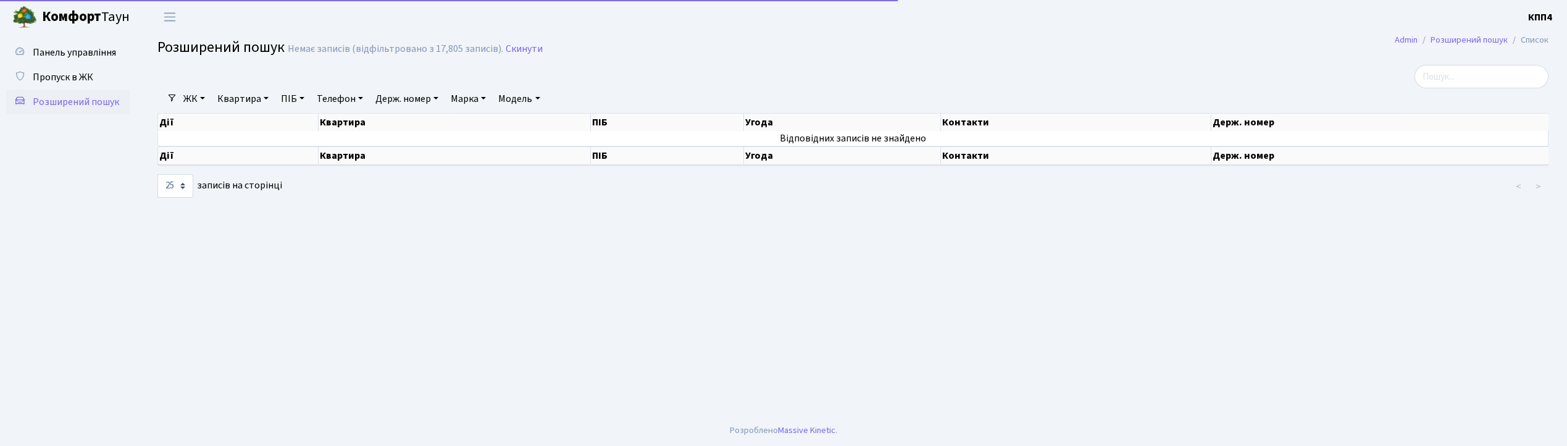
select select "25"
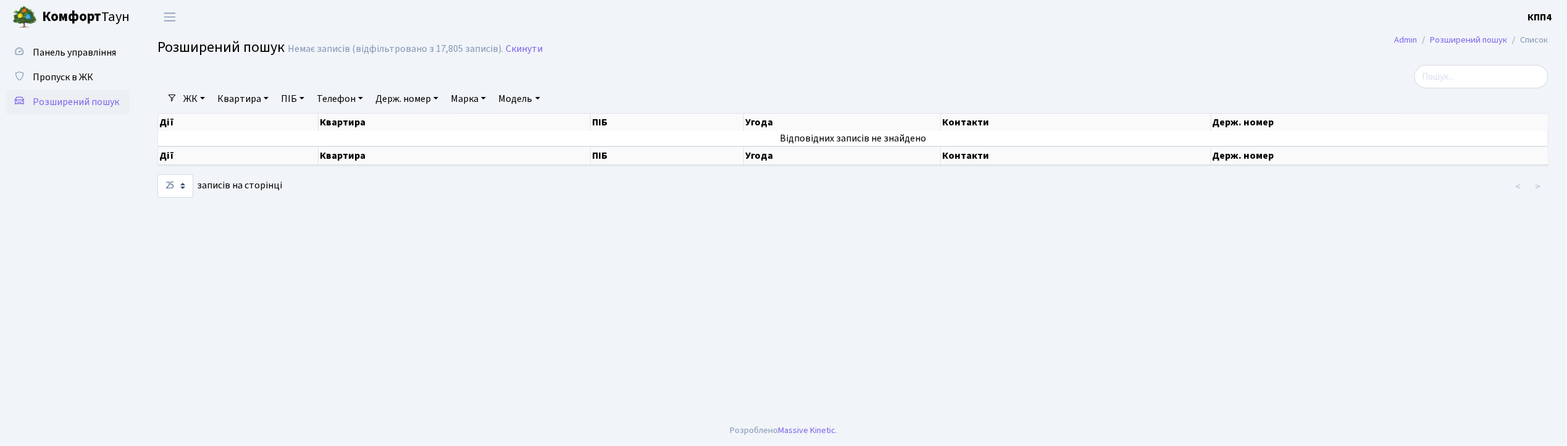
click at [392, 99] on link "Держ. номер" at bounding box center [407, 98] width 73 height 21
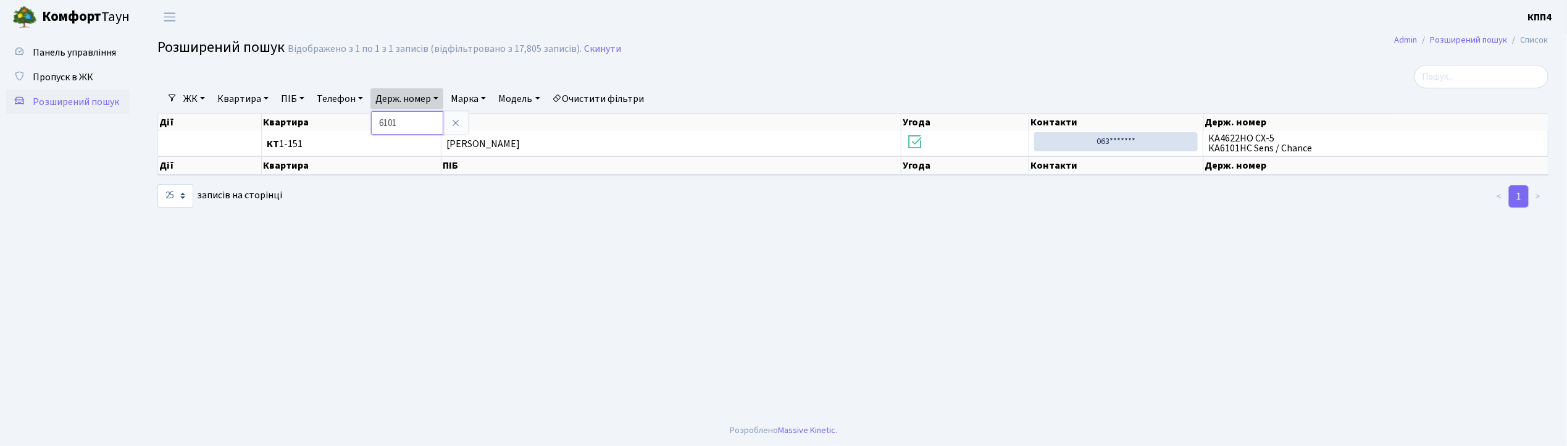
click at [416, 125] on input "6101" at bounding box center [407, 122] width 72 height 23
type input "6"
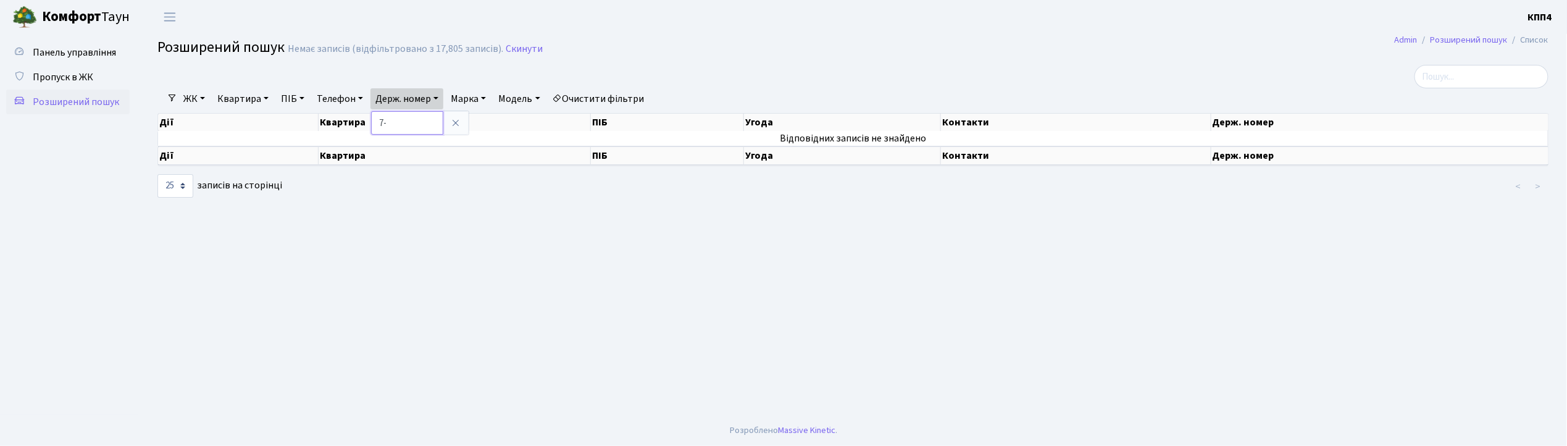
type input "7"
click at [238, 94] on link "Квартира" at bounding box center [242, 98] width 61 height 21
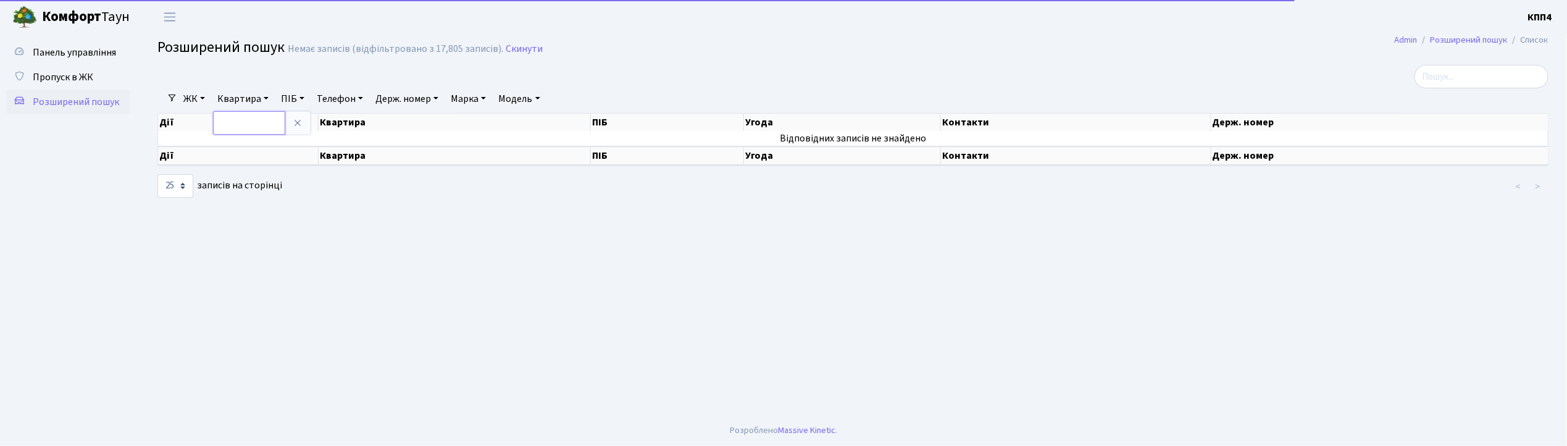
click at [241, 116] on input "text" at bounding box center [249, 122] width 72 height 23
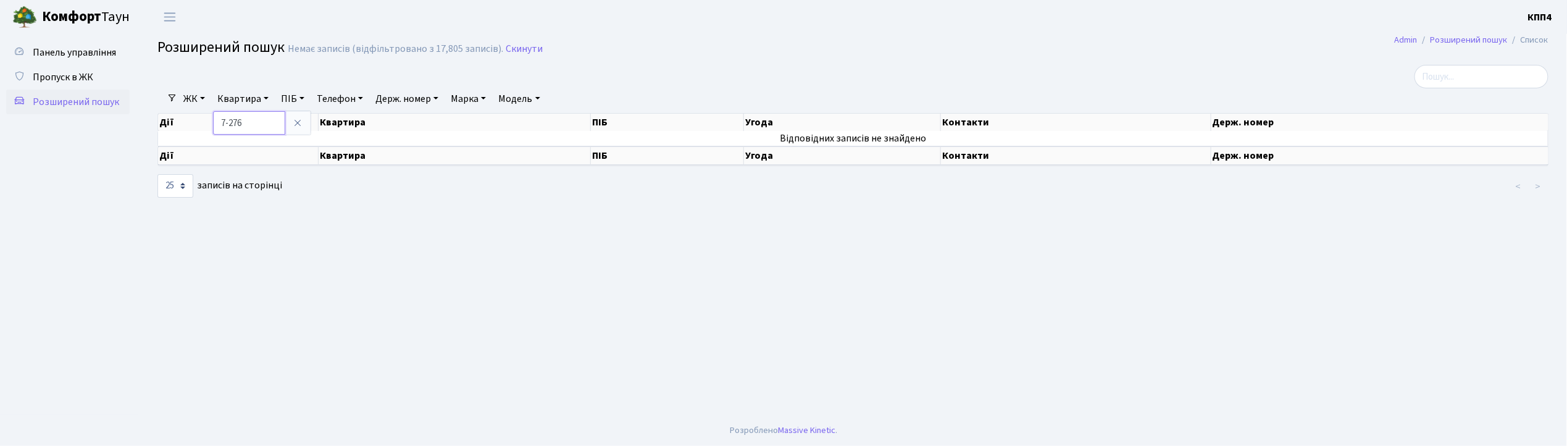
type input "7-276"
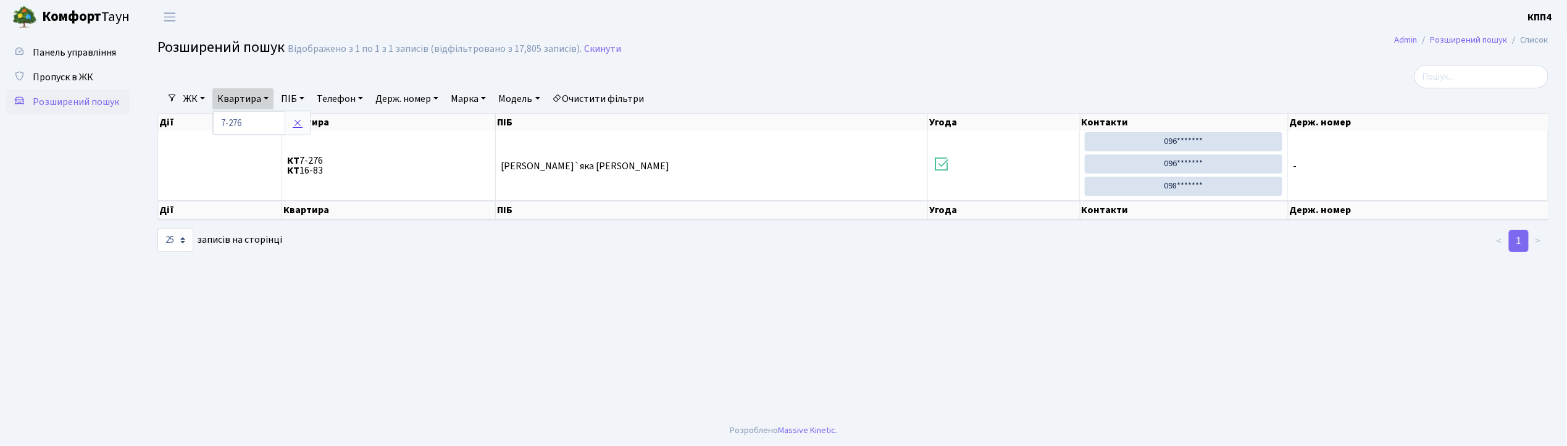
click at [295, 127] on icon at bounding box center [298, 123] width 10 height 10
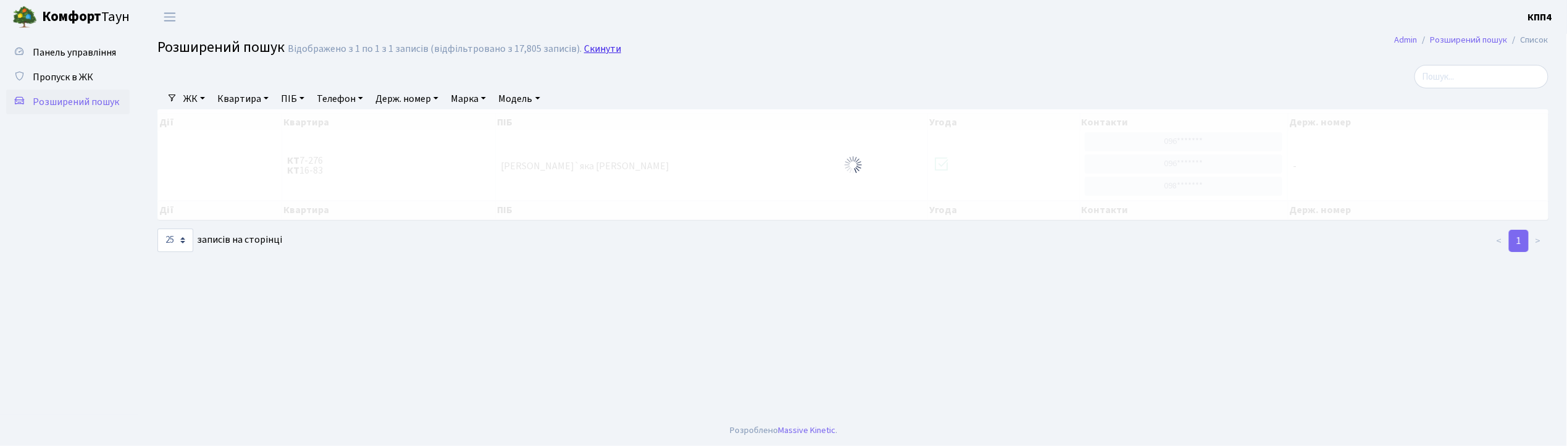
click at [597, 48] on link "Скинути" at bounding box center [602, 49] width 37 height 12
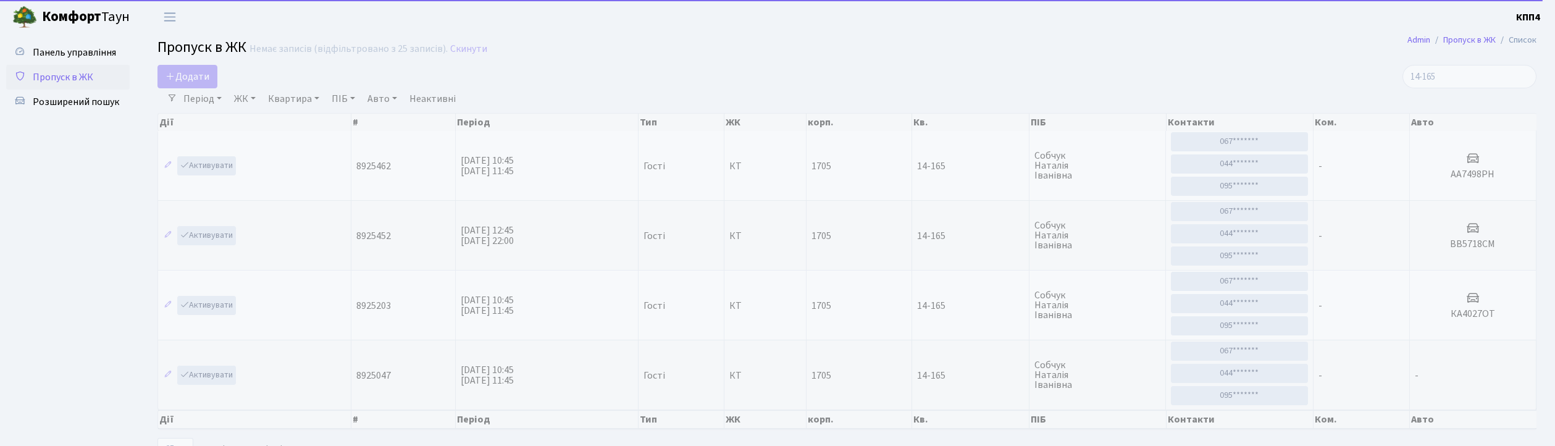
select select "25"
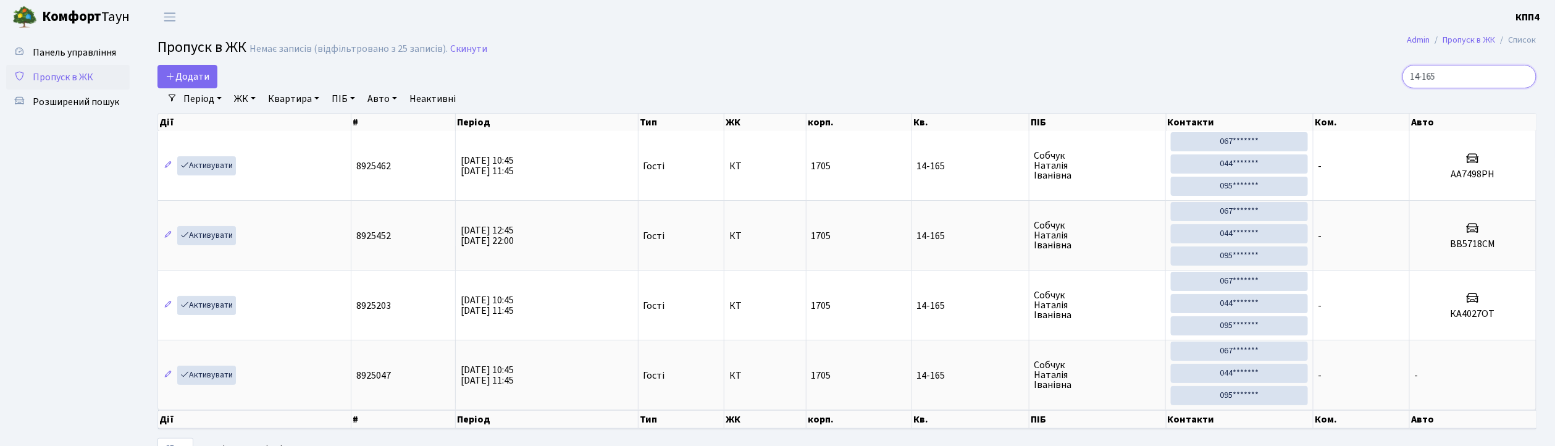
click at [1466, 77] on input "14-165" at bounding box center [1470, 76] width 134 height 23
type input "1"
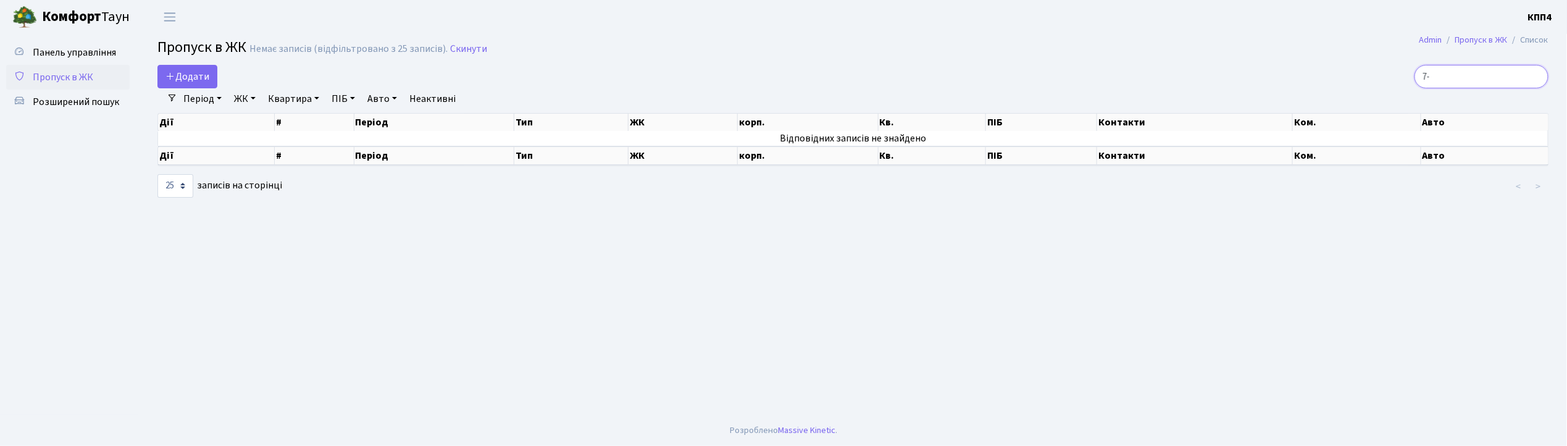
type input "7"
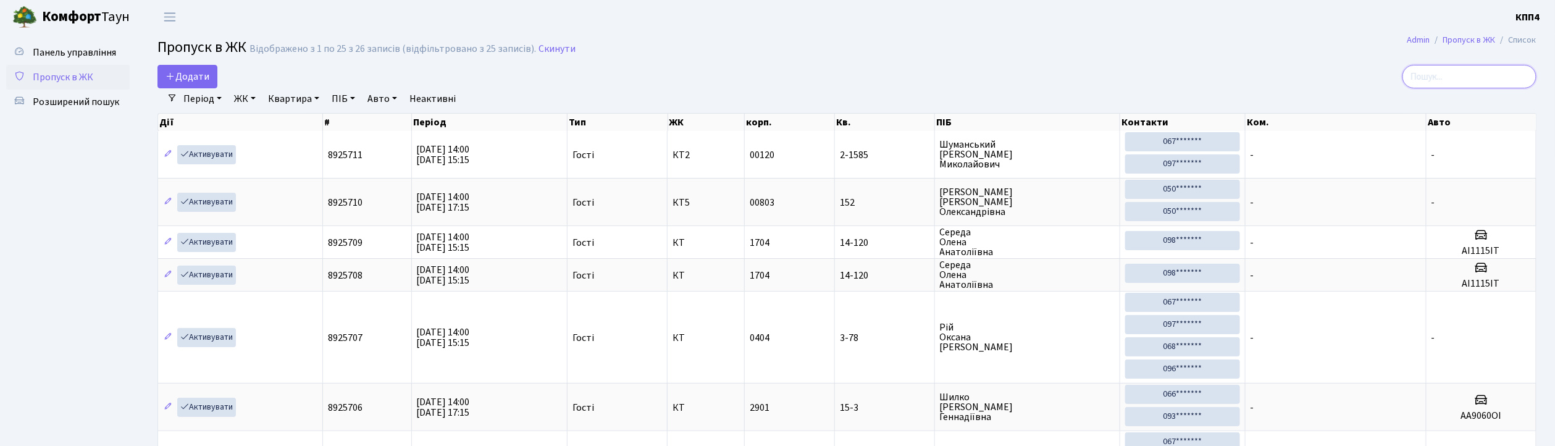
click at [1472, 83] on input "search" at bounding box center [1470, 76] width 134 height 23
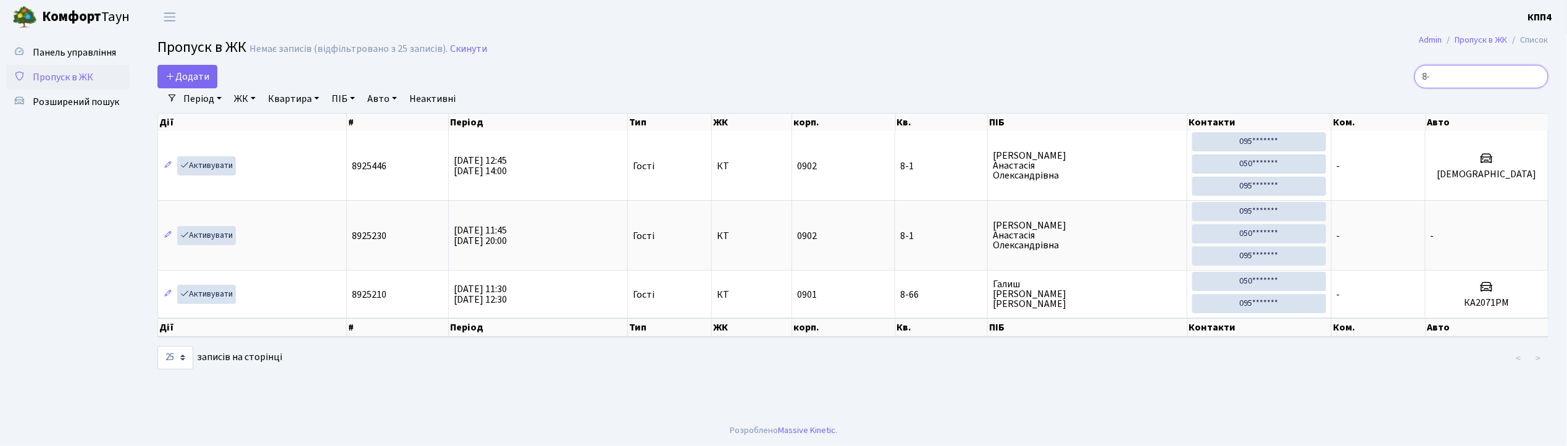
click at [1475, 85] on input "8-" at bounding box center [1482, 76] width 134 height 23
type input "8"
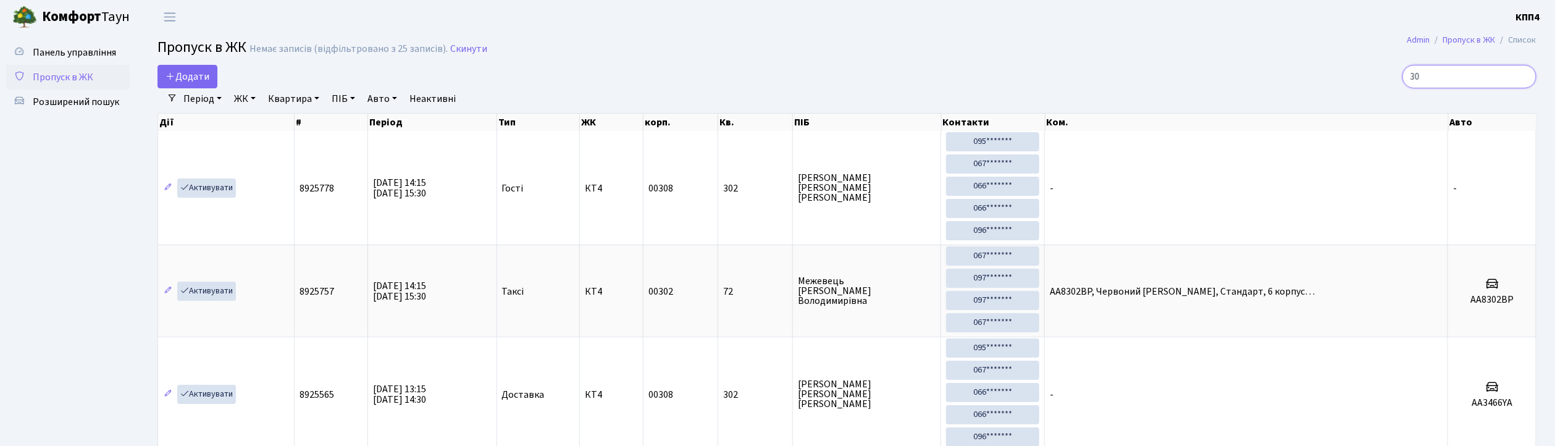
type input "3"
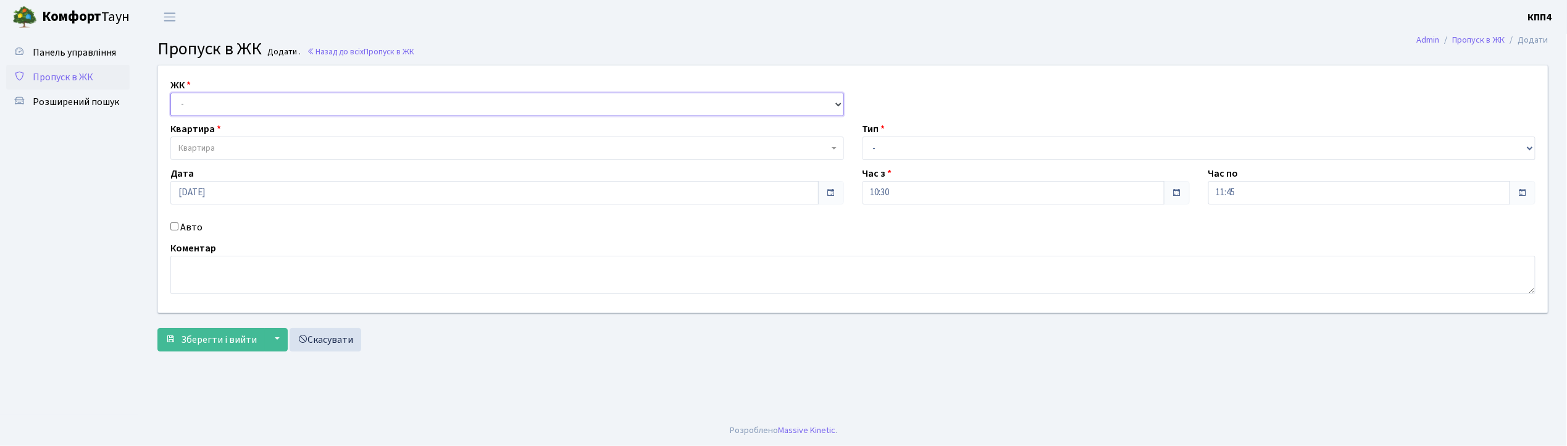
click at [240, 107] on select "- КТ, вул. Регенераторна, 4 КТ2, просп. [STREET_ADDRESS] [STREET_ADDRESS] [PERS…" at bounding box center [507, 104] width 674 height 23
click at [178, 226] on div "Авто" at bounding box center [507, 227] width 692 height 15
click at [174, 225] on input "Авто" at bounding box center [174, 226] width 8 height 8
checkbox input "true"
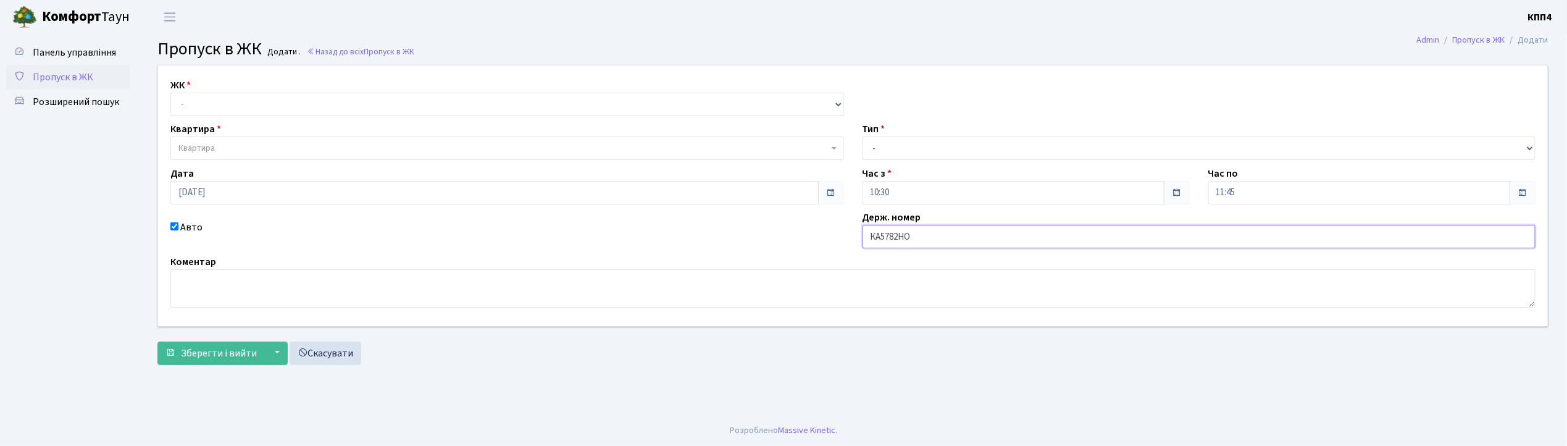
type input "КА5782НО"
drag, startPoint x: 233, startPoint y: 105, endPoint x: 233, endPoint y: 112, distance: 6.8
click at [233, 105] on select "- КТ, вул. Регенераторна, 4 КТ2, просп. Соборності, 17 КТ3, вул. Березнева, 16 …" at bounding box center [507, 104] width 674 height 23
select select "271"
click at [170, 93] on select "- КТ, вул. Регенераторна, 4 КТ2, просп. Соборності, 17 КТ3, вул. Березнева, 16 …" at bounding box center [507, 104] width 674 height 23
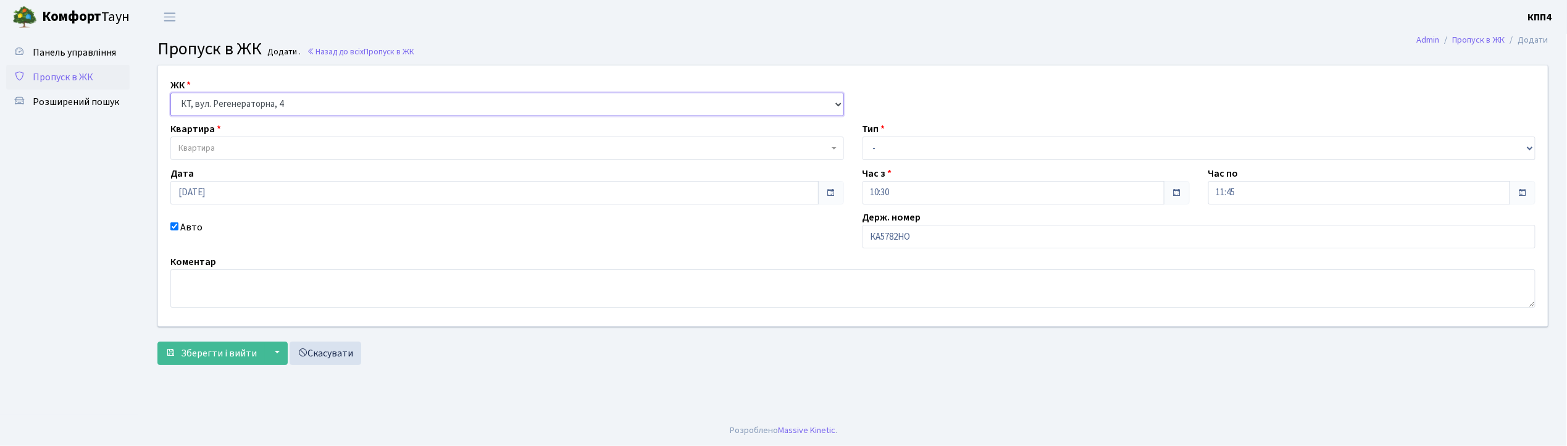
select select
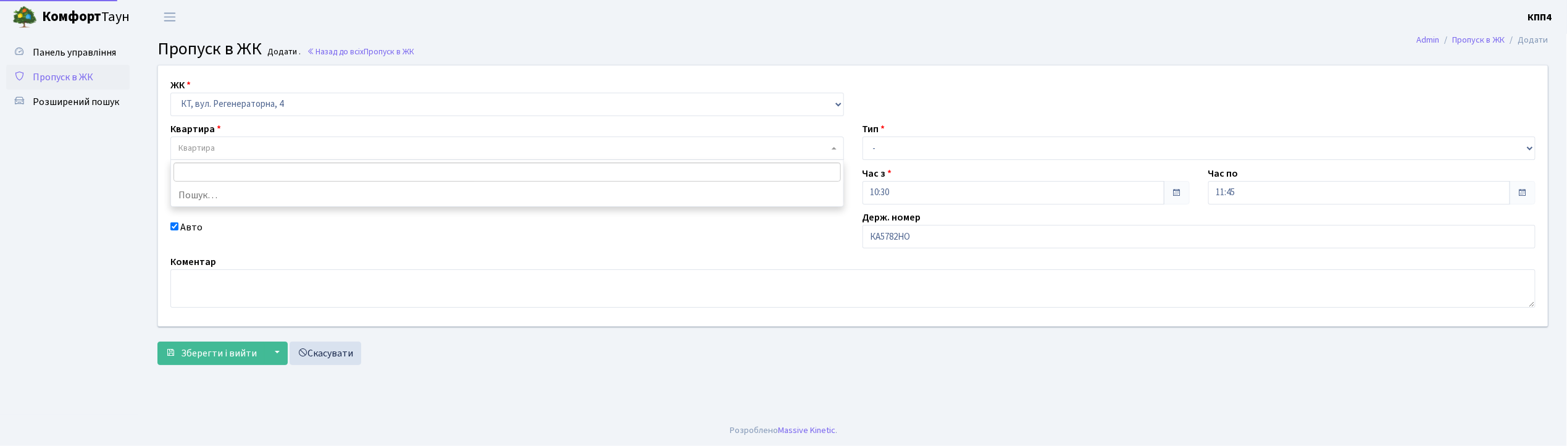
click at [250, 149] on span "Квартира" at bounding box center [503, 148] width 650 height 12
type input "17-24"
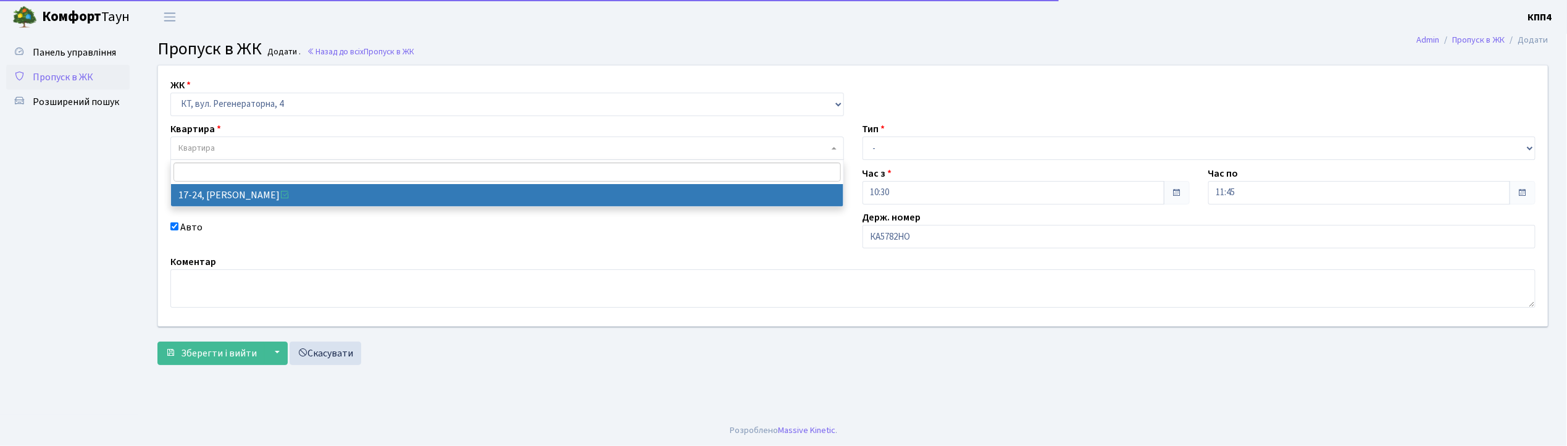
select select "8978"
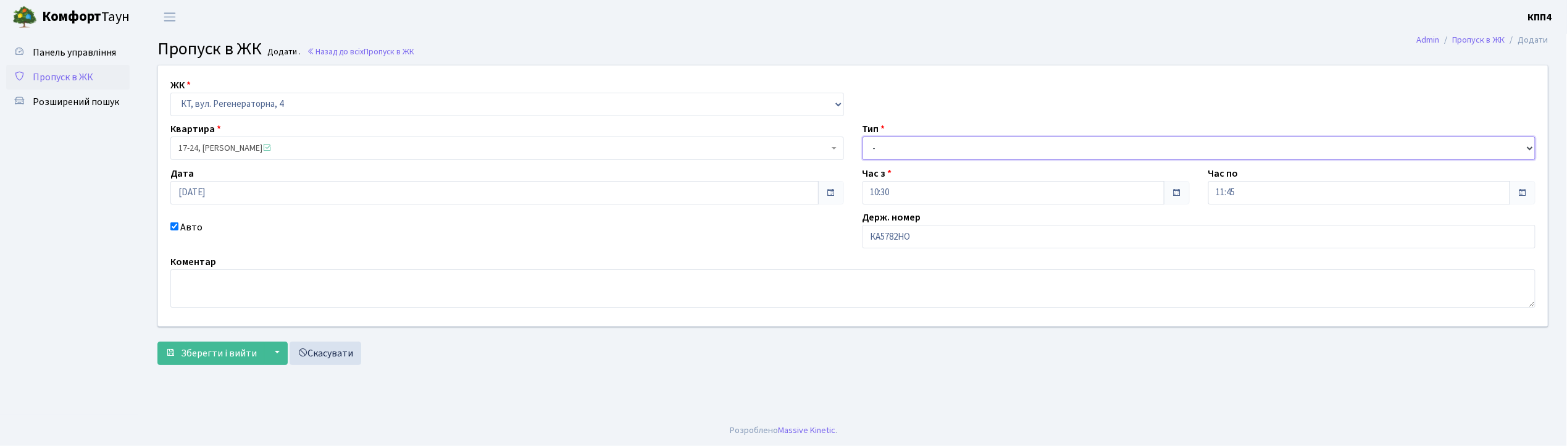
click at [866, 147] on select "- Доставка Таксі Гості Сервіс" at bounding box center [1200, 147] width 674 height 23
select select "1"
click at [863, 136] on select "- Доставка Таксі Гості Сервіс" at bounding box center [1200, 147] width 674 height 23
click at [238, 362] on button "Зберегти і вийти" at bounding box center [210, 353] width 107 height 23
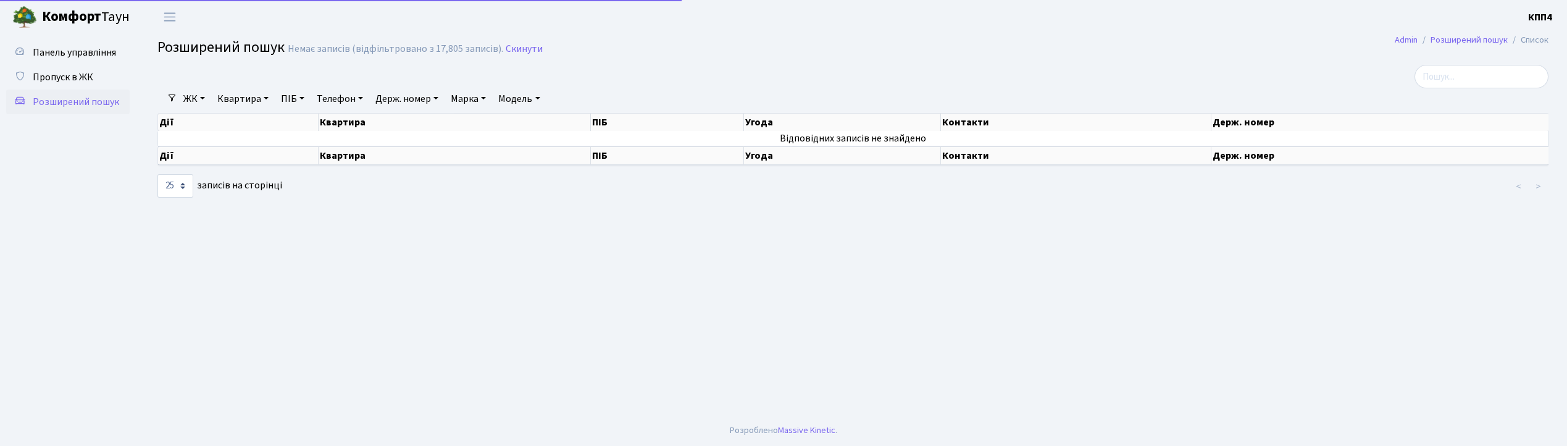
select select "25"
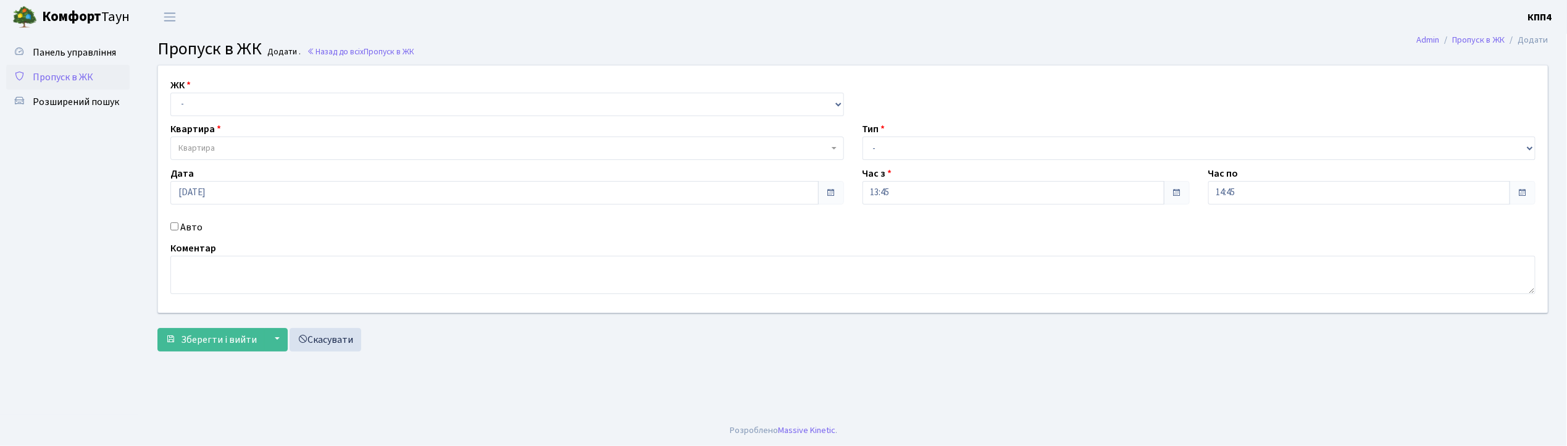
click at [173, 229] on input "Авто" at bounding box center [174, 226] width 8 height 8
checkbox input "true"
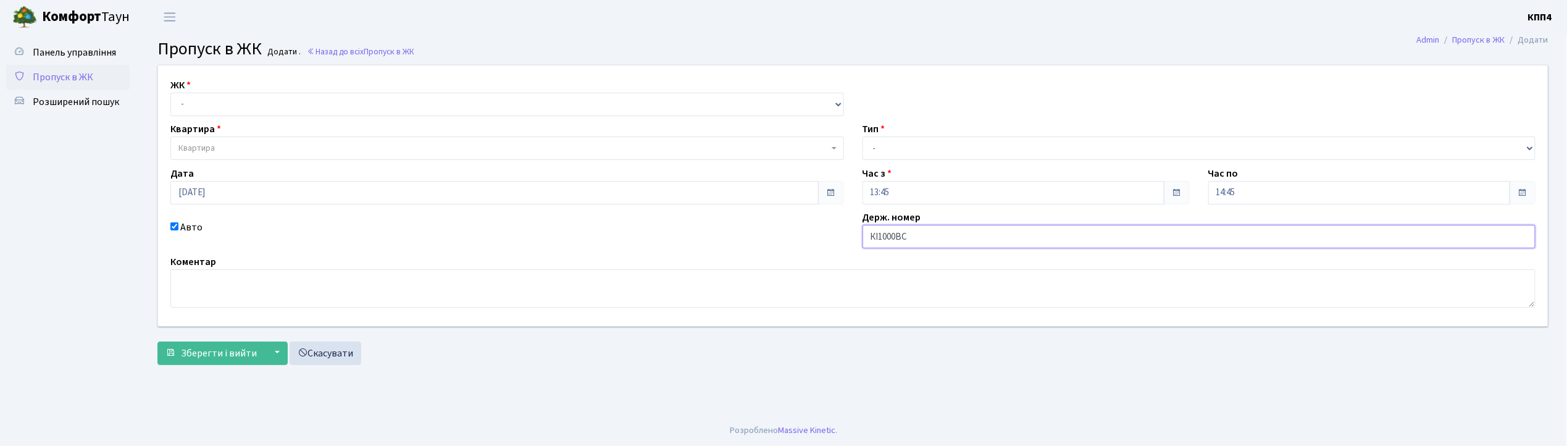
type input "КІ1000ВС"
drag, startPoint x: 322, startPoint y: 104, endPoint x: 314, endPoint y: 114, distance: 12.7
click at [322, 104] on select "- КТ, вул. Регенераторна, 4 КТ2, просп. Соборності, 17 КТ3, вул. Березнева, 16 …" at bounding box center [507, 104] width 674 height 23
select select "271"
click at [170, 93] on select "- КТ, вул. Регенераторна, 4 КТ2, просп. Соборності, 17 КТ3, вул. Березнева, 16 …" at bounding box center [507, 104] width 674 height 23
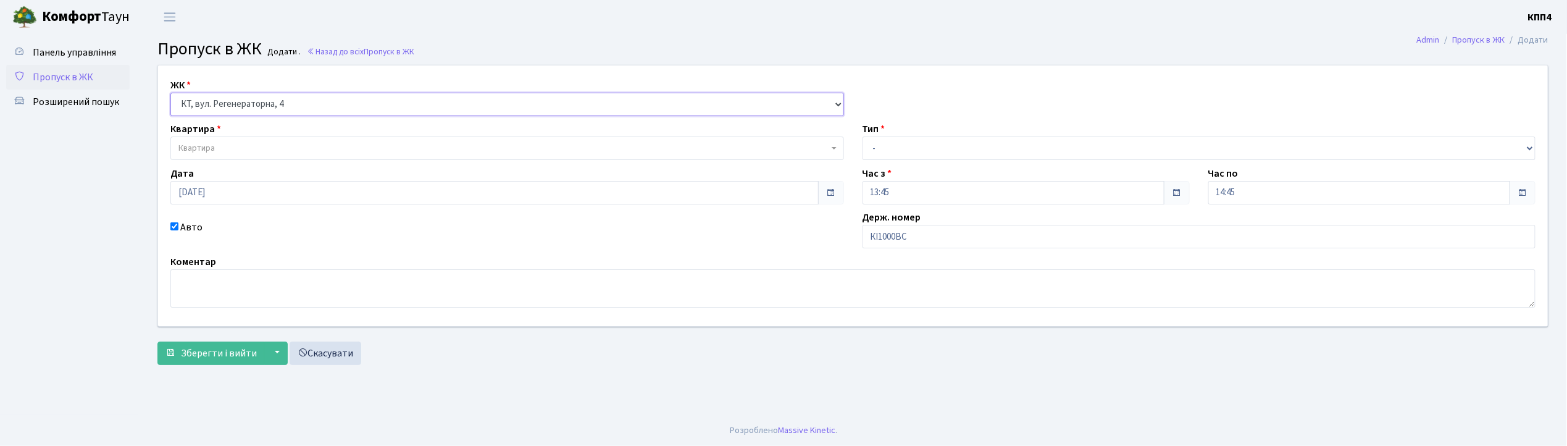
select select
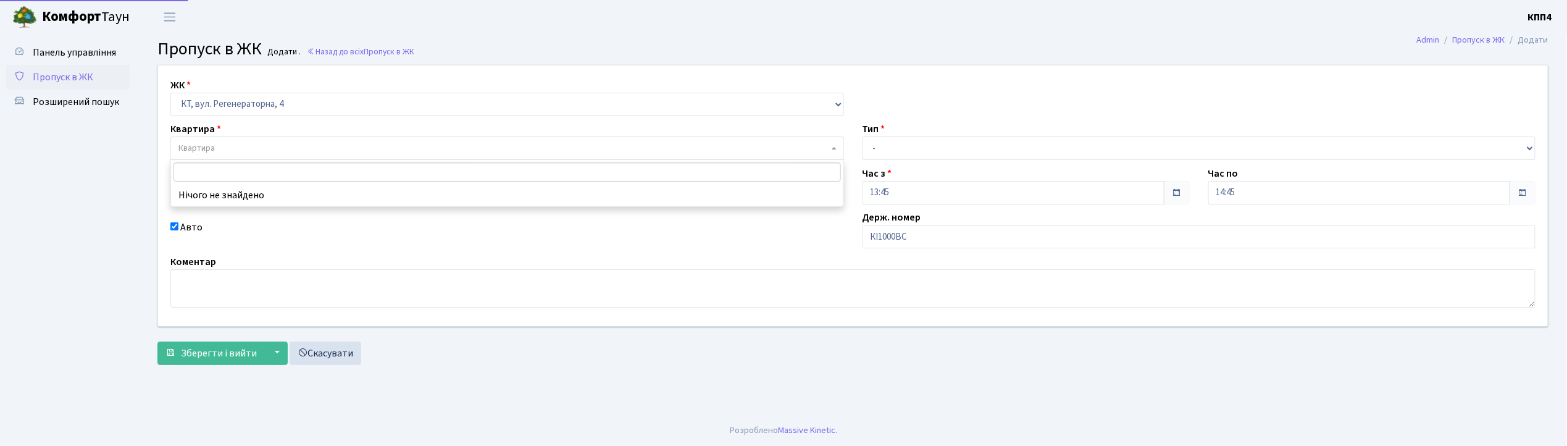
click at [298, 141] on span "Квартира" at bounding box center [507, 147] width 674 height 23
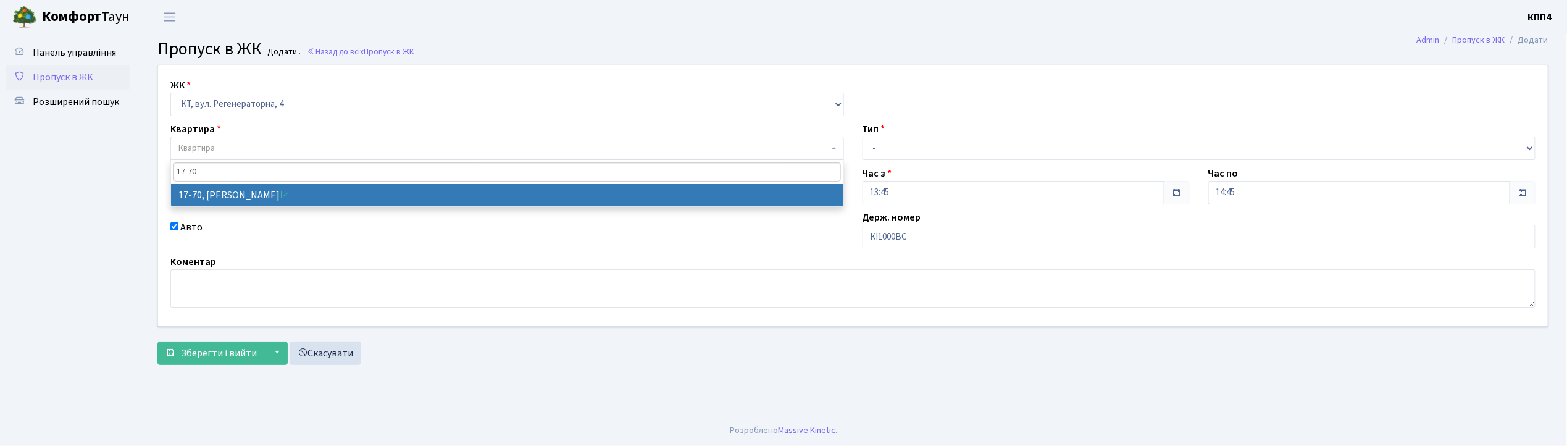
type input "17-70"
select select "9024"
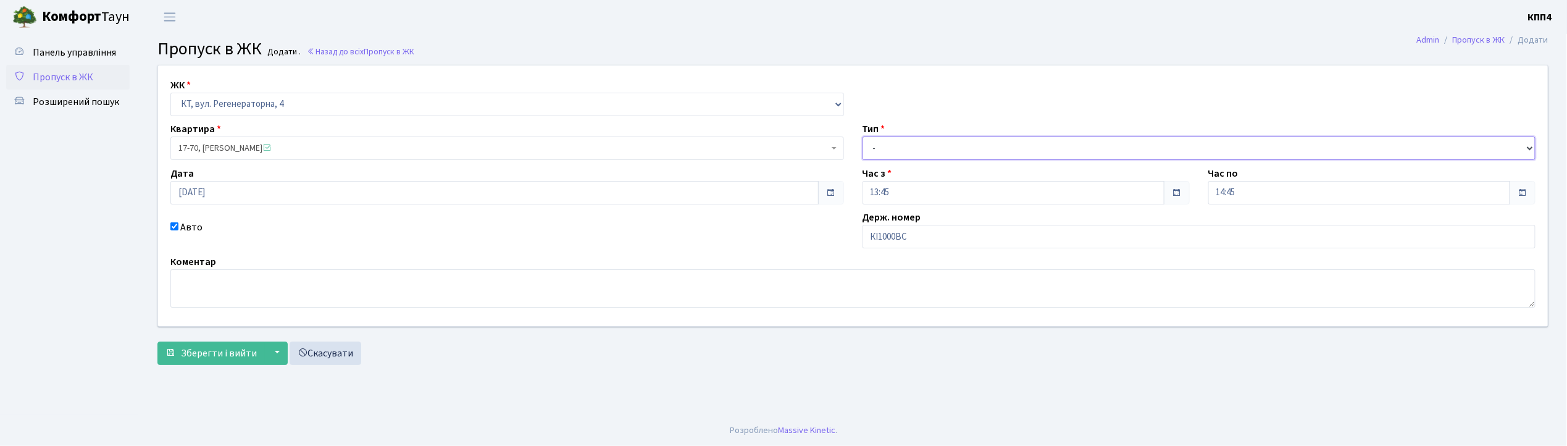
click at [924, 151] on select "- Доставка Таксі Гості Сервіс" at bounding box center [1200, 147] width 674 height 23
select select "3"
click at [863, 136] on select "- Доставка Таксі Гості Сервіс" at bounding box center [1200, 147] width 674 height 23
click at [198, 350] on span "Зберегти і вийти" at bounding box center [219, 353] width 76 height 14
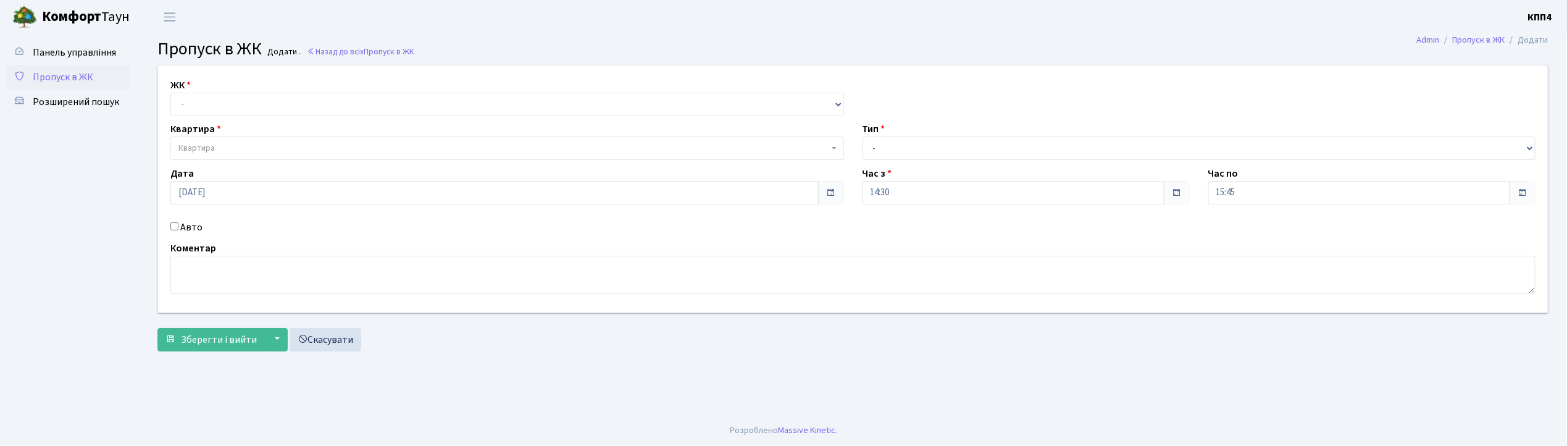
click at [174, 227] on input "Авто" at bounding box center [174, 226] width 8 height 8
checkbox input "true"
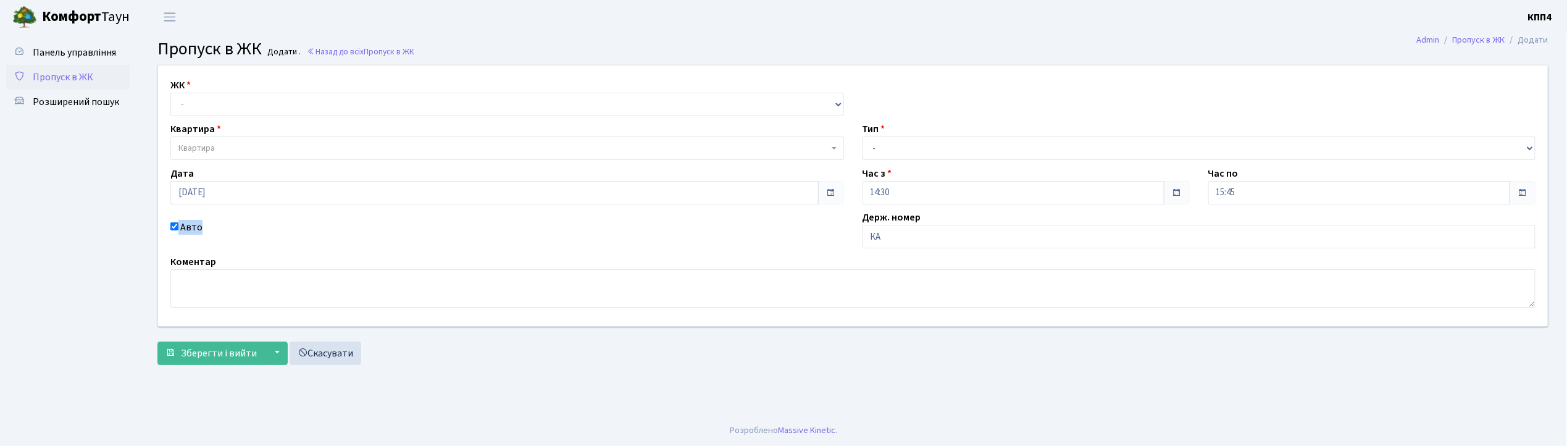
click at [657, 260] on div "ЖК - КТ, вул. Регенераторна, 4 КТ2, просп. Соборності, 17 КТ3, вул. Березнева, …" at bounding box center [853, 195] width 1409 height 261
click at [892, 240] on input "КА" at bounding box center [1200, 236] width 674 height 23
type input "КА8566ІН"
click at [185, 101] on select "- КТ, вул. Регенераторна, 4 КТ2, просп. Соборності, 17 КТ3, вул. Березнева, 16 …" at bounding box center [507, 104] width 674 height 23
select select "271"
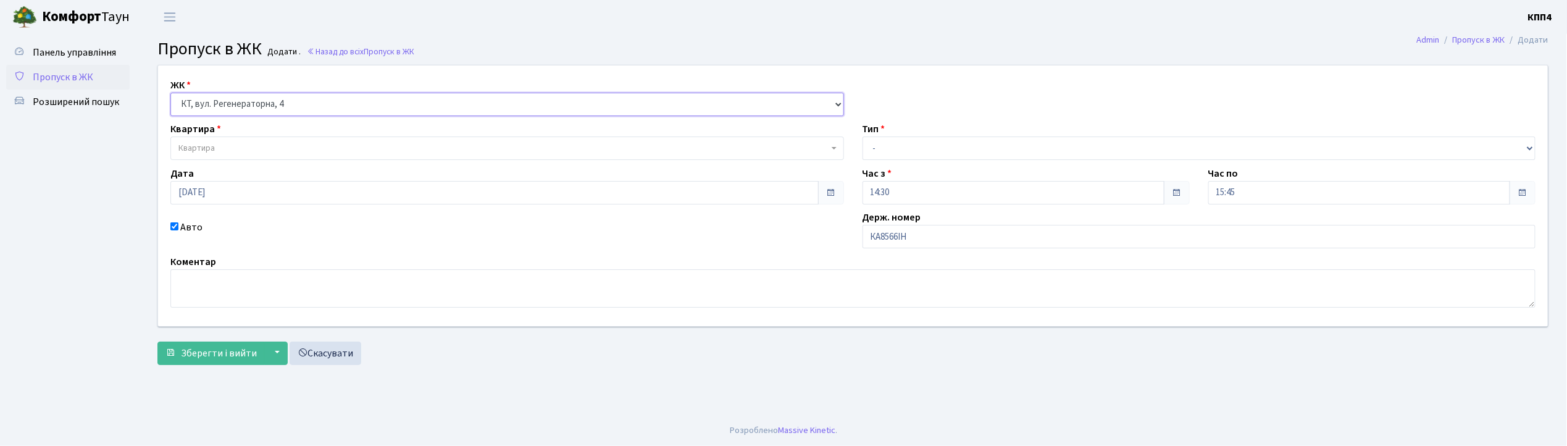
click at [170, 93] on select "- КТ, вул. Регенераторна, 4 КТ2, просп. Соборності, 17 КТ3, вул. Березнева, 16 …" at bounding box center [507, 104] width 674 height 23
select select
click at [193, 143] on span "Квартира" at bounding box center [196, 148] width 36 height 12
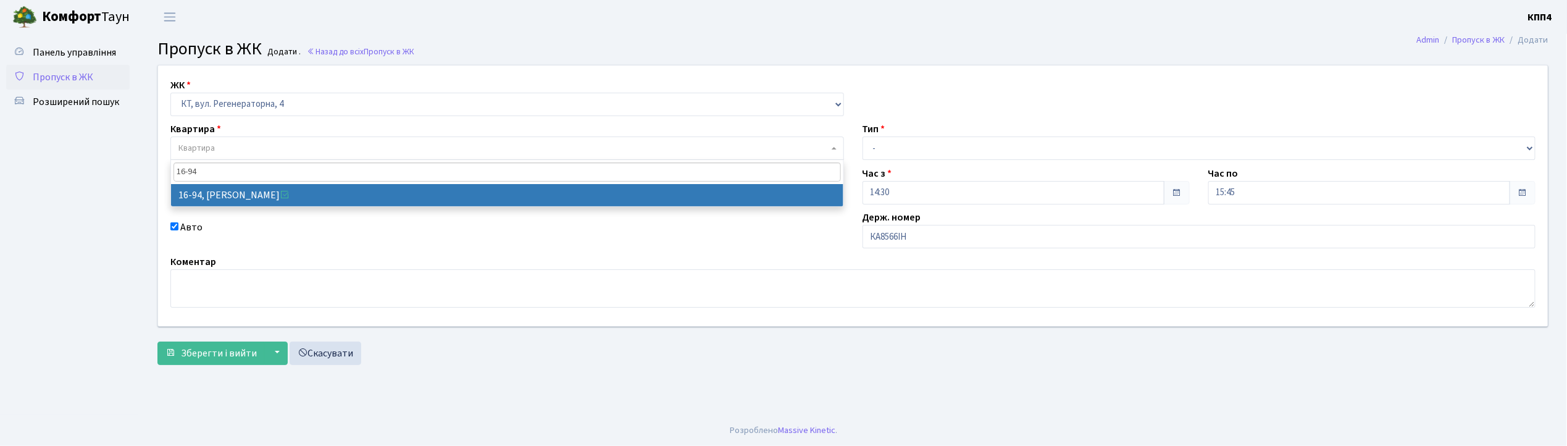
type input "16-94"
select select "8655"
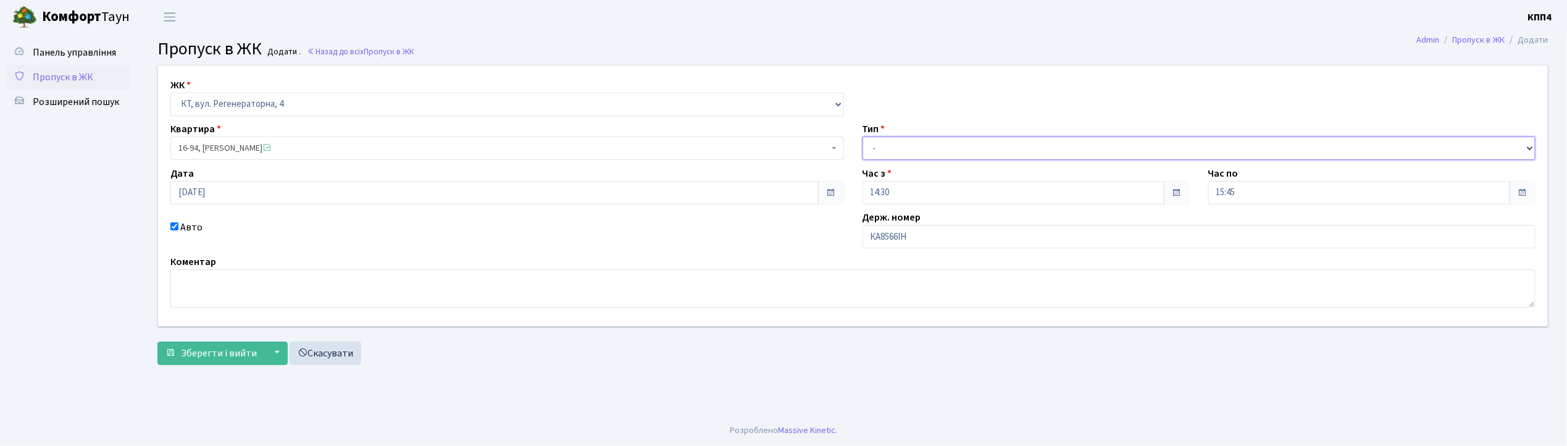
drag, startPoint x: 993, startPoint y: 146, endPoint x: 992, endPoint y: 156, distance: 10.0
click at [993, 146] on select "- Доставка Таксі Гості Сервіс" at bounding box center [1200, 147] width 674 height 23
select select "3"
click at [863, 136] on select "- Доставка Таксі Гості Сервіс" at bounding box center [1200, 147] width 674 height 23
click at [238, 351] on span "Зберегти і вийти" at bounding box center [219, 353] width 76 height 14
